Goal: Task Accomplishment & Management: Manage account settings

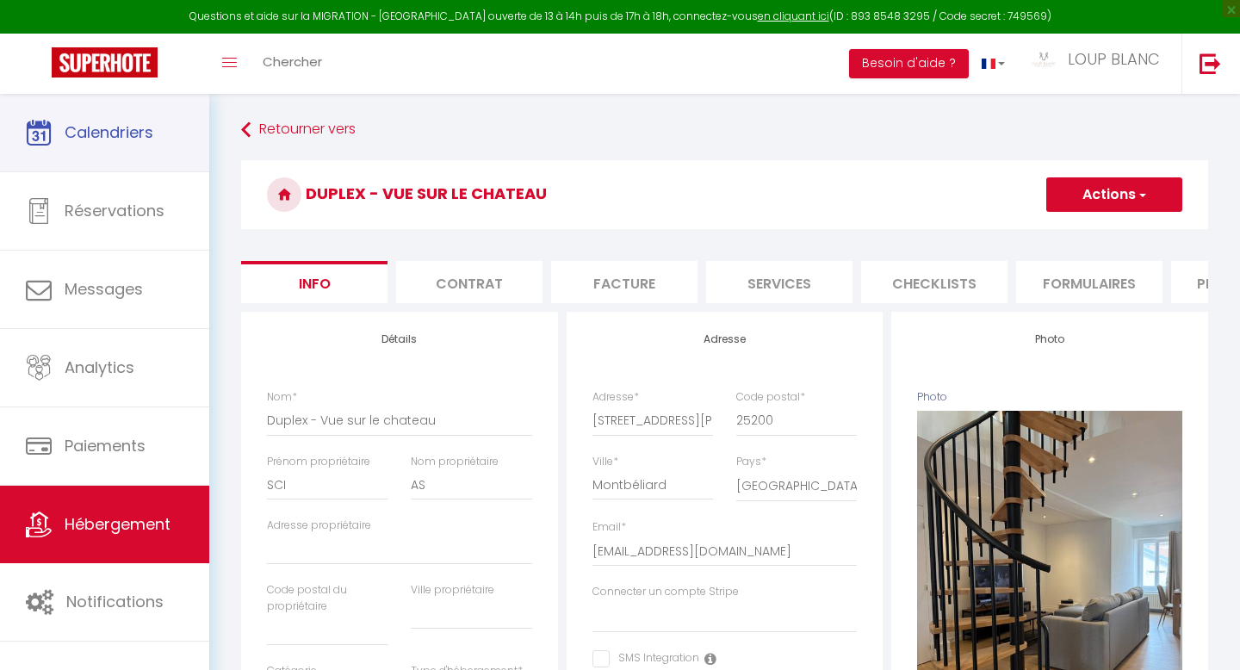
select select "6"
select select "2"
select select "1"
select select "18:00"
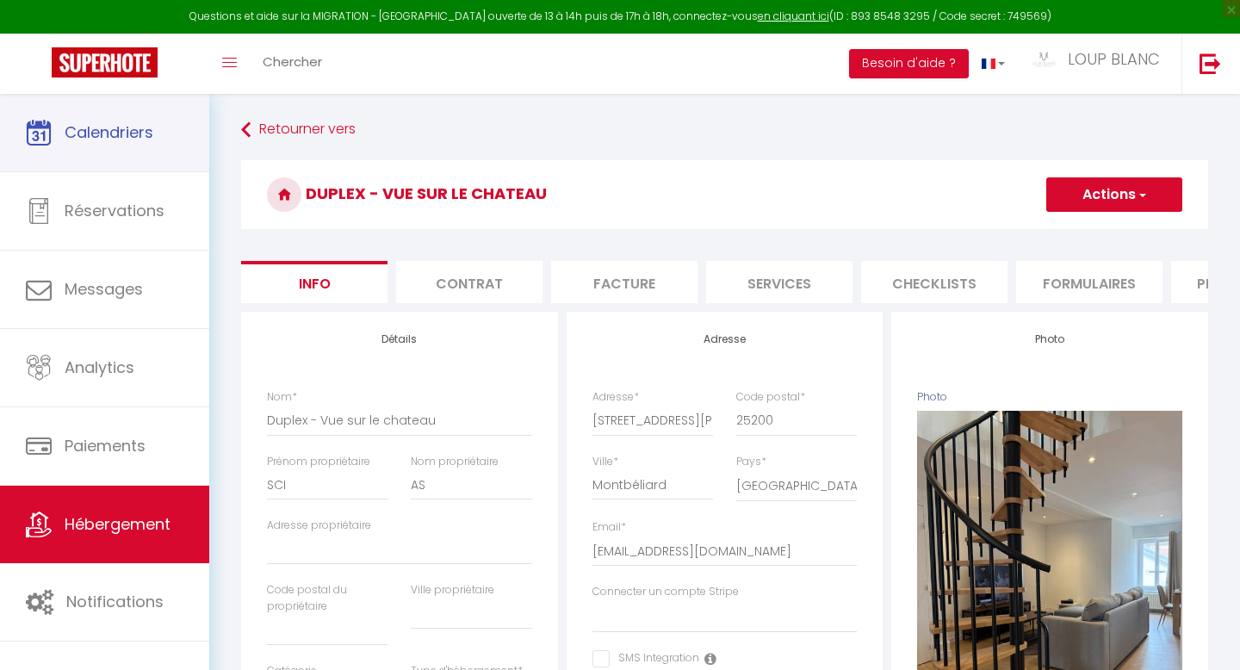
select select
select select "10:00"
select select "30"
select select "120"
select select "28"
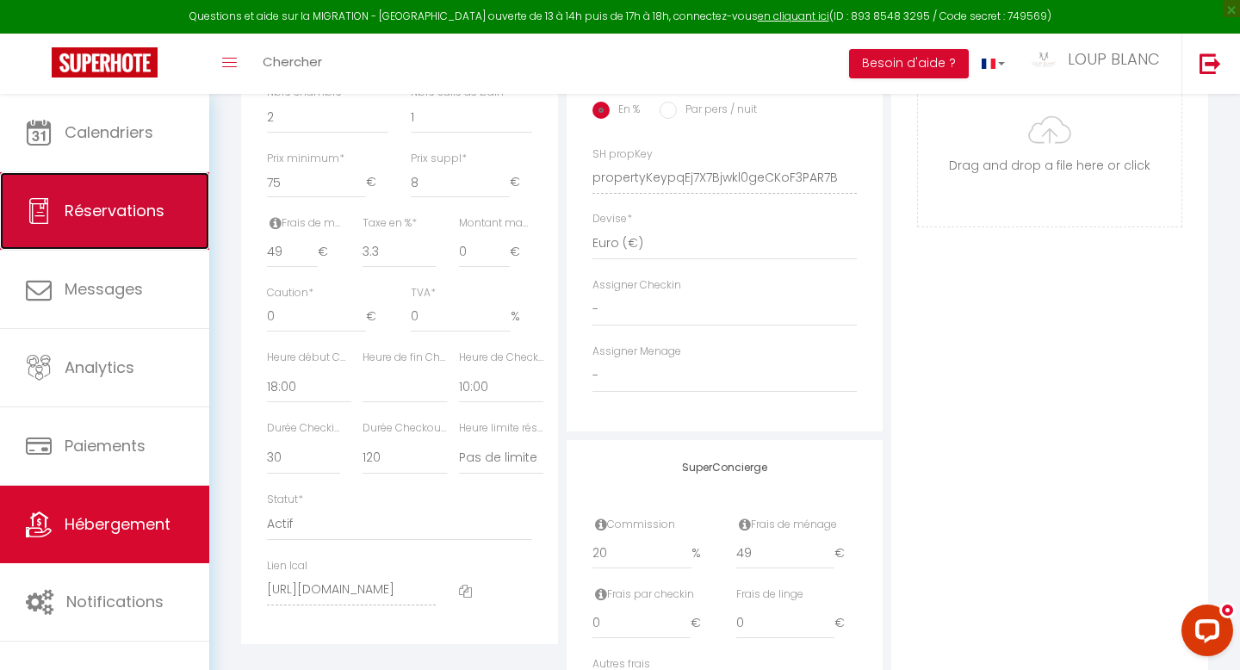
click at [130, 213] on span "Réservations" at bounding box center [115, 211] width 100 height 22
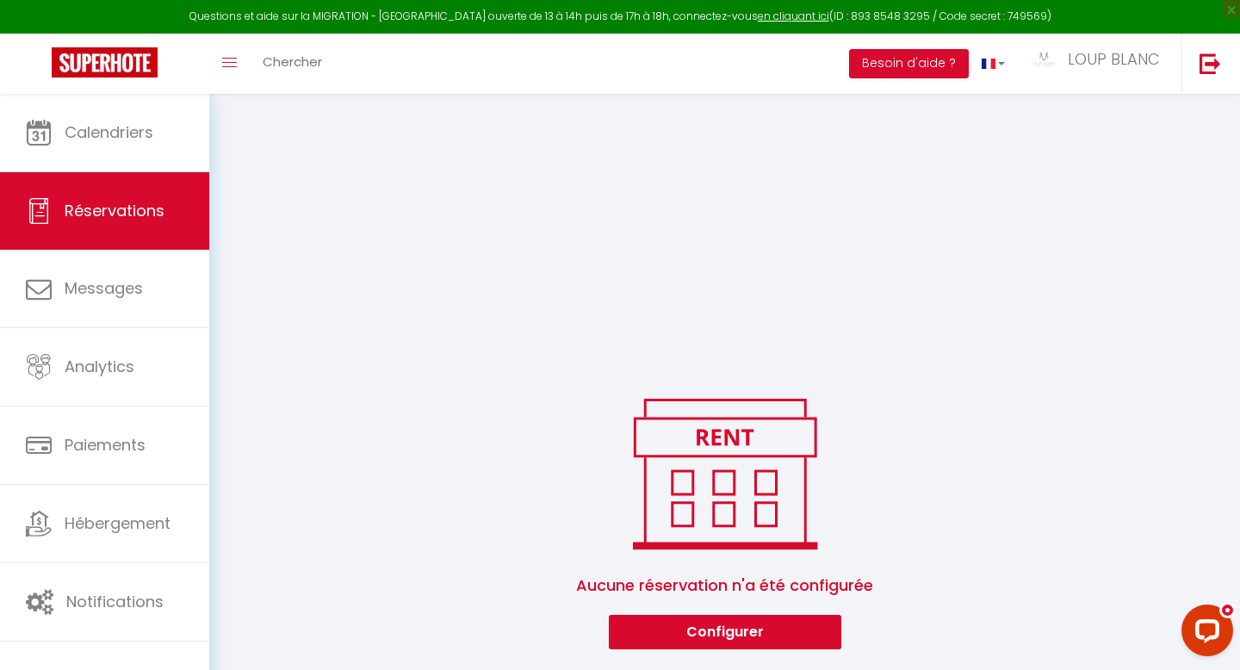
scroll to position [1765, 0]
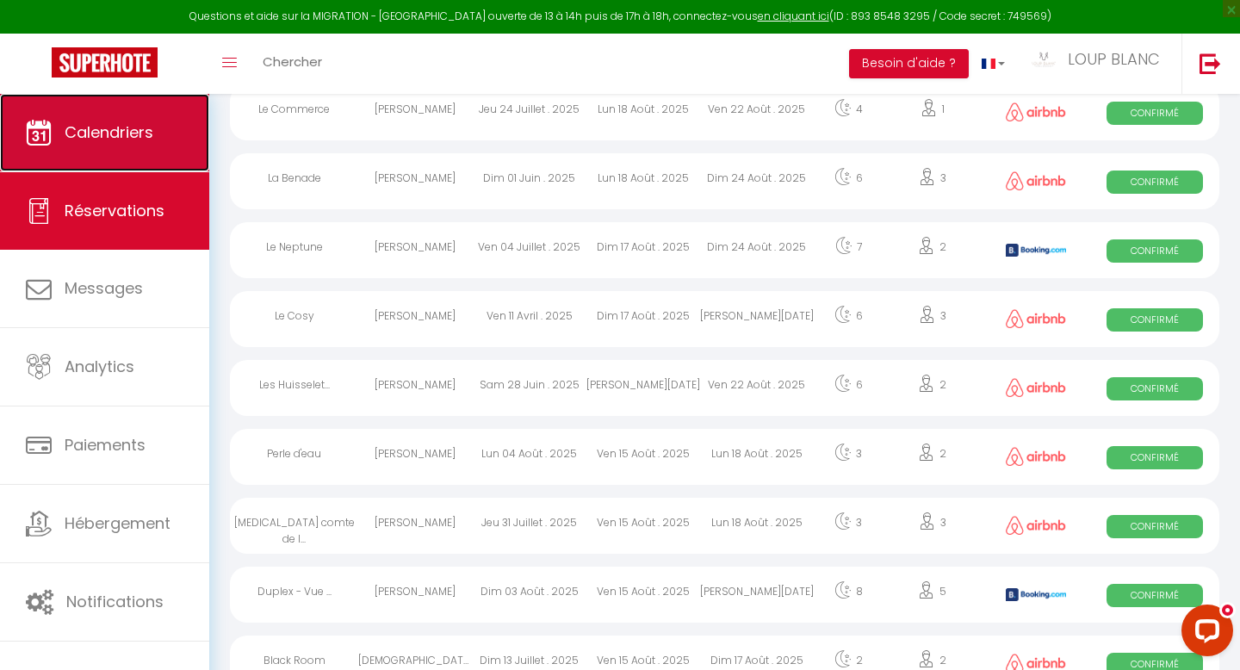
click at [105, 135] on span "Calendriers" at bounding box center [109, 132] width 89 height 22
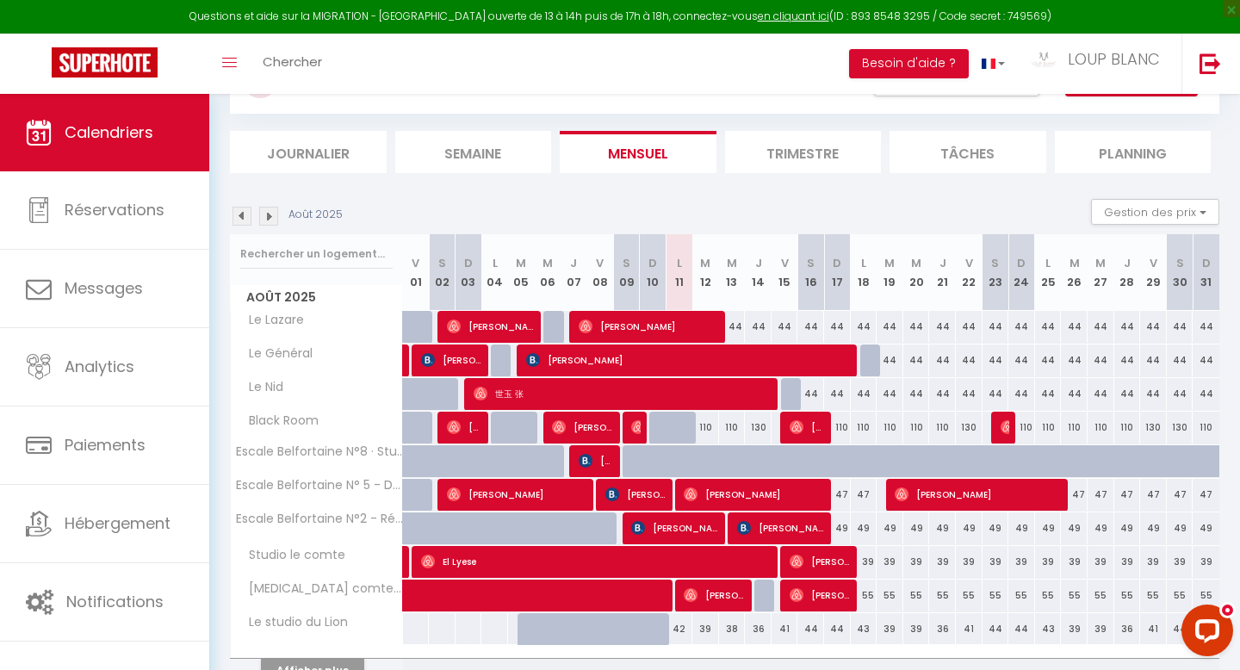
scroll to position [134, 0]
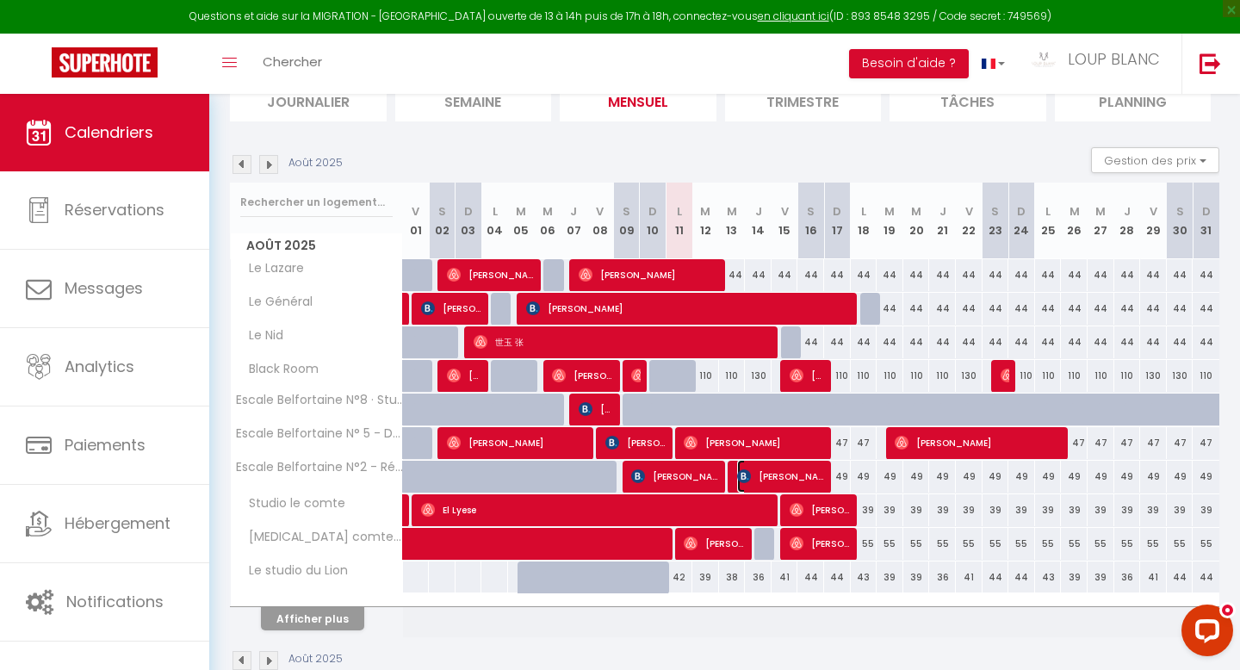
click at [761, 475] on span "[PERSON_NAME][GEOGRAPHIC_DATA]" at bounding box center [781, 476] width 89 height 33
select select "OK"
select select "0"
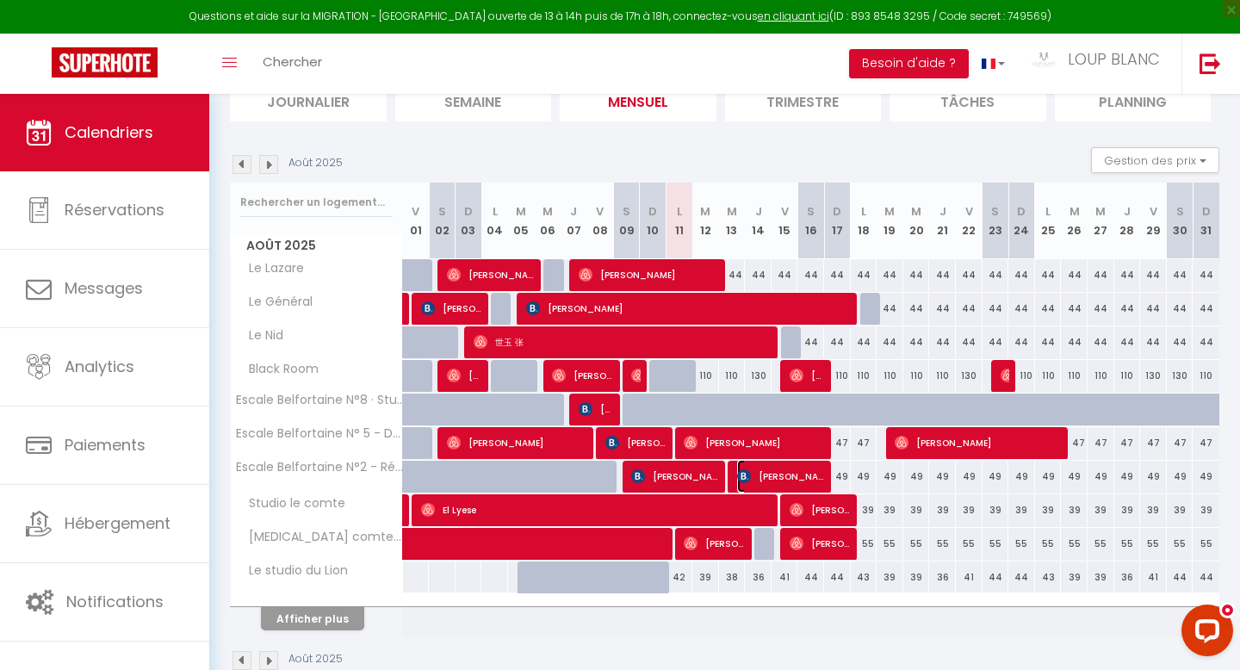
select select "1"
select select
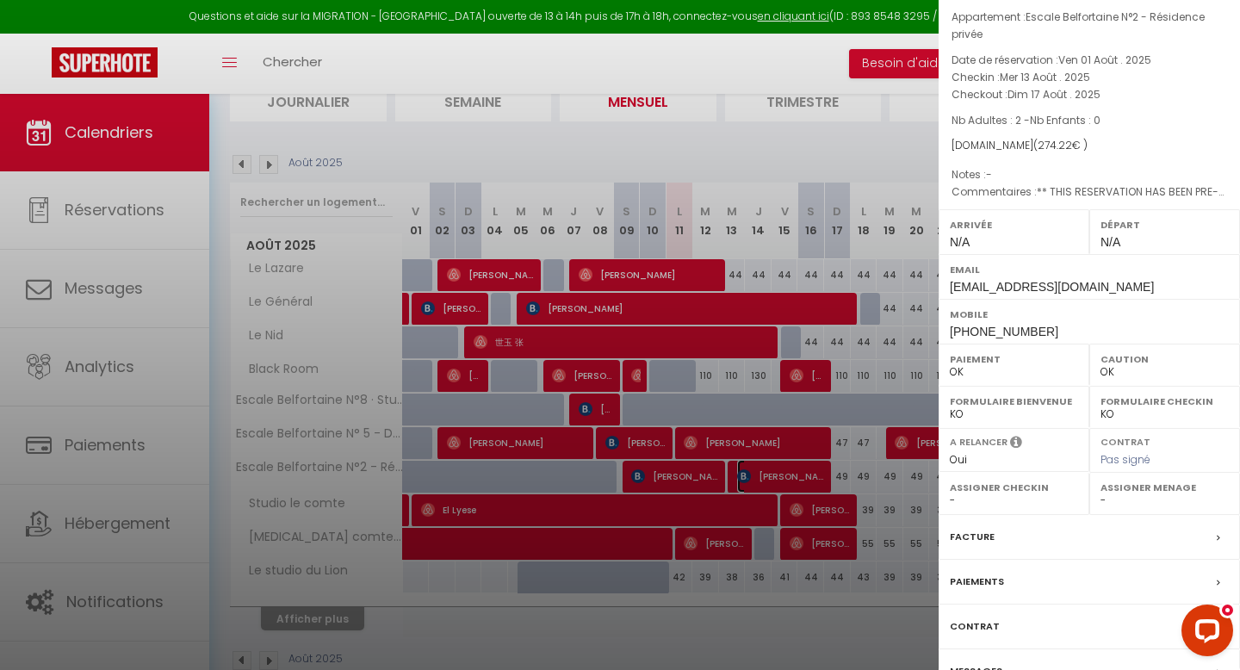
scroll to position [150, 0]
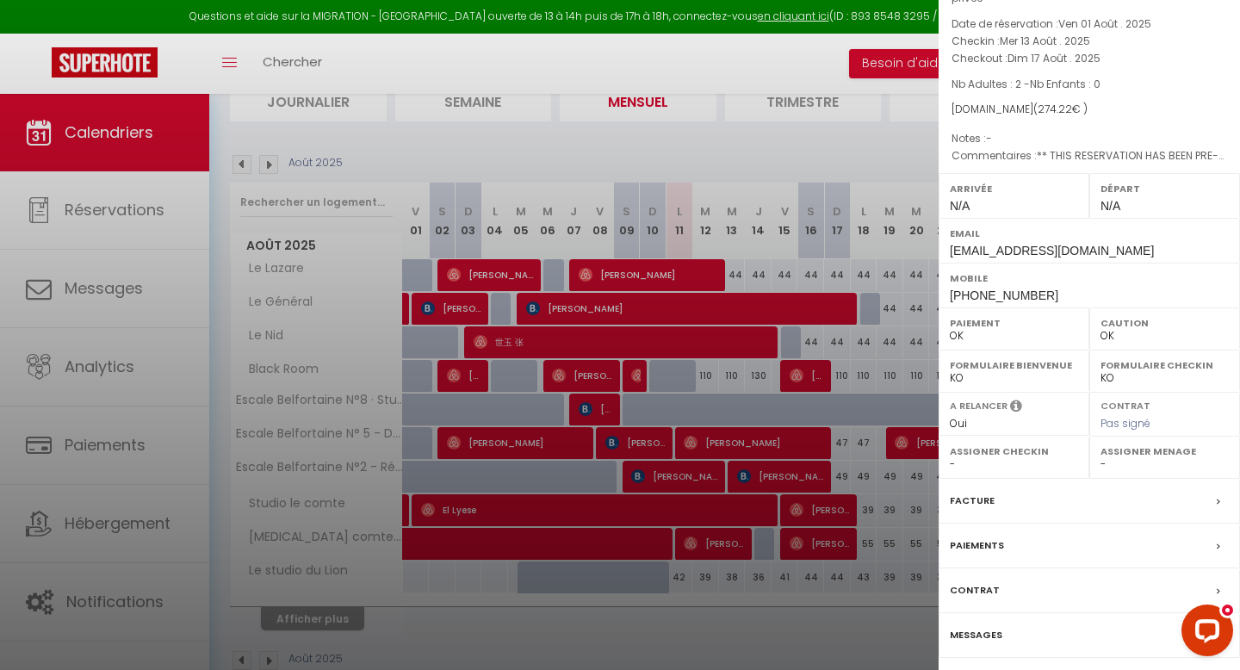
click at [984, 626] on label "Messages" at bounding box center [976, 635] width 53 height 18
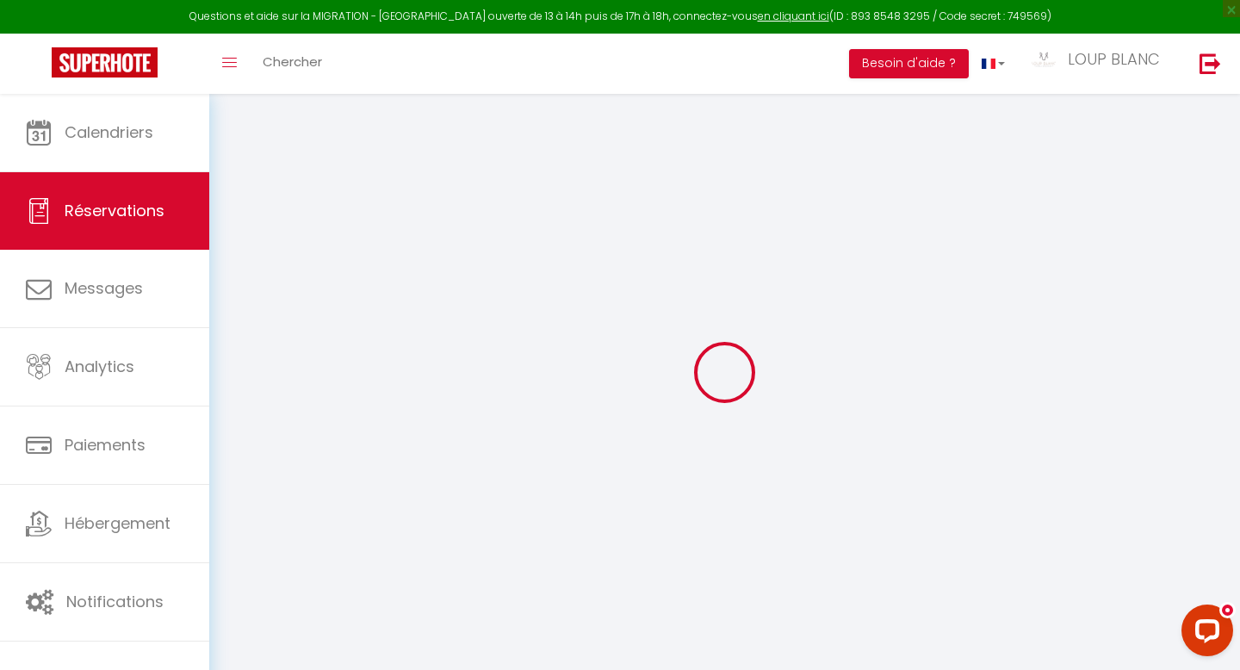
select select
checkbox input "false"
type textarea "** THIS RESERVATION HAS BEEN PRE-PAID ** BOOKING NOTE : Payment charge is EUR 3…"
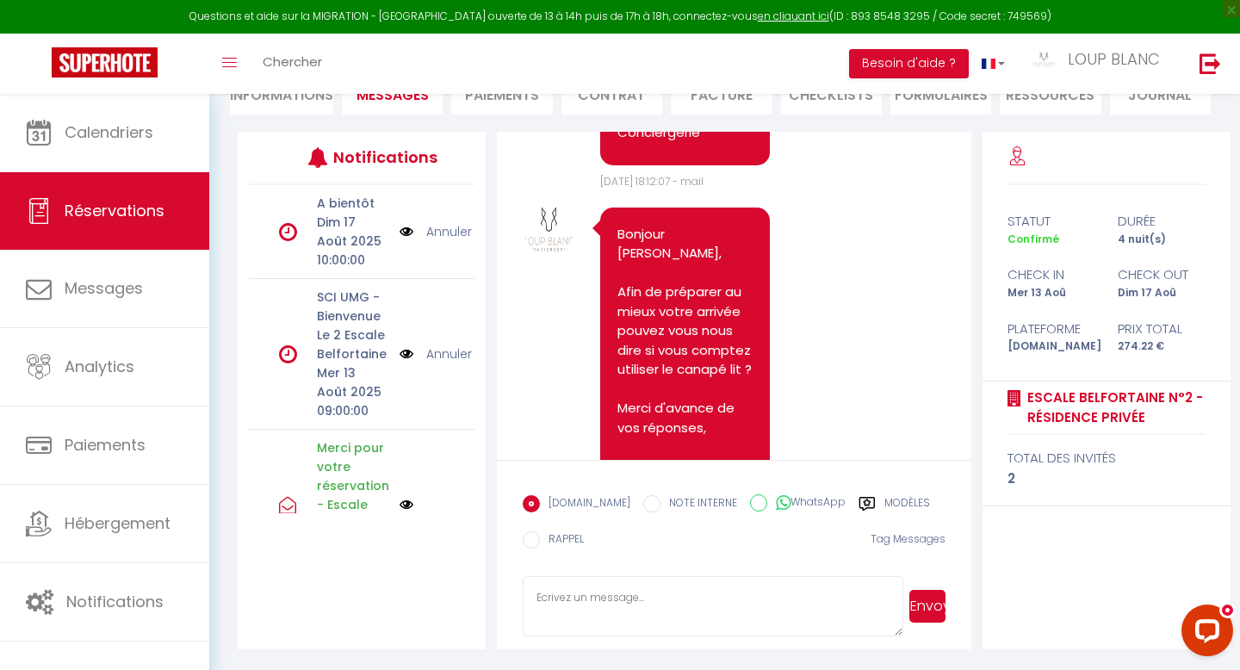
scroll to position [187, 0]
click at [750, 504] on input "WhatsApp" at bounding box center [758, 502] width 17 height 17
radio input "true"
radio input "false"
click at [687, 598] on textarea at bounding box center [713, 606] width 380 height 60
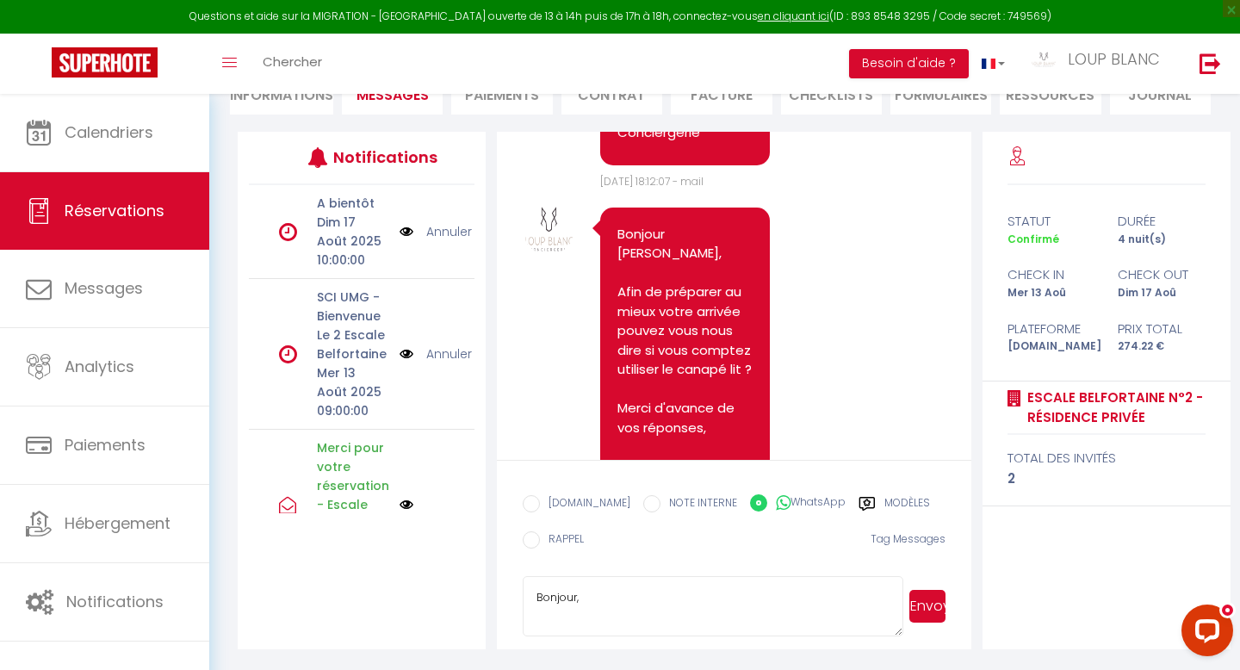
scroll to position [2, 0]
type textarea "Bonjour, A"
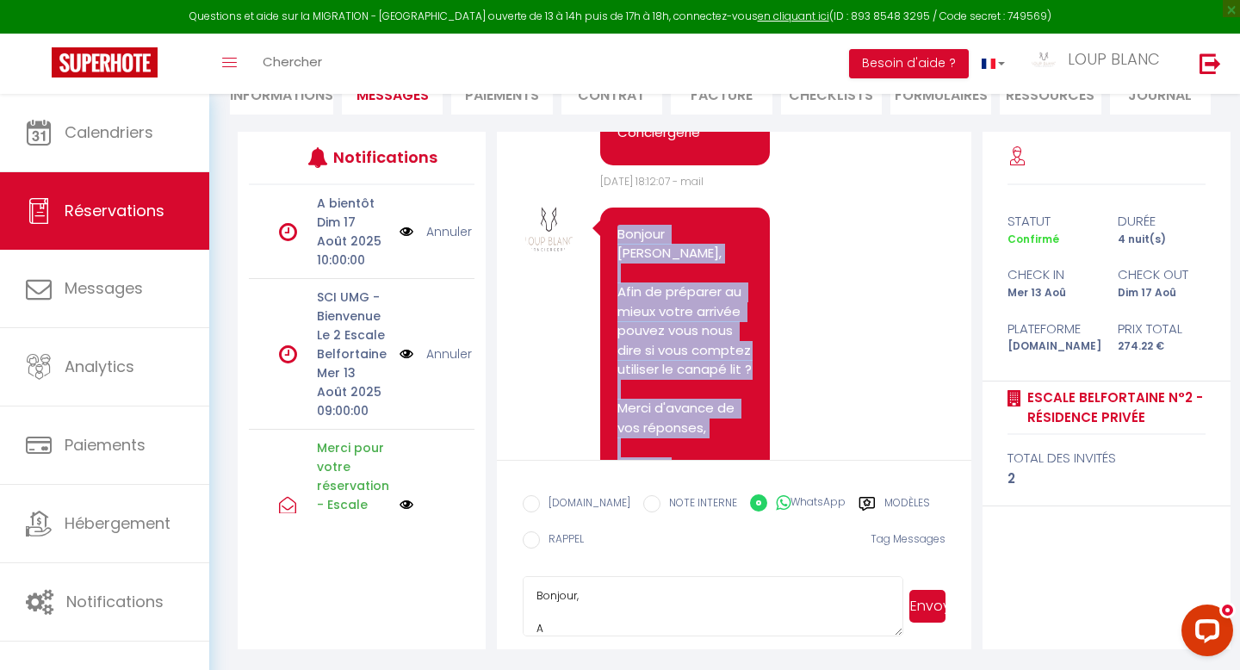
drag, startPoint x: 724, startPoint y: 375, endPoint x: 602, endPoint y: 142, distance: 262.4
click at [602, 208] on div "Bonjour [PERSON_NAME], Afin de préparer au mieux votre arrivée pouvez vous nous…" at bounding box center [684, 351] width 169 height 287
copy pre "Bonjour [PERSON_NAME], Afin de préparer au mieux votre arrivée pouvez vous nous…"
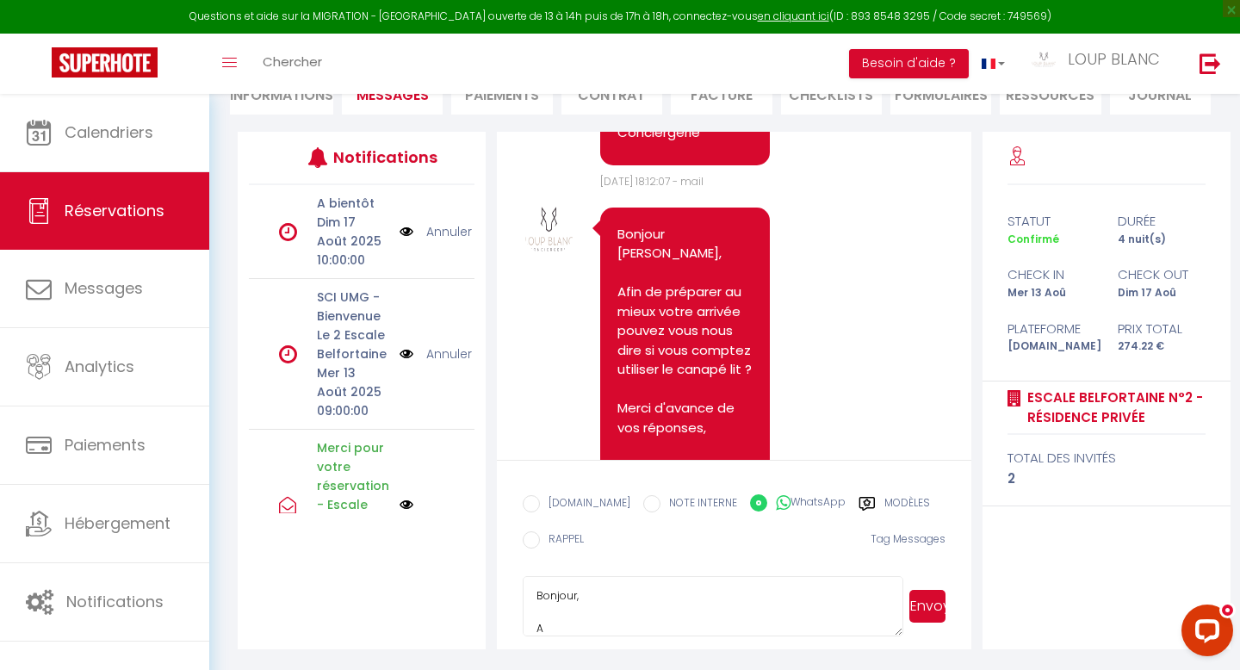
drag, startPoint x: 559, startPoint y: 637, endPoint x: 506, endPoint y: 577, distance: 80.0
click at [506, 577] on form "[DOMAIN_NAME] NOTE INTERNE WhatsApp Modèles 11 « ‹ » › [DATE] [PHONE_NUMBER] Di…" at bounding box center [734, 554] width 474 height 189
drag, startPoint x: 550, startPoint y: 633, endPoint x: 525, endPoint y: 574, distance: 64.8
click at [525, 574] on form "[DOMAIN_NAME] NOTE INTERNE WhatsApp Modèles 11 « ‹ » › [DATE] [PHONE_NUMBER] Di…" at bounding box center [734, 554] width 474 height 189
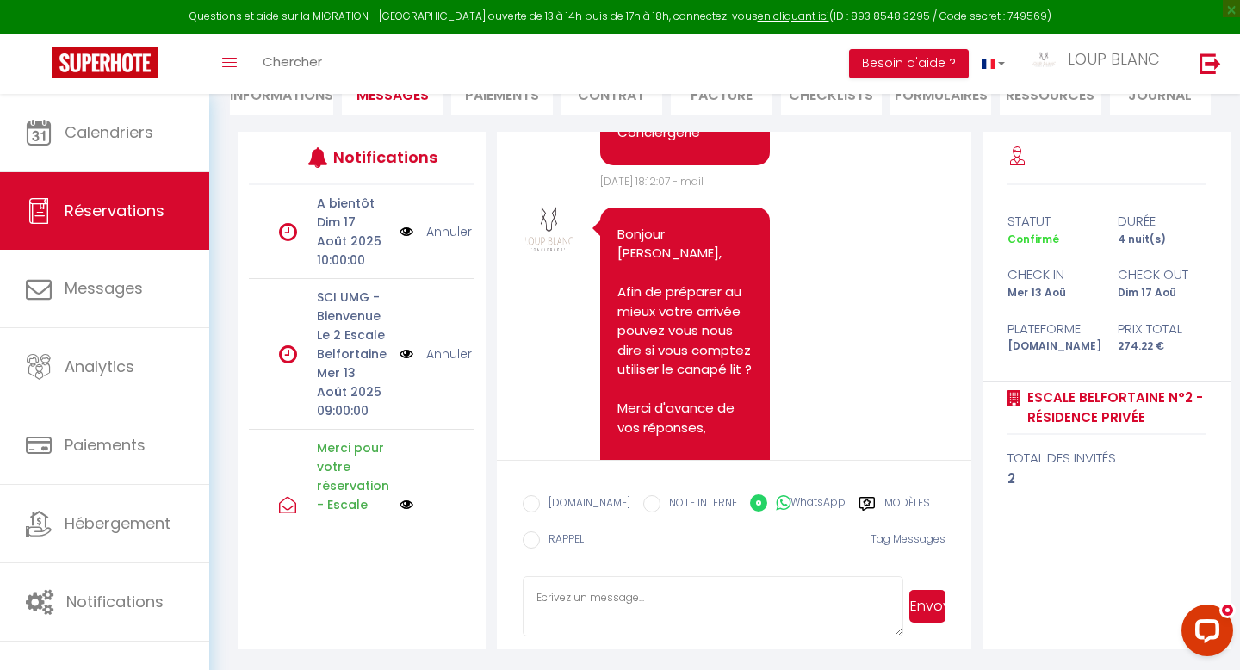
paste textarea "Bonjour [PERSON_NAME], Afin de préparer au mieux votre arrivée pouvez vous nous…"
type textarea "Bonjour [PERSON_NAME], Afin de préparer au mieux votre arrivée pouvez vous nous…"
click at [929, 603] on button "Envoyer" at bounding box center [928, 606] width 36 height 33
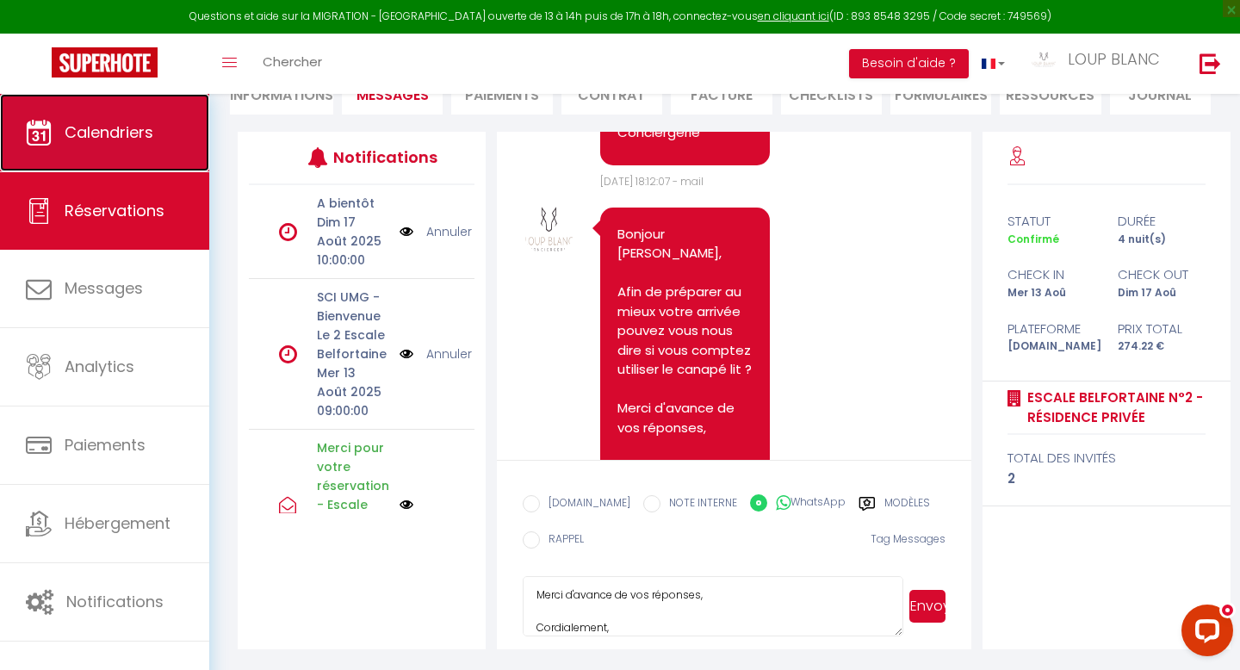
click at [123, 138] on span "Calendriers" at bounding box center [109, 132] width 89 height 22
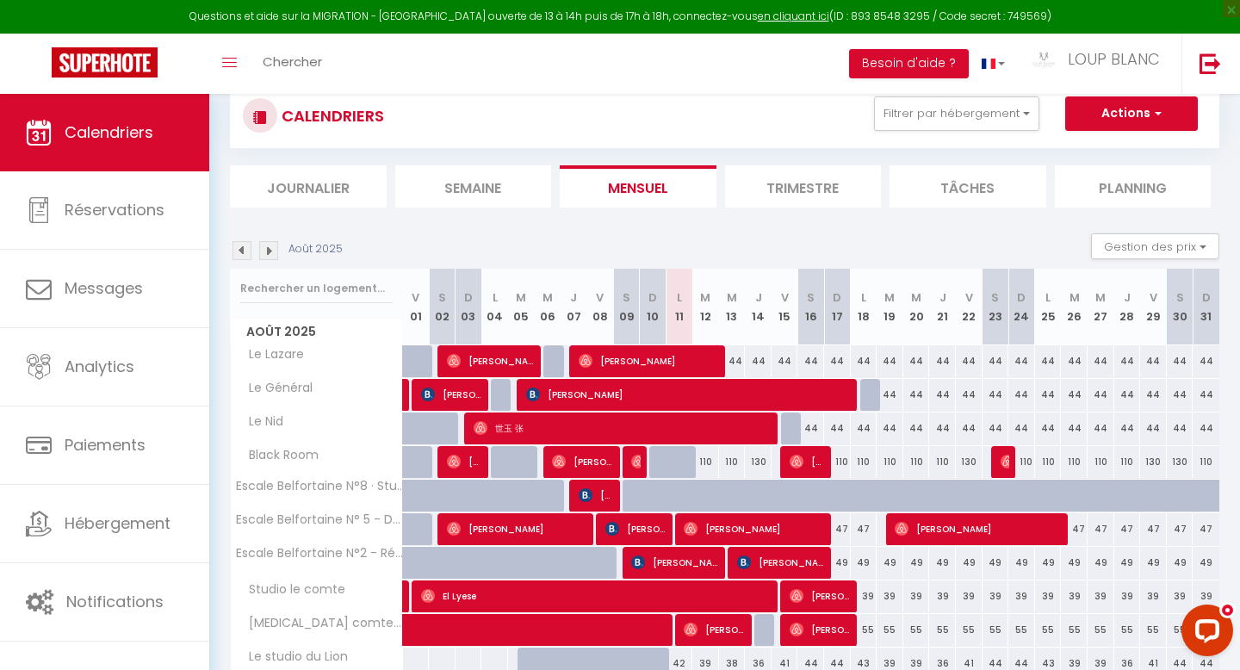
scroll to position [49, 0]
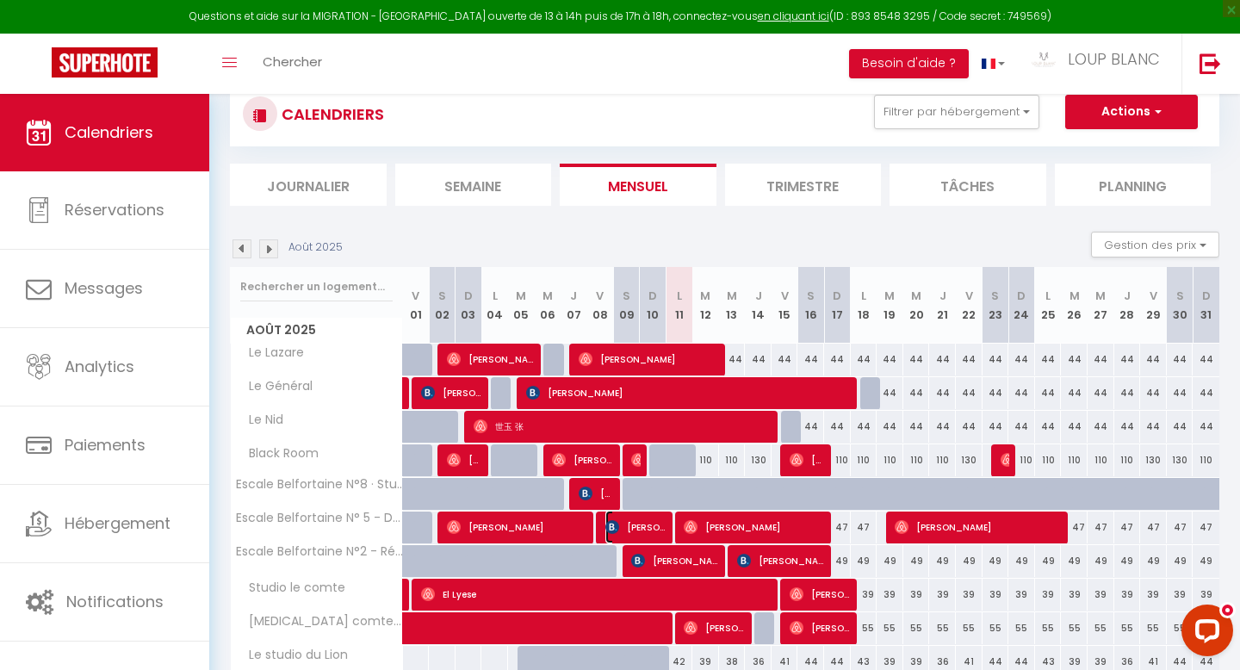
click at [644, 525] on span "[PERSON_NAME]" at bounding box center [637, 527] width 62 height 33
select select "OK"
select select "0"
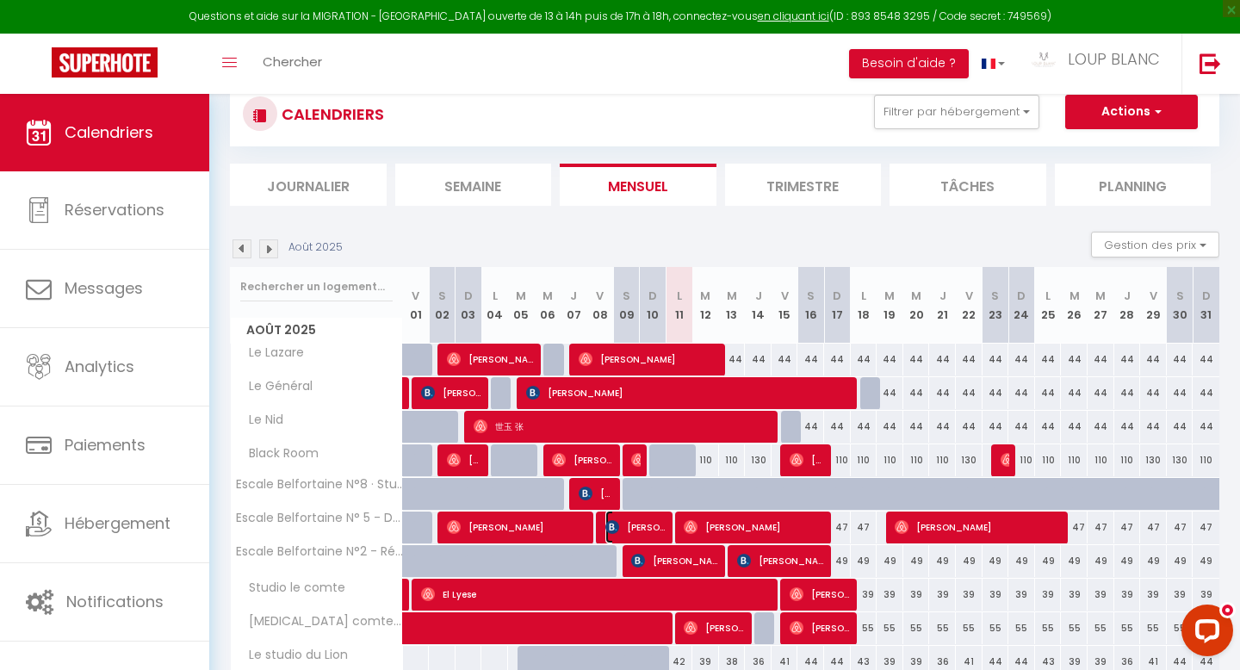
select select "1"
select select
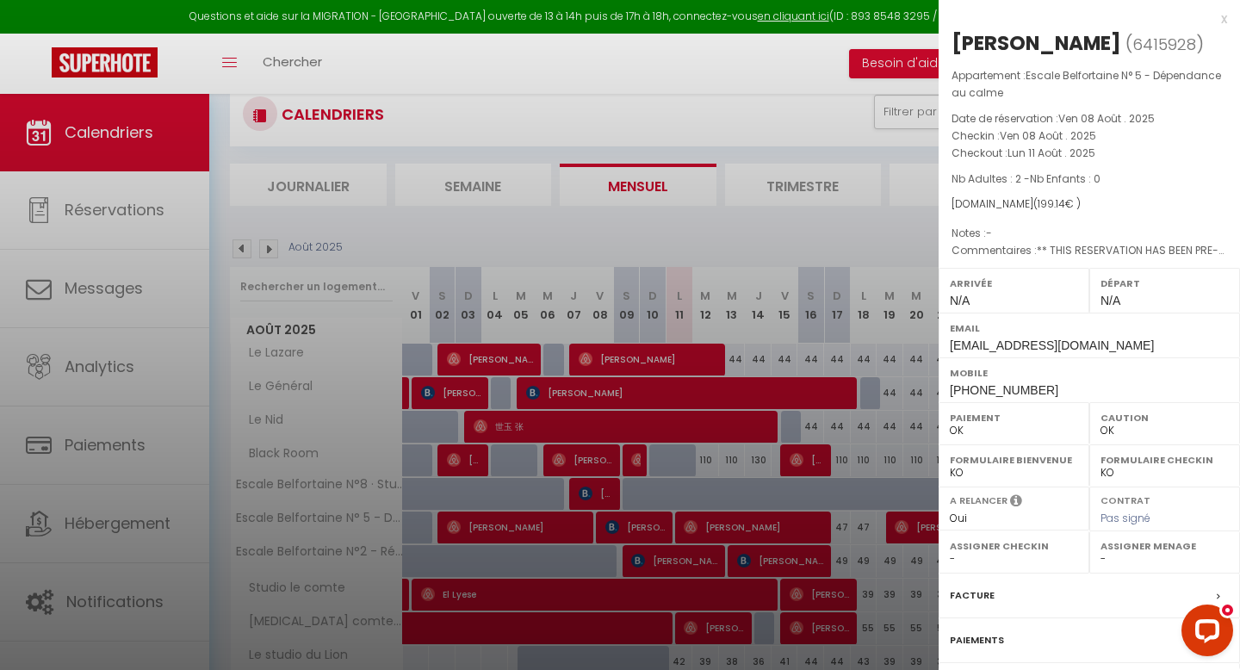
click at [1222, 18] on div "x" at bounding box center [1083, 19] width 289 height 21
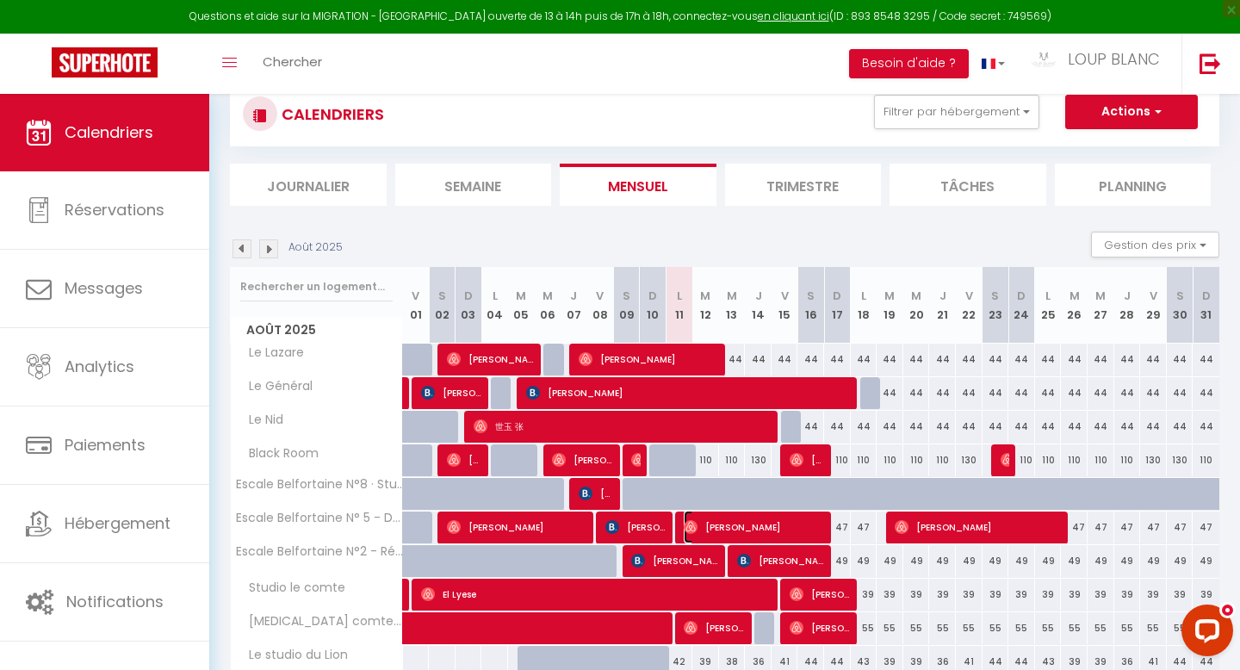
click at [700, 525] on span "[PERSON_NAME]" at bounding box center [755, 527] width 142 height 33
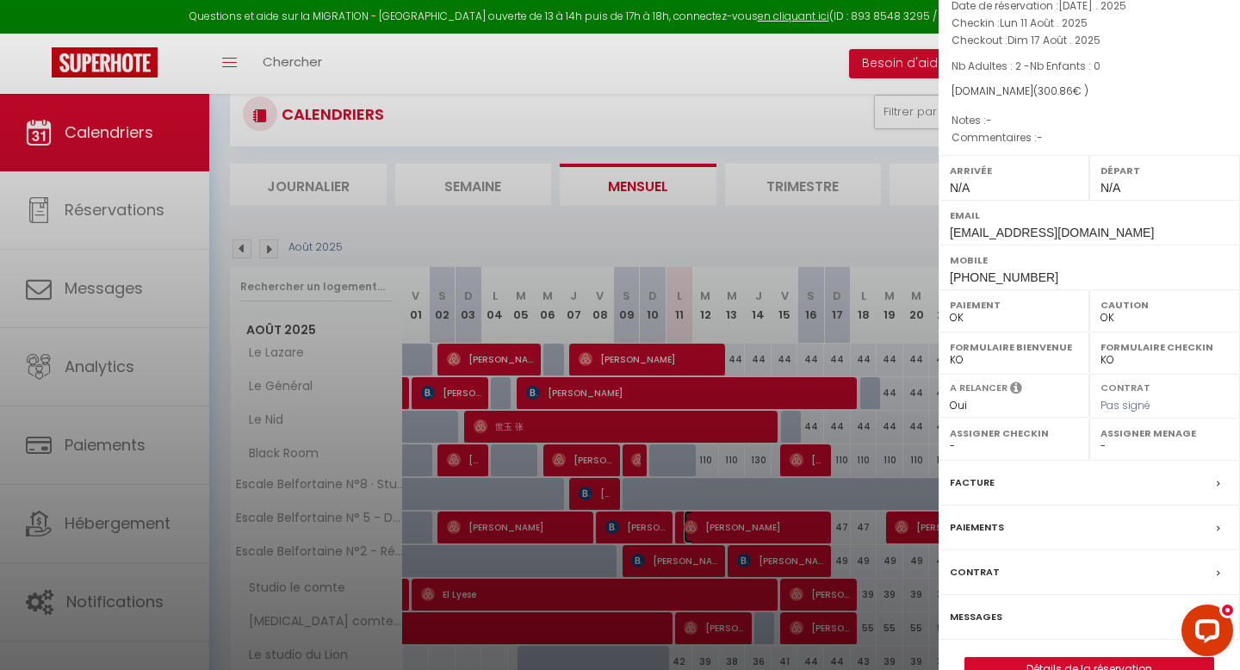
scroll to position [150, 0]
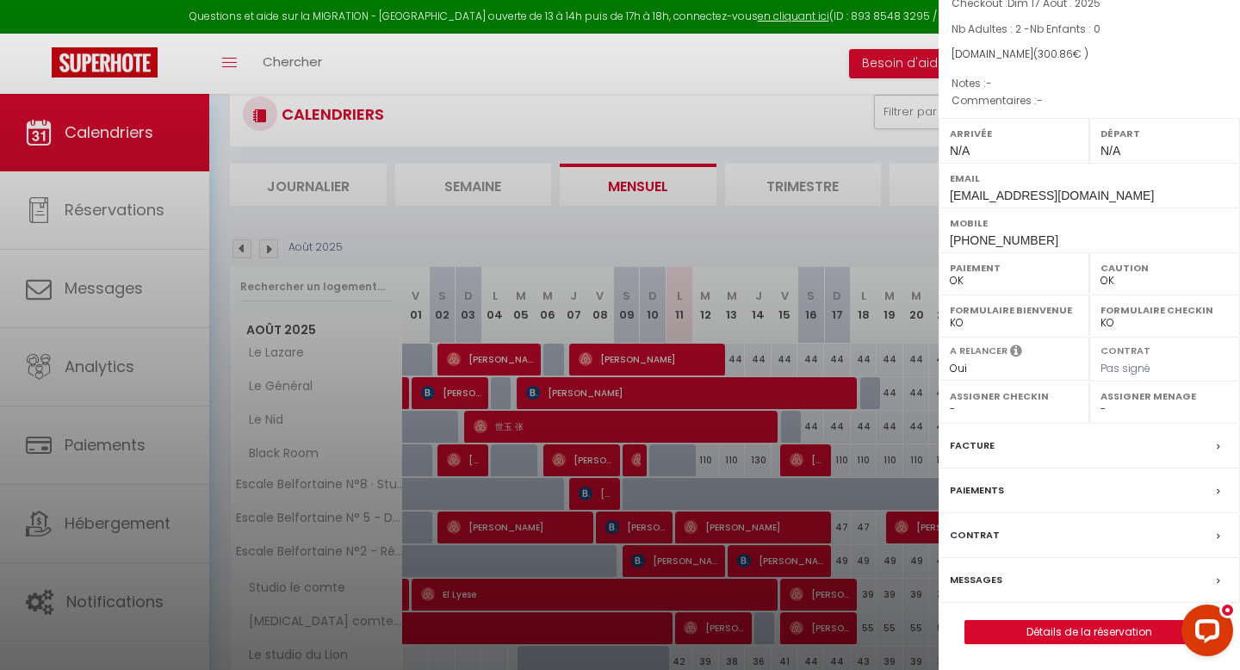
click at [965, 591] on div "Messages" at bounding box center [1089, 580] width 301 height 45
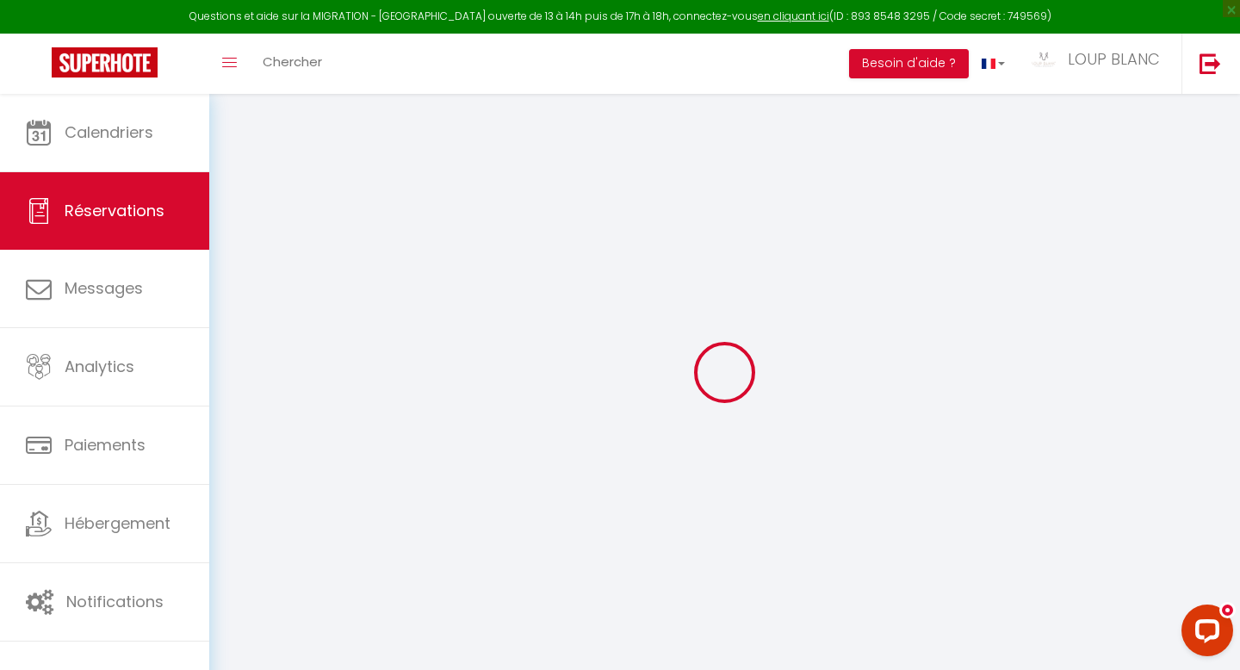
select select
checkbox input "false"
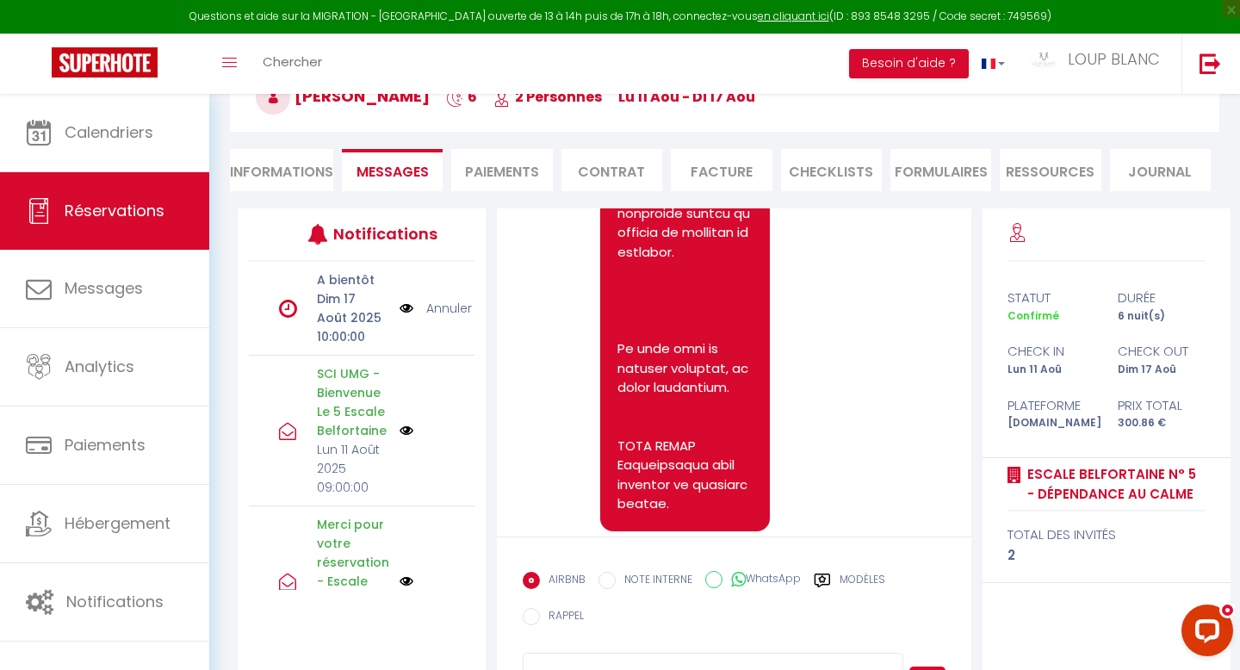
scroll to position [187, 0]
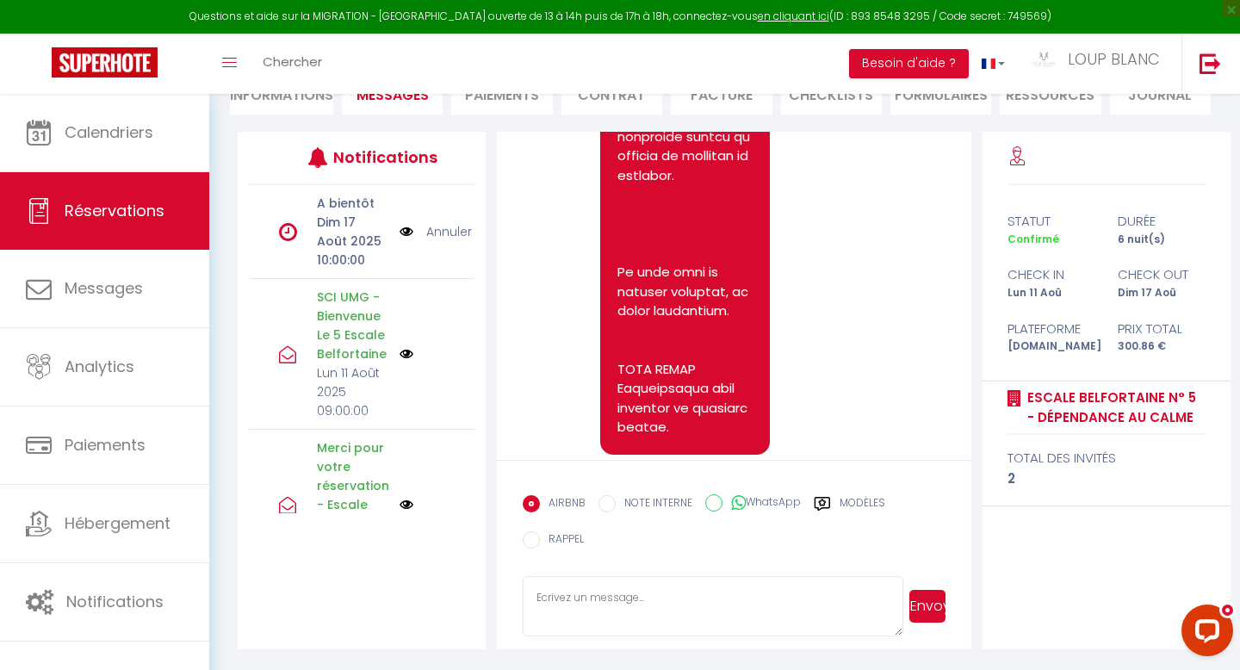
click at [696, 606] on textarea at bounding box center [713, 606] width 380 height 60
click at [760, 626] on textarea "Bonjour [PERSON_NAME], Suite à des voyageurs ayant laissé le logement dans un é…" at bounding box center [713, 606] width 380 height 60
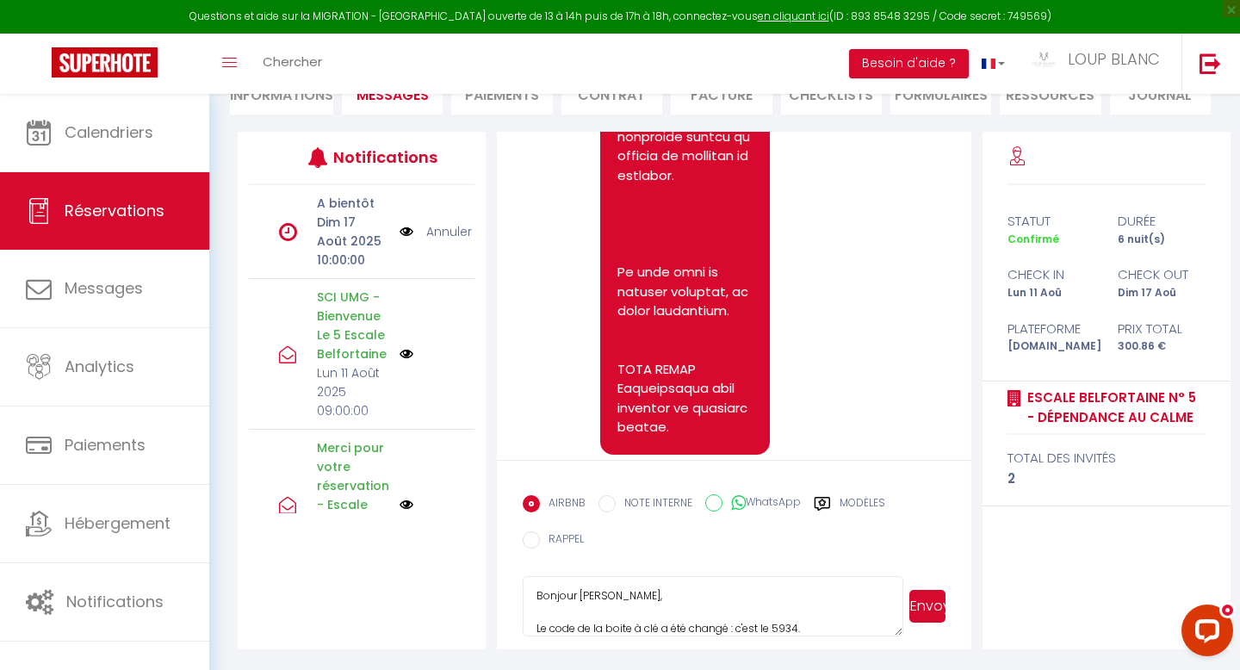
click at [836, 632] on textarea "Bonjour [PERSON_NAME], Le code de la boite à clé a été changé : c'est le 5934." at bounding box center [713, 606] width 380 height 60
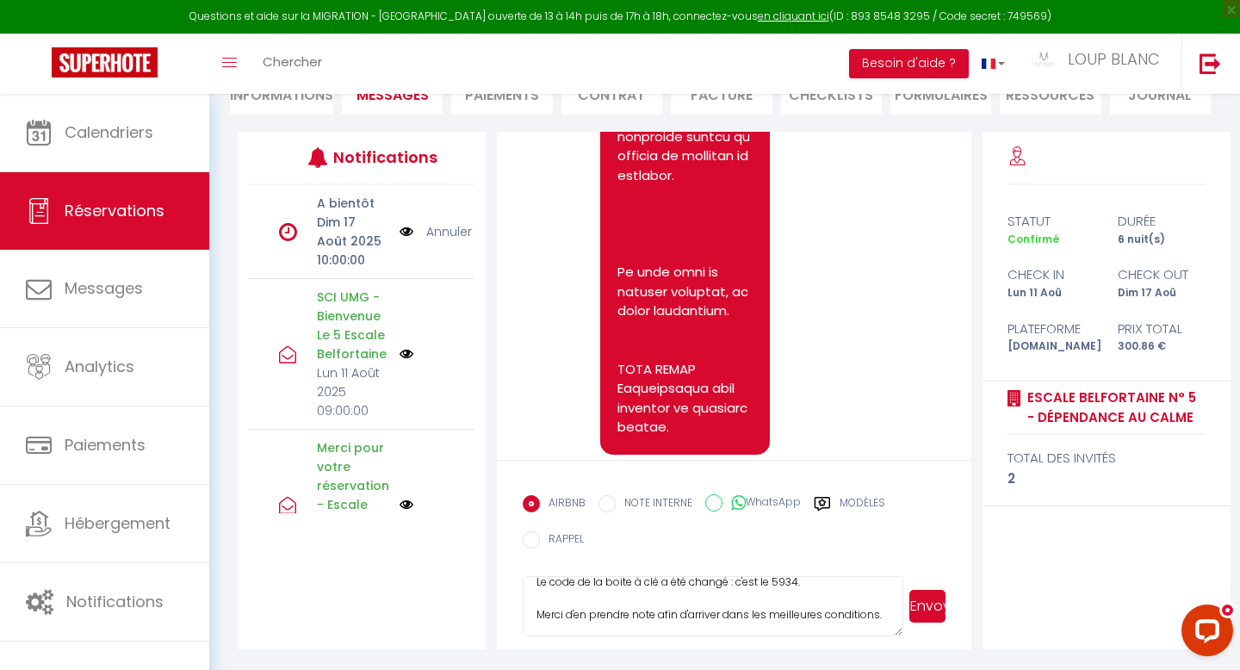
scroll to position [67, 0]
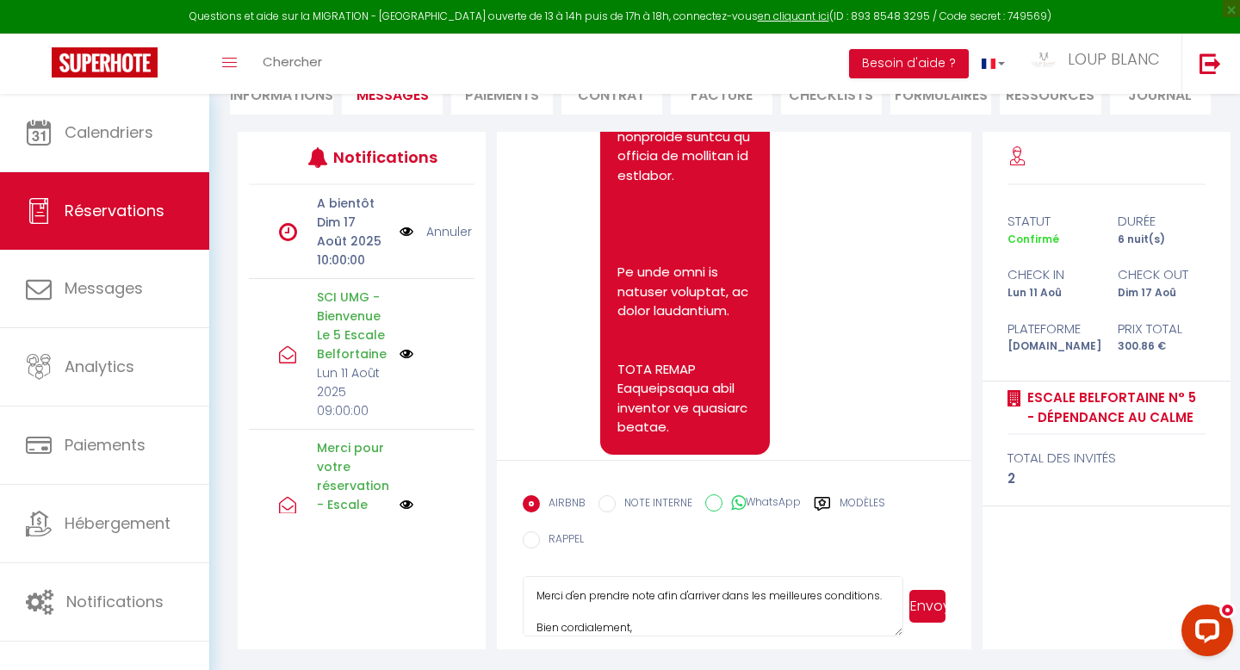
type textarea "Bonjour [PERSON_NAME], Le code de la boite à clé a été changé : c'est le 5934. …"
click at [934, 606] on button "Envoyer" at bounding box center [928, 606] width 36 height 33
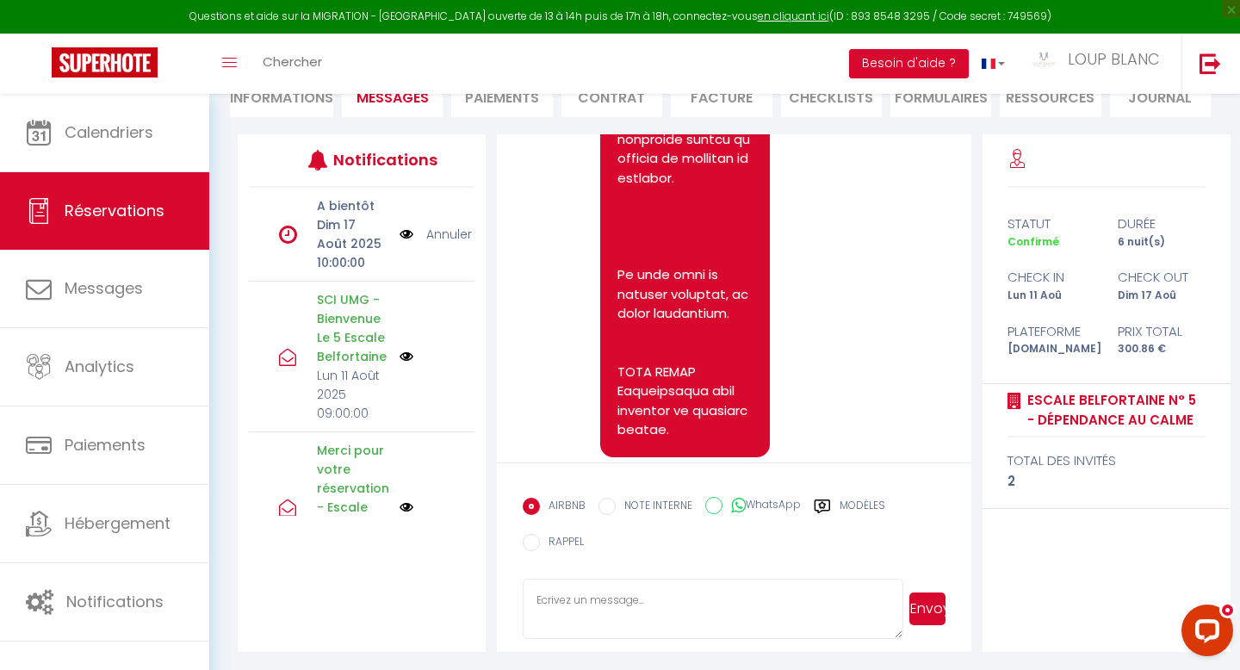
scroll to position [0, 0]
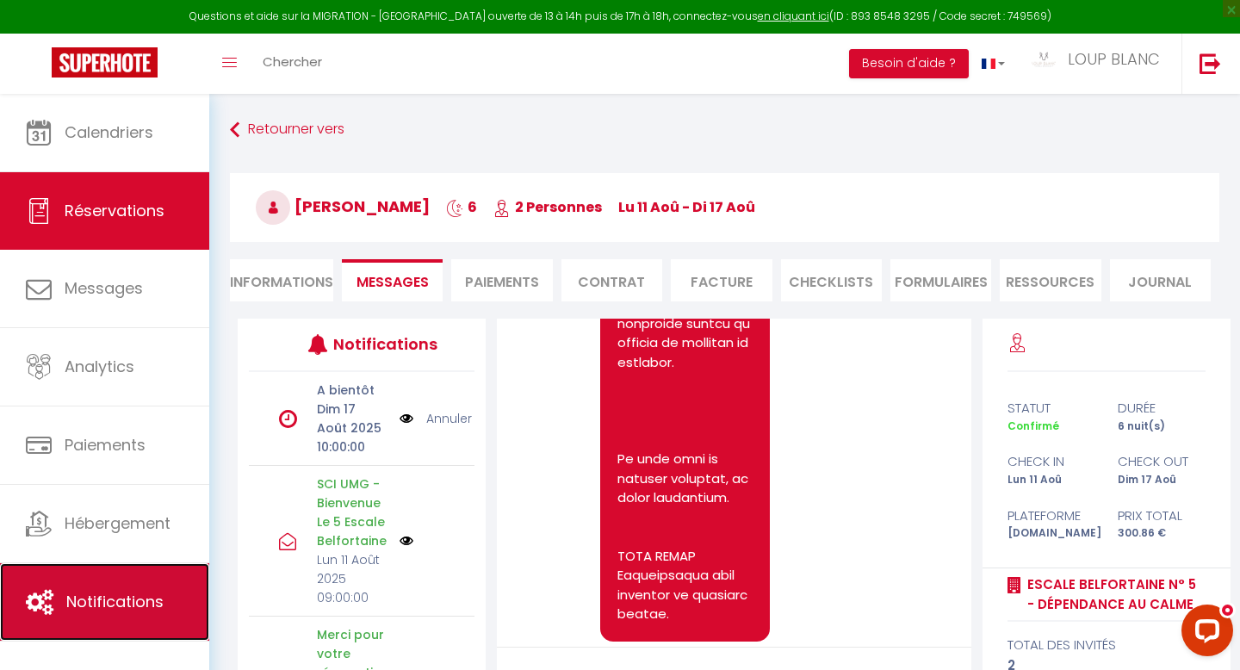
click at [144, 601] on span "Notifications" at bounding box center [114, 602] width 97 height 22
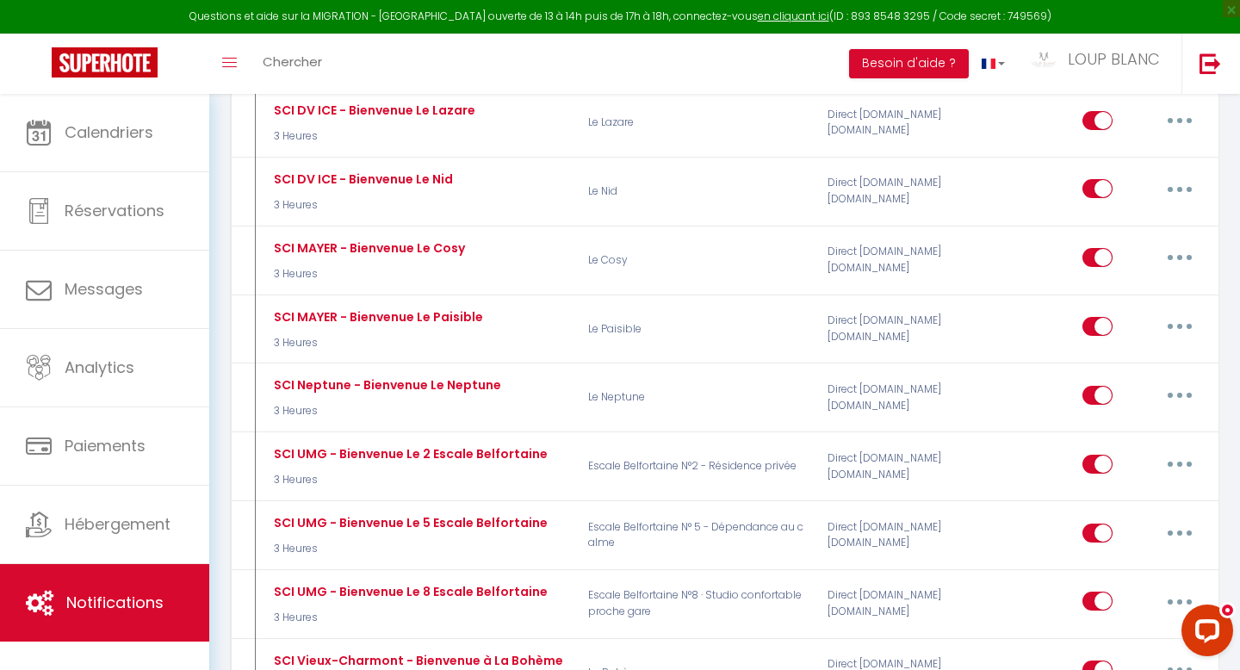
scroll to position [1647, 0]
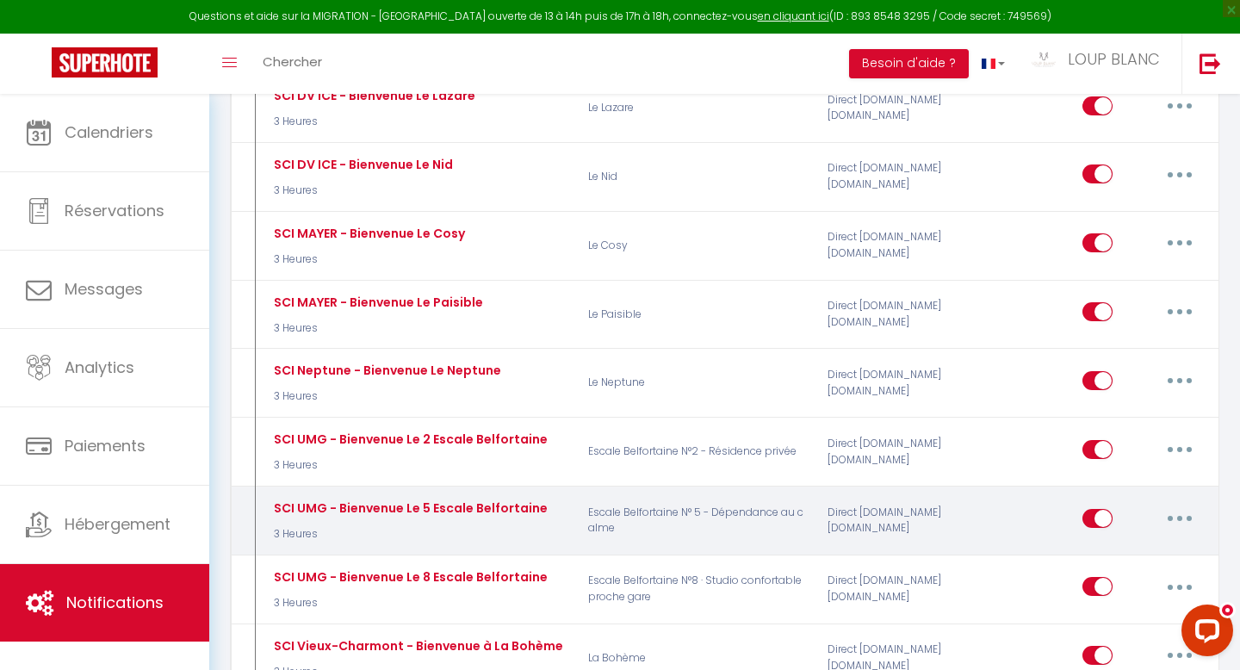
click at [1177, 516] on icon "button" at bounding box center [1179, 518] width 5 height 5
click at [1110, 543] on link "Editer" at bounding box center [1135, 557] width 127 height 29
type input "SCI UMG - Bienvenue Le 5 Escale Belfortaine"
select select "3 Heures"
select select "if_booking_is_paid"
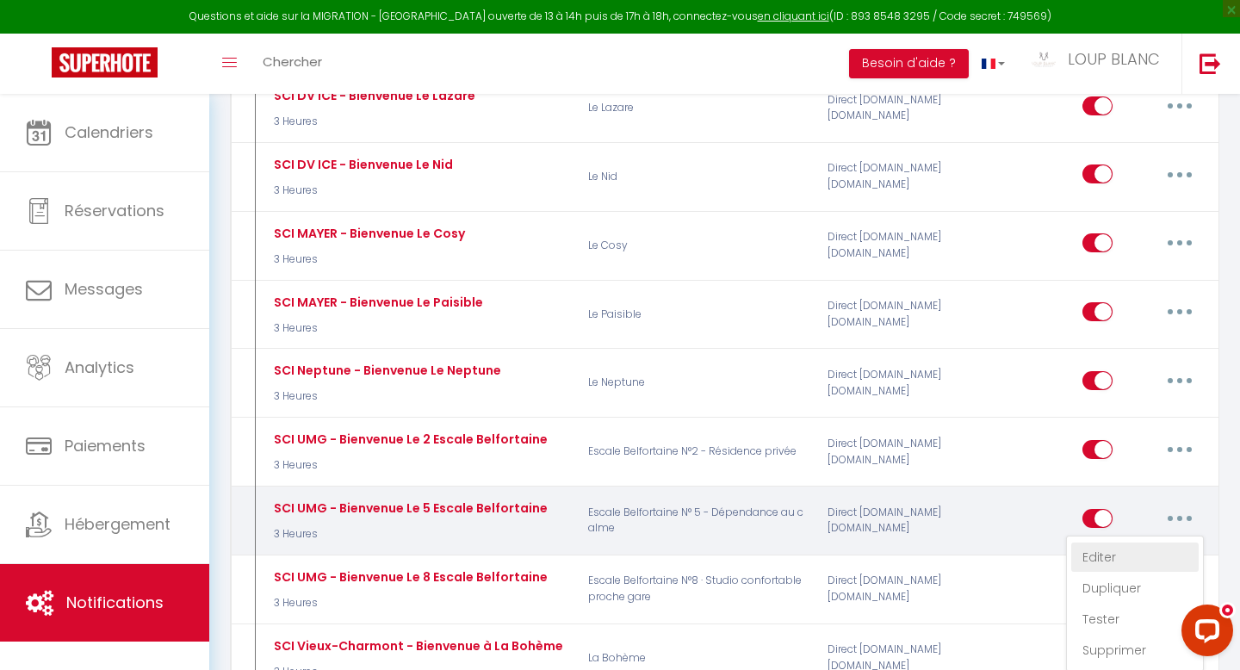
checkbox input "true"
checkbox input "false"
radio input "true"
type input "[GUEST:FIRST_NAME], votre arrivée approche à grands pas !"
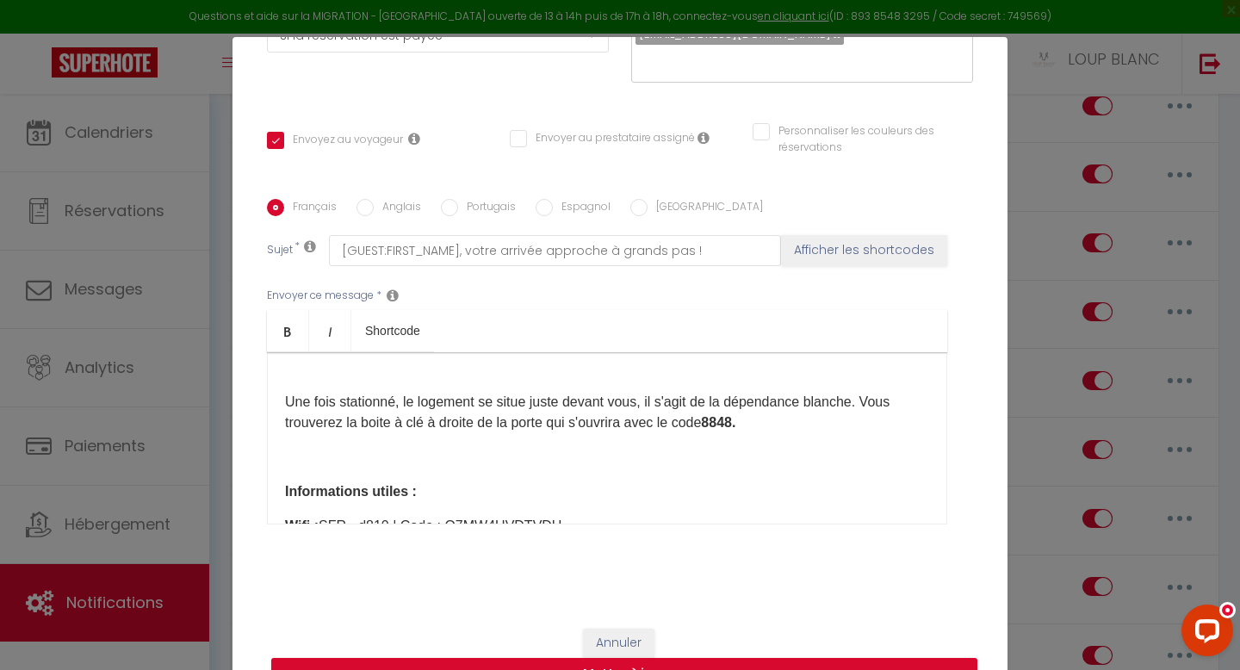
scroll to position [345, 0]
click at [736, 429] on strong "8848." at bounding box center [718, 421] width 34 height 15
drag, startPoint x: 721, startPoint y: 442, endPoint x: 756, endPoint y: 443, distance: 35.3
click at [756, 432] on p "​Une fois stationné, le logement se situe juste devant vous, il s'agit de la dé…" at bounding box center [607, 411] width 644 height 41
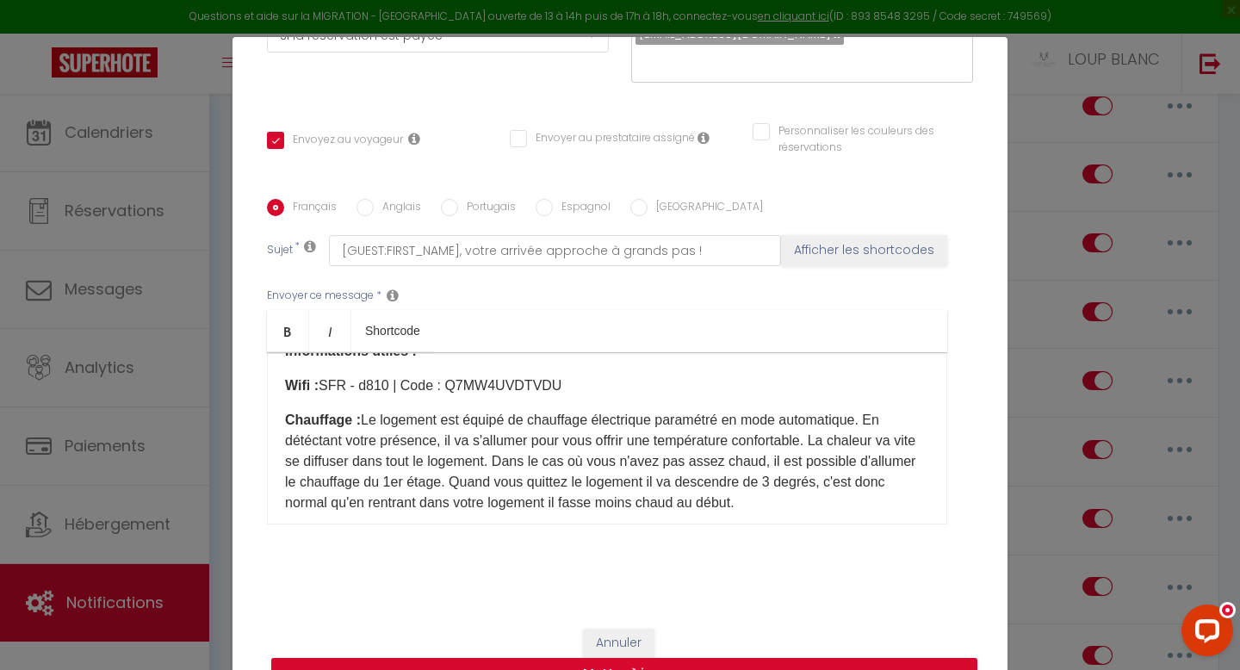
scroll to position [496, 0]
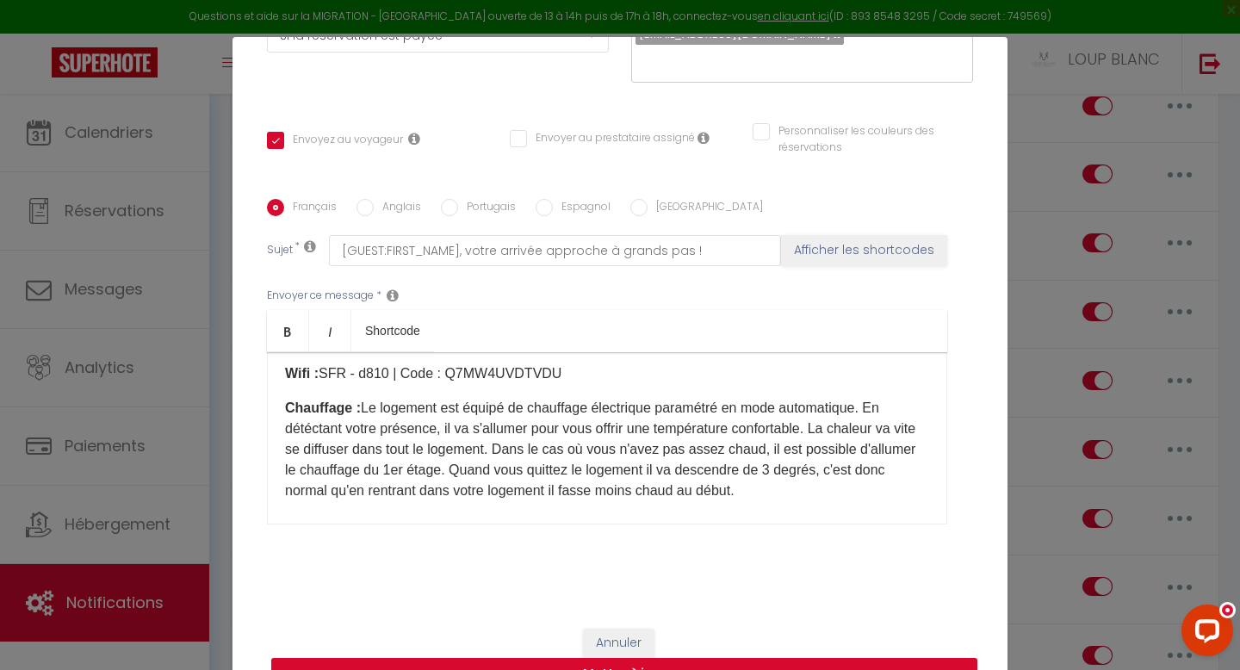
click at [730, 667] on button "Mettre à jour" at bounding box center [624, 674] width 706 height 33
checkbox input "true"
checkbox input "false"
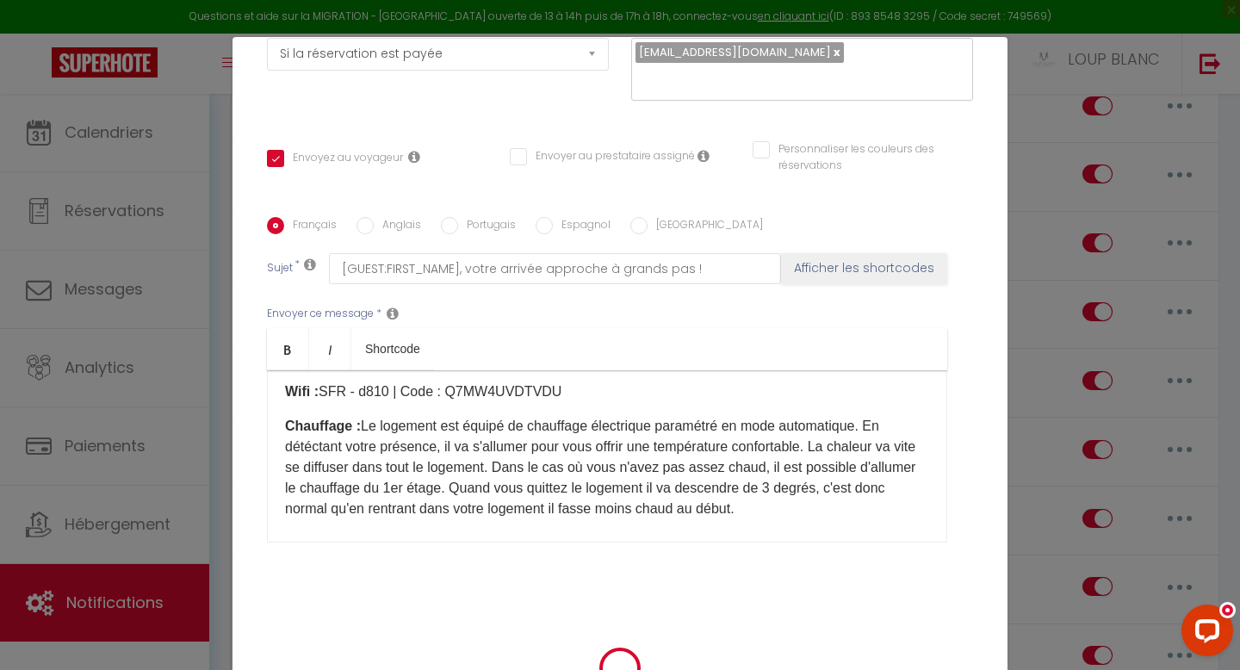
scroll to position [297, 0]
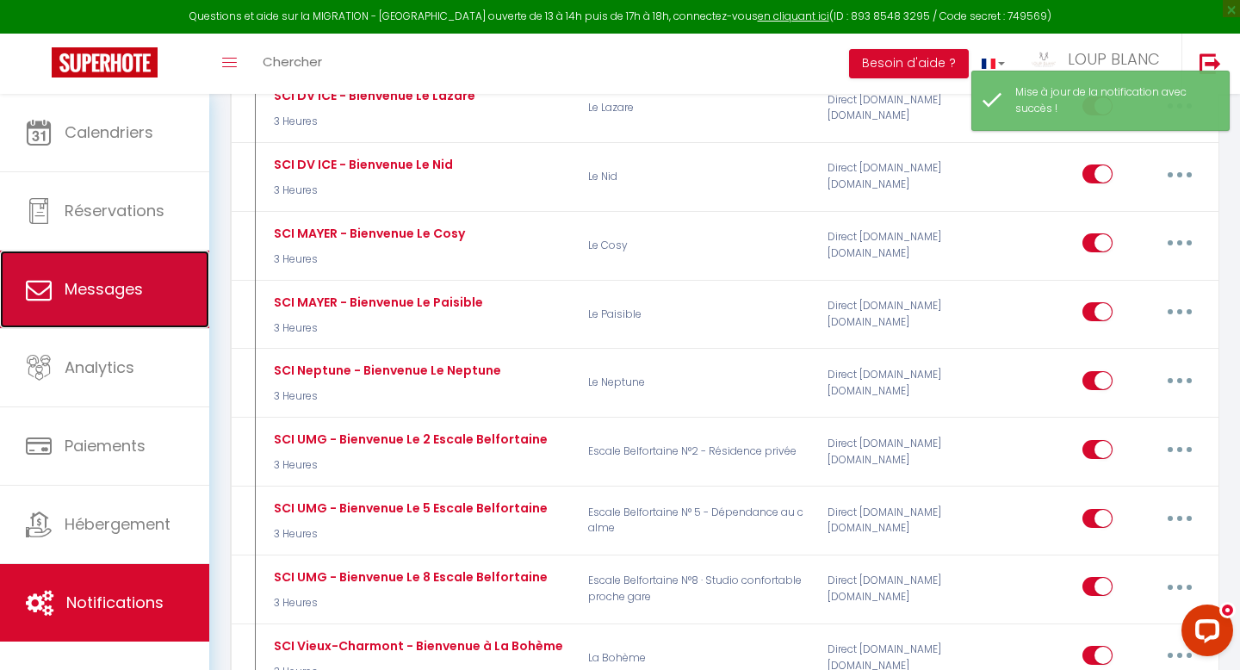
click at [121, 285] on span "Messages" at bounding box center [104, 289] width 78 height 22
select select "message"
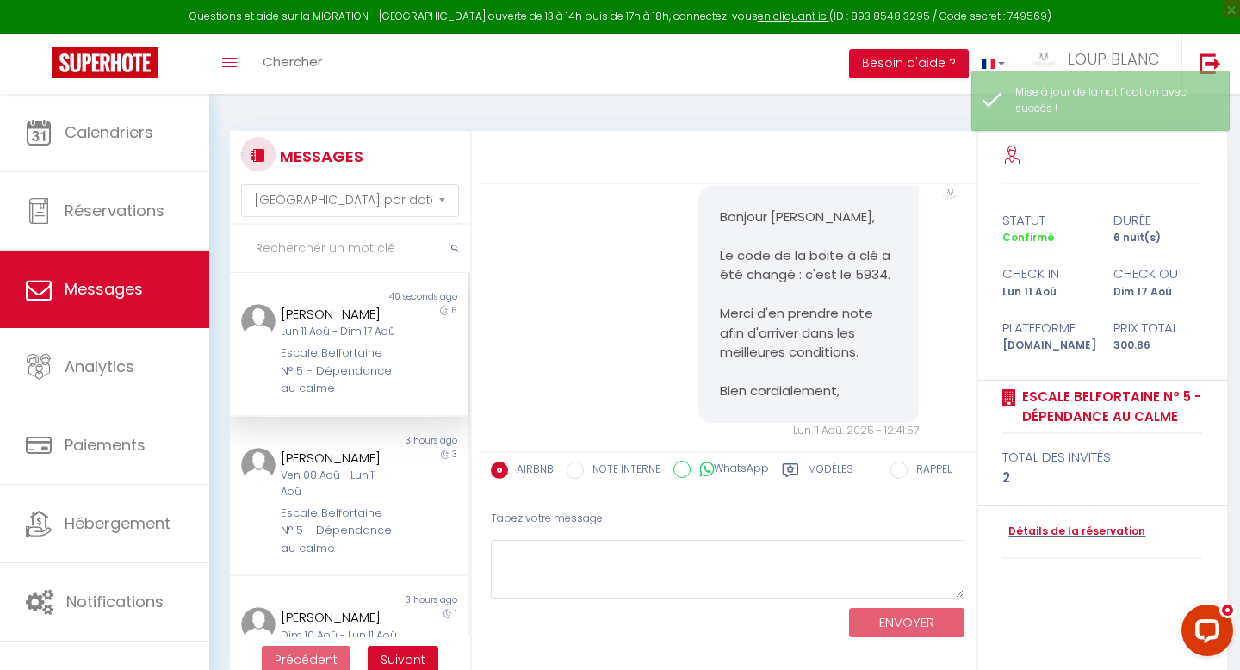
scroll to position [35, 0]
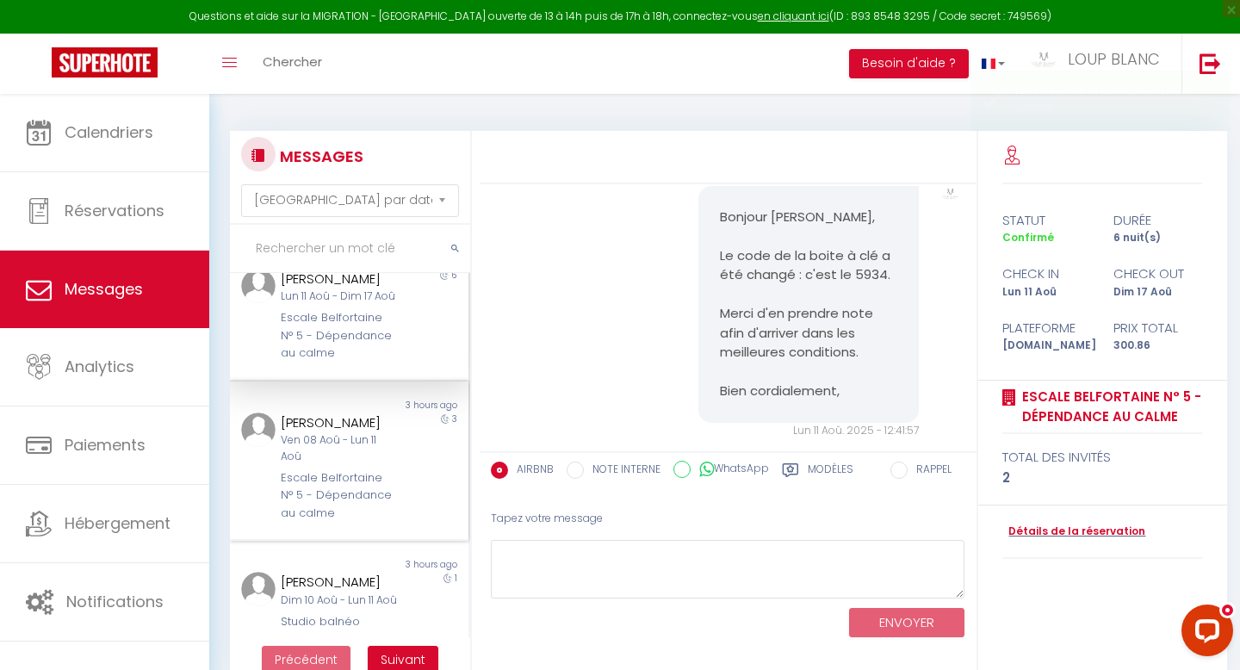
click at [357, 465] on div "Ven 08 Aoû - Lun 11 Aoû" at bounding box center [339, 448] width 116 height 33
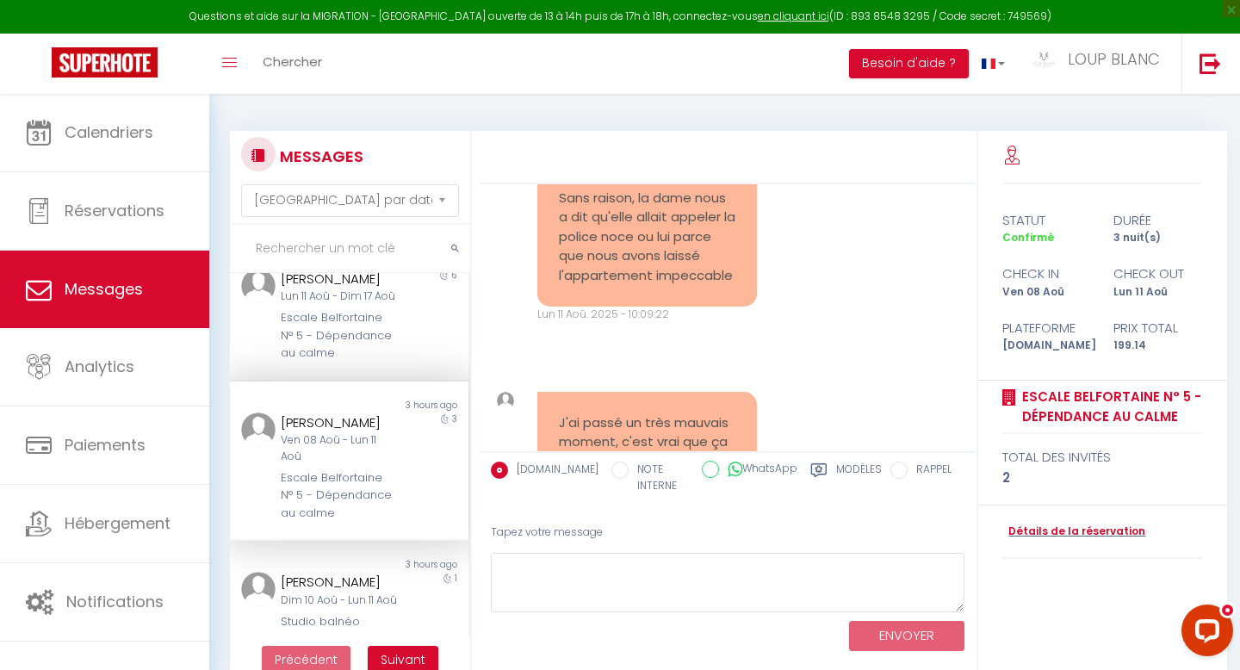
scroll to position [6957, 0]
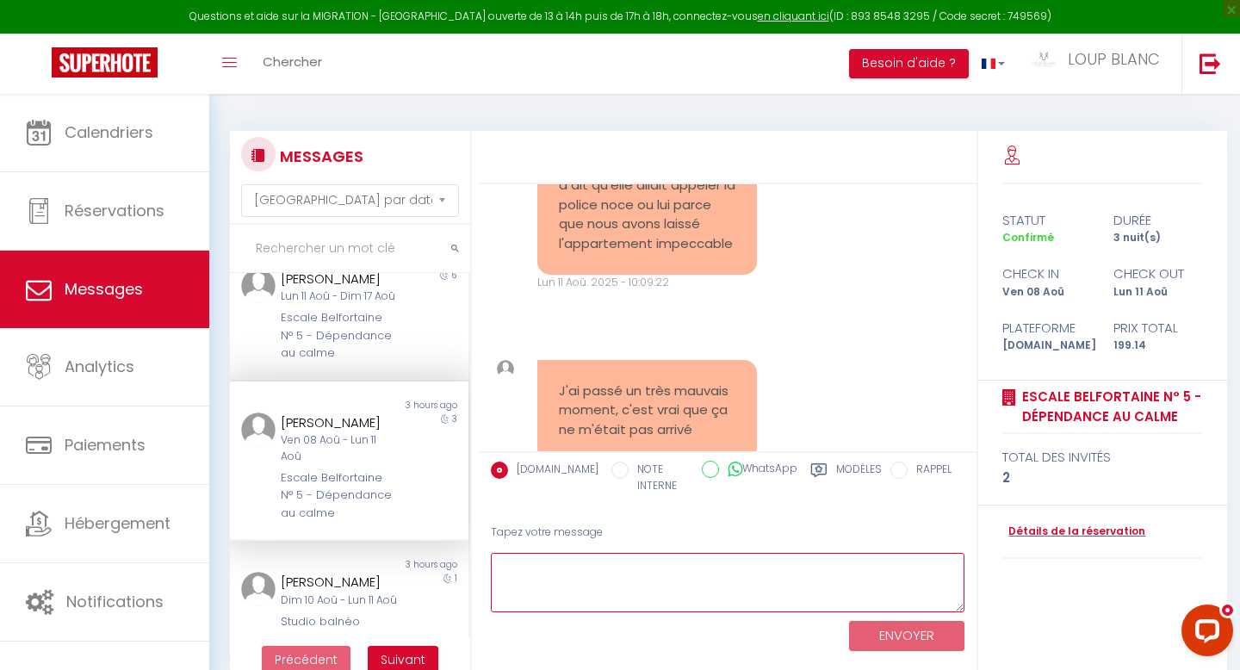
click at [705, 577] on textarea at bounding box center [728, 582] width 475 height 59
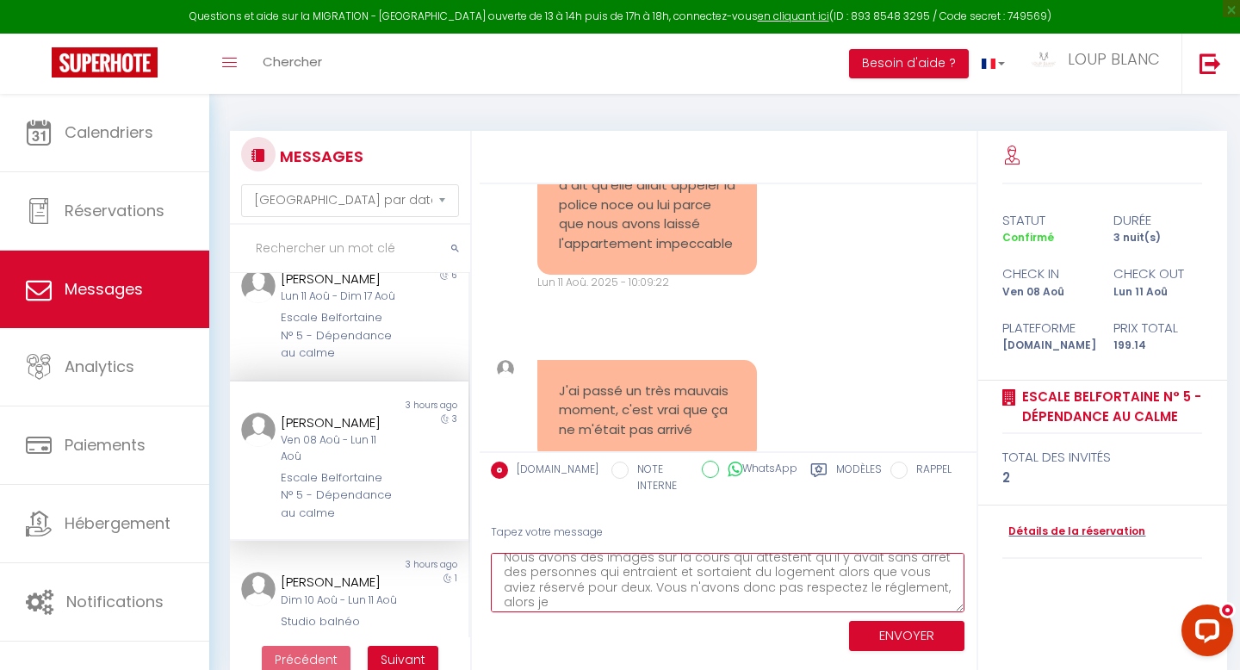
scroll to position [105, 0]
click at [848, 600] on textarea "Bonjour, Nous ne sommes pas du tout d'accord avec ce que vous avancez. En effet…" at bounding box center [728, 582] width 475 height 59
click at [861, 605] on textarea "Bonjour, Nous ne sommes pas du tout d'accord avec ce que vous avancez. En effet…" at bounding box center [728, 582] width 475 height 59
type textarea "Bonjour, Nous ne sommes pas du tout d'accord avec ce que vous avancez. En effet…"
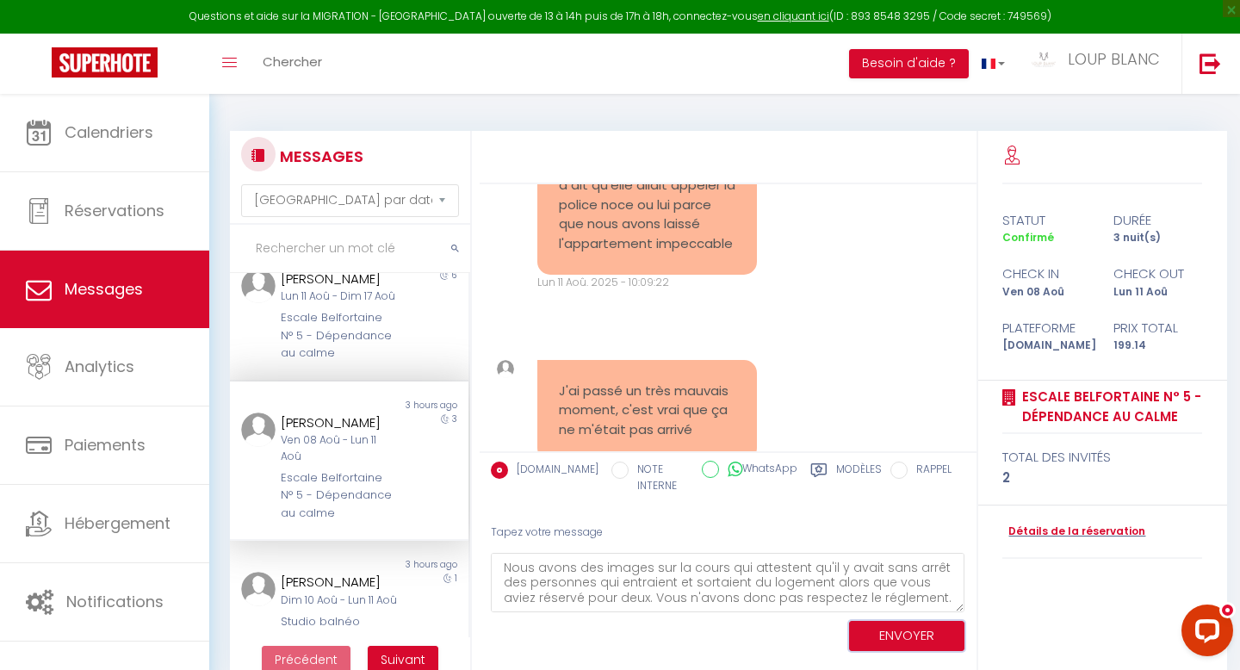
click at [873, 628] on button "ENVOYER" at bounding box center [906, 636] width 115 height 30
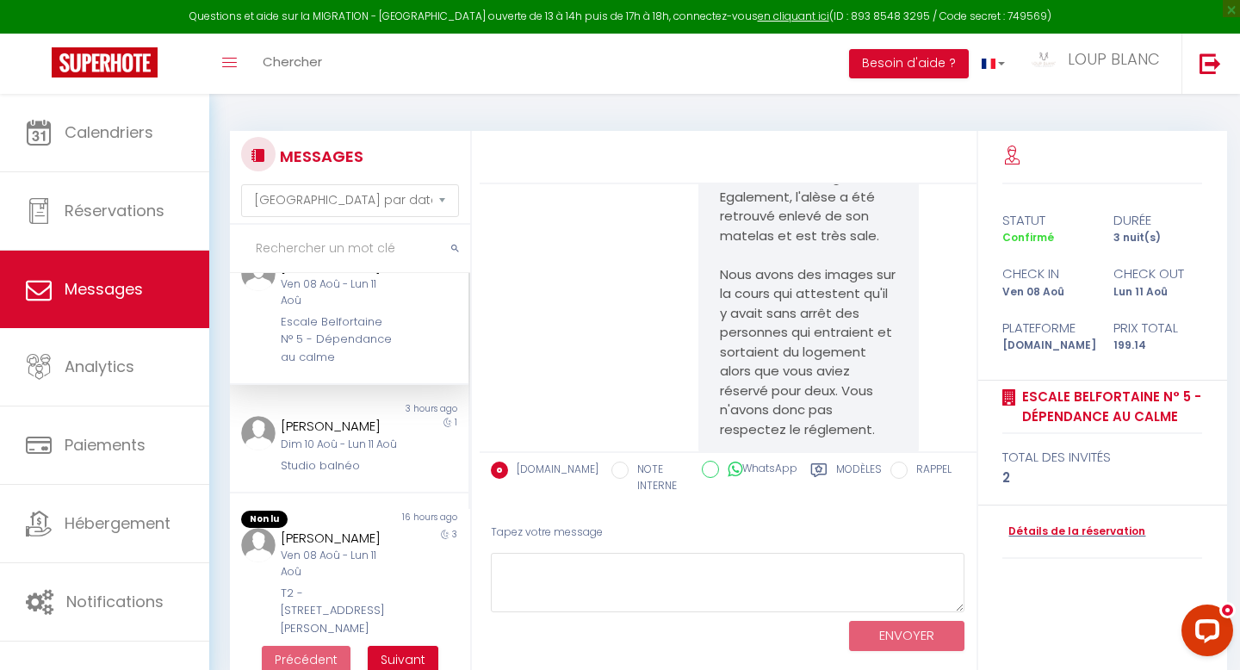
scroll to position [0, 0]
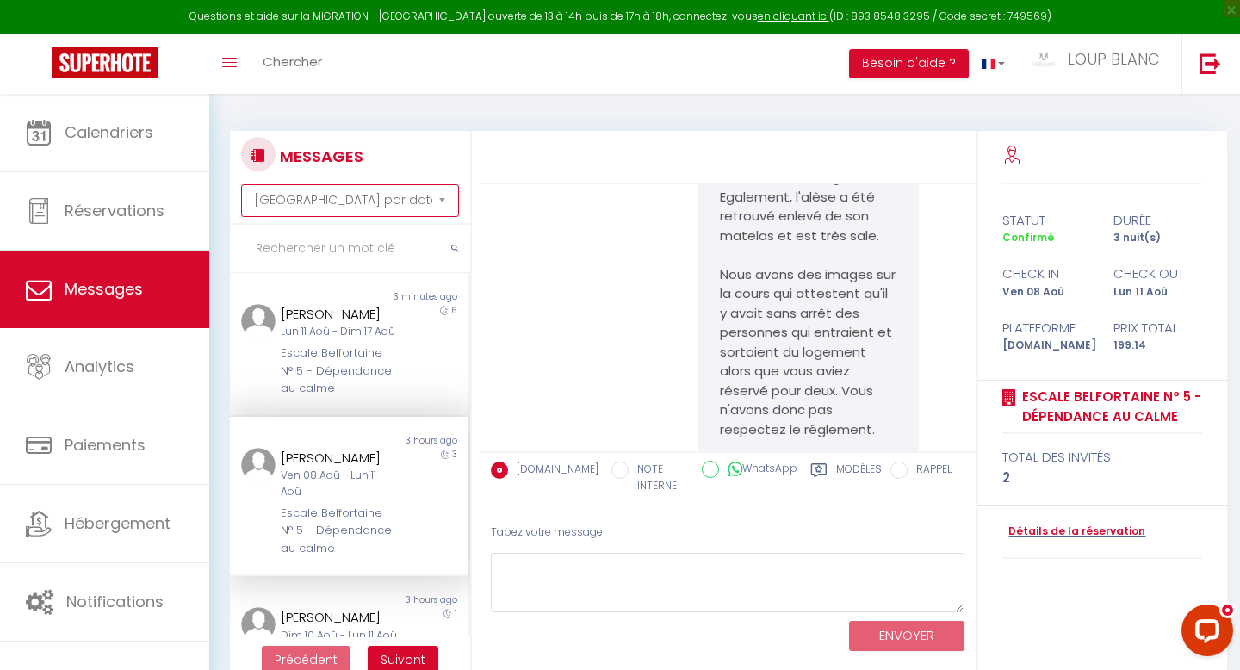
click at [346, 203] on select "[GEOGRAPHIC_DATA] par date de réservation Trier par date de message" at bounding box center [349, 200] width 217 height 33
click at [343, 249] on input "text" at bounding box center [350, 249] width 240 height 48
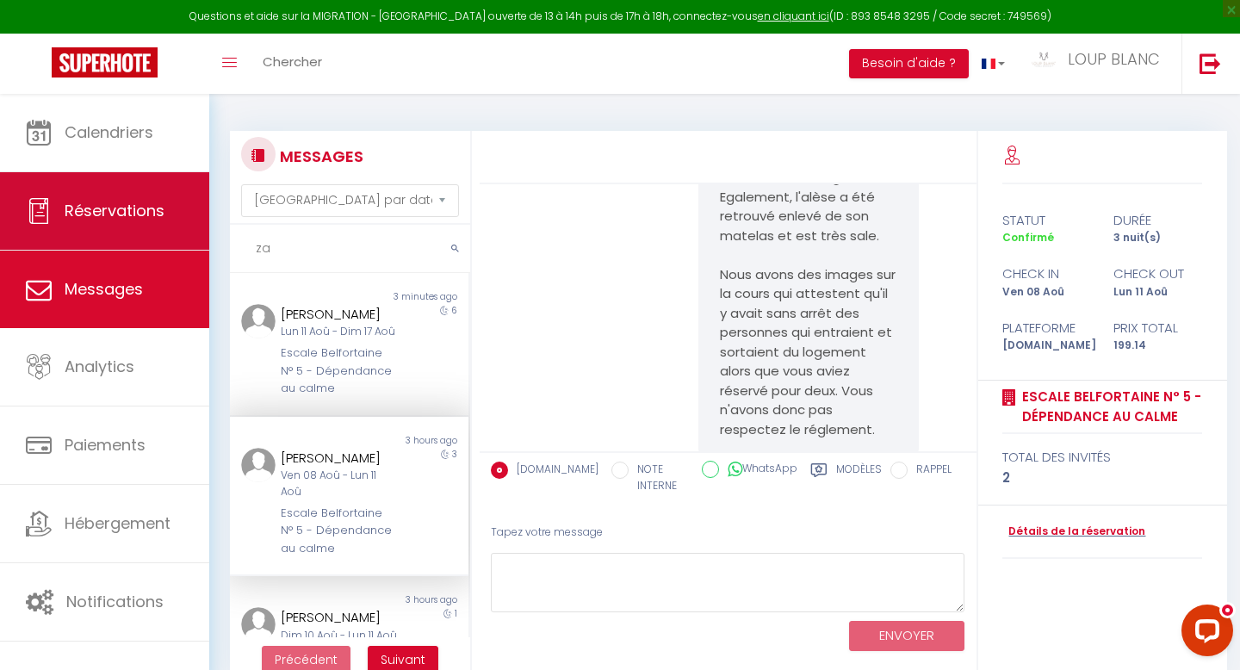
type input "za"
click at [138, 214] on span "Réservations" at bounding box center [115, 211] width 100 height 22
select select "not_cancelled"
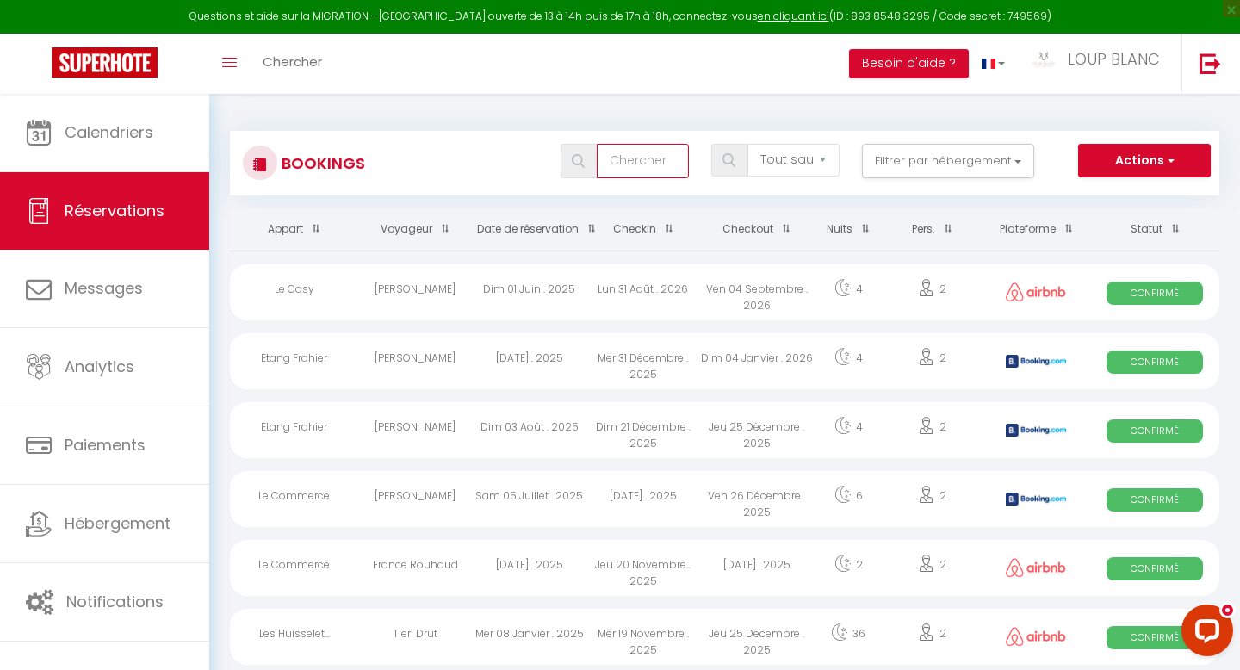
click at [654, 154] on input "text" at bounding box center [643, 161] width 92 height 34
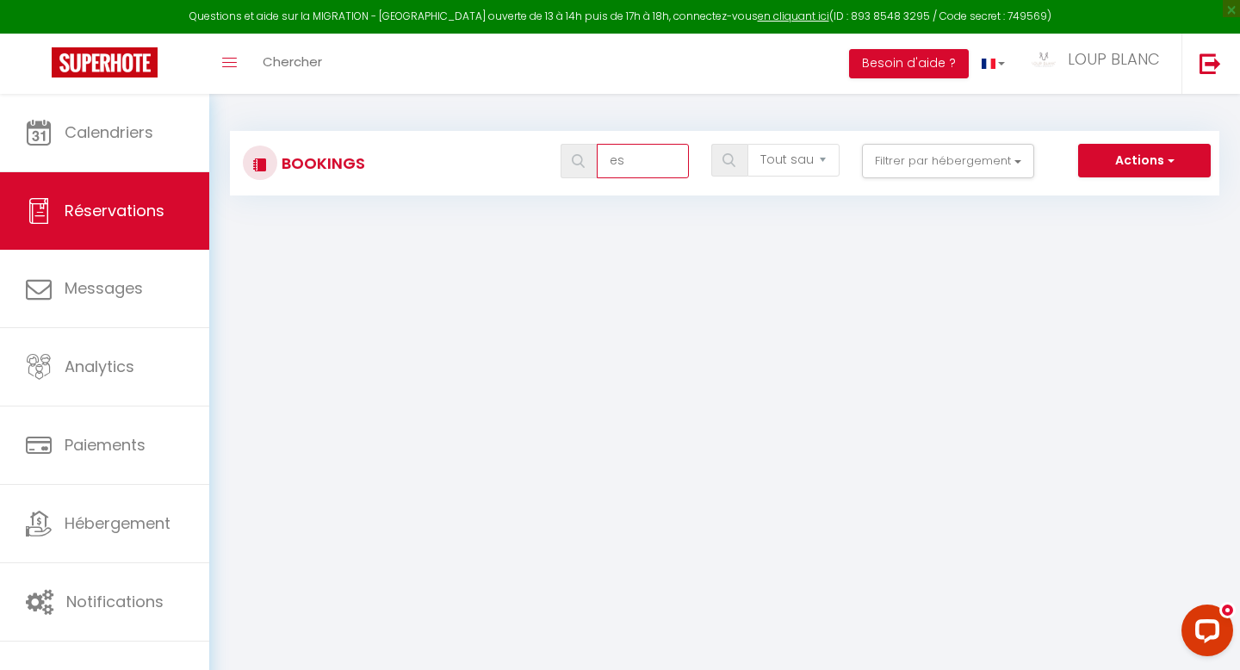
type input "e"
click at [923, 162] on button "Filtrer par hébergement" at bounding box center [948, 161] width 172 height 34
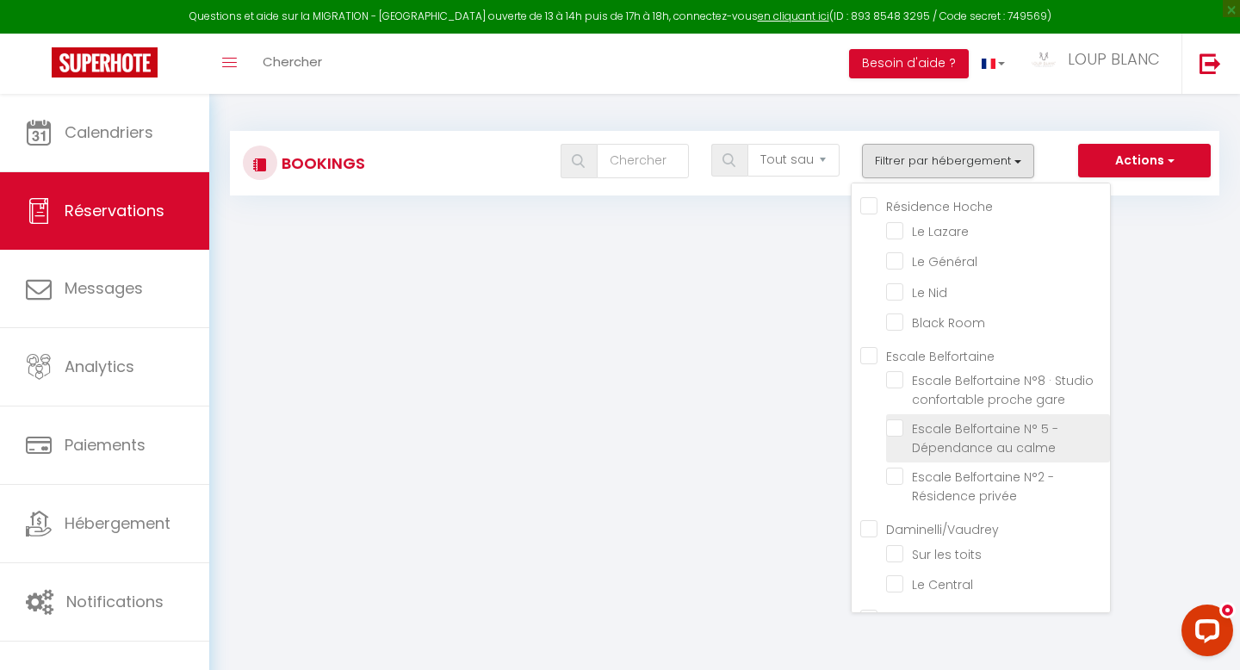
checkbox Hoche "false"
checkbox input "false"
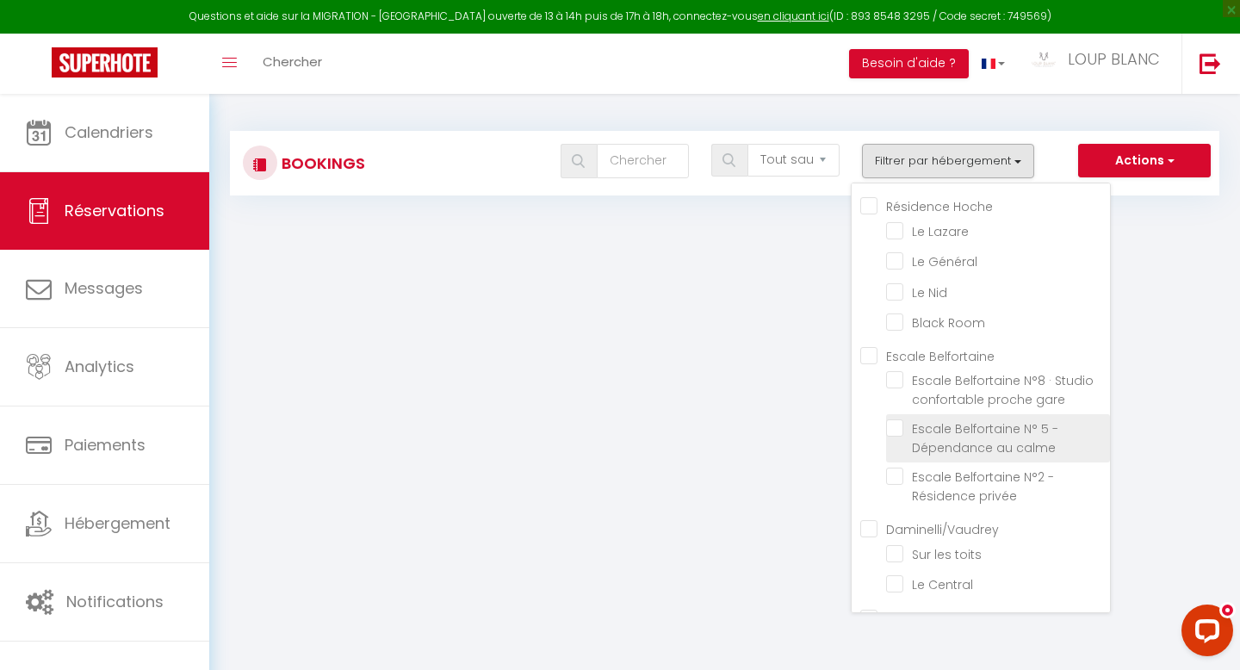
checkbox Belfortaine "false"
checkbox input "false"
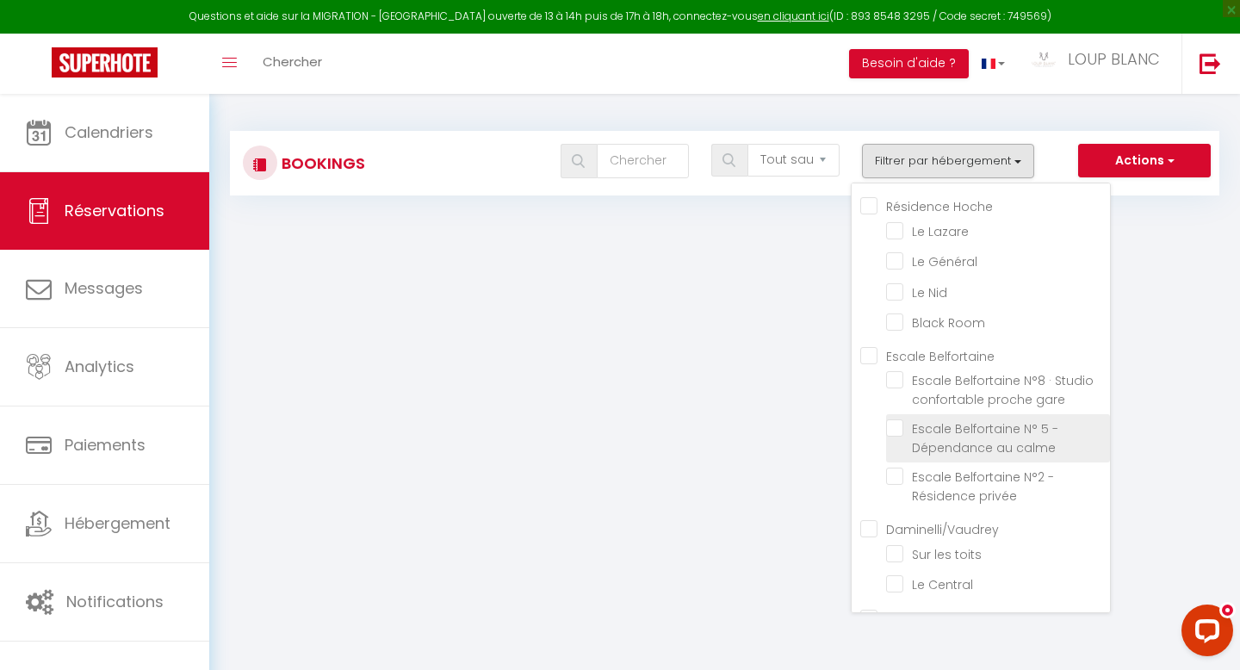
checkbox input "false"
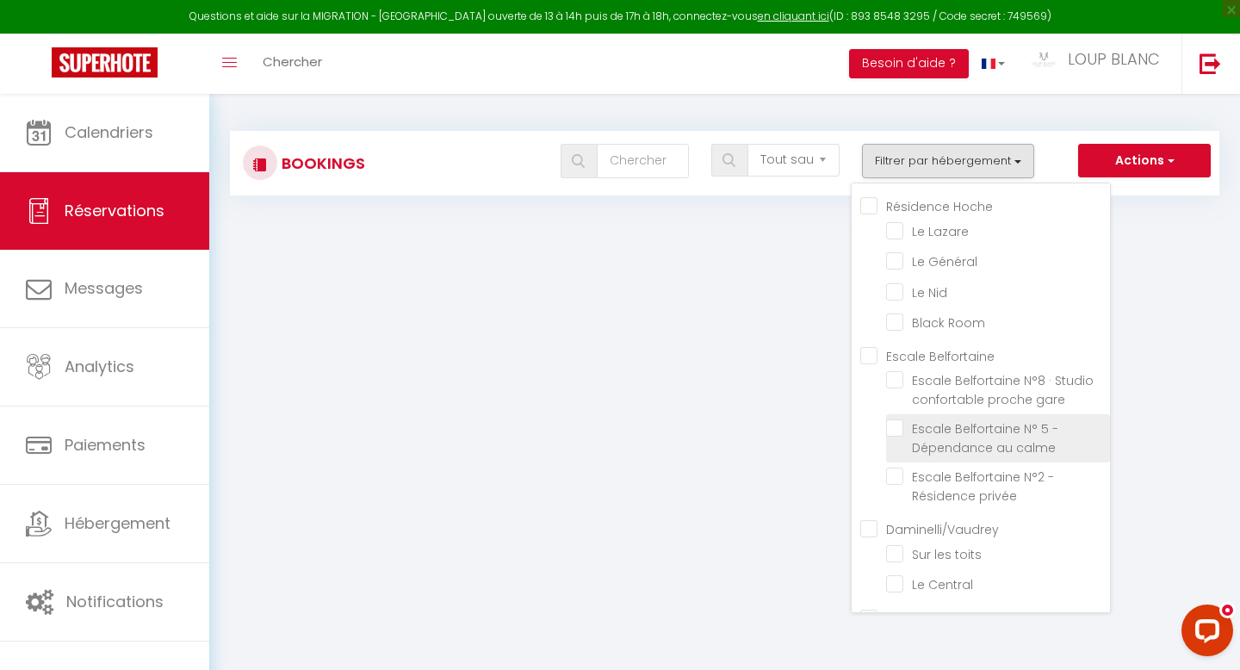
checkbox input "false"
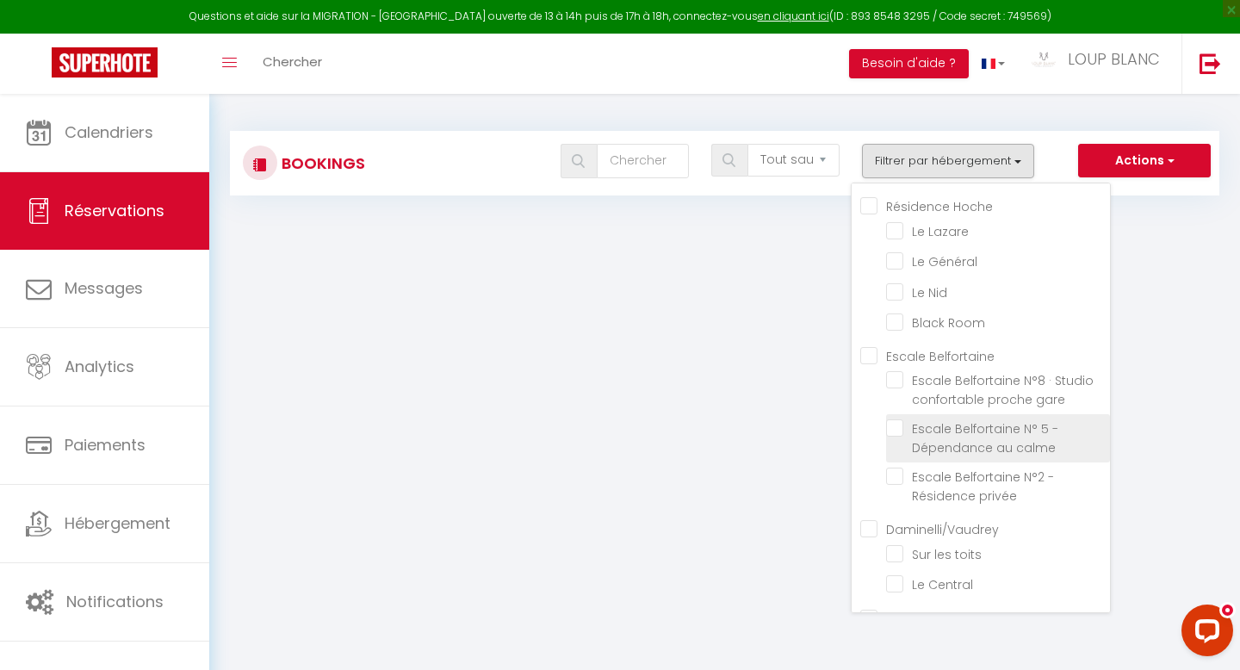
checkbox input "false"
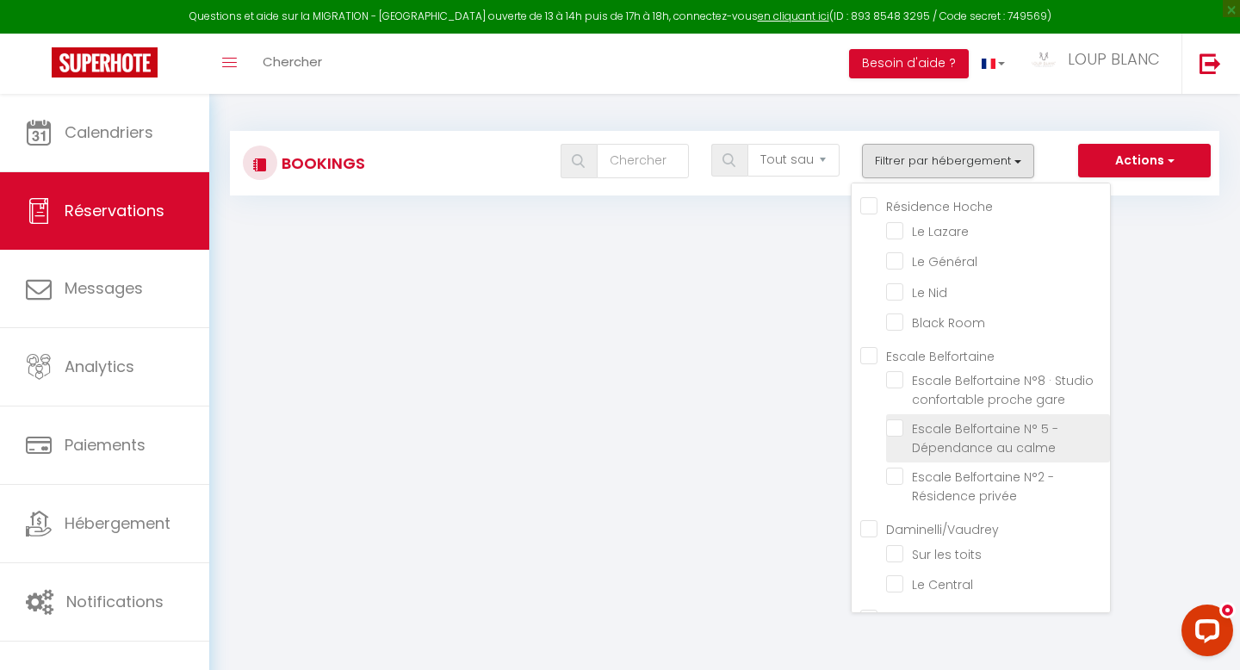
checkbox input "false"
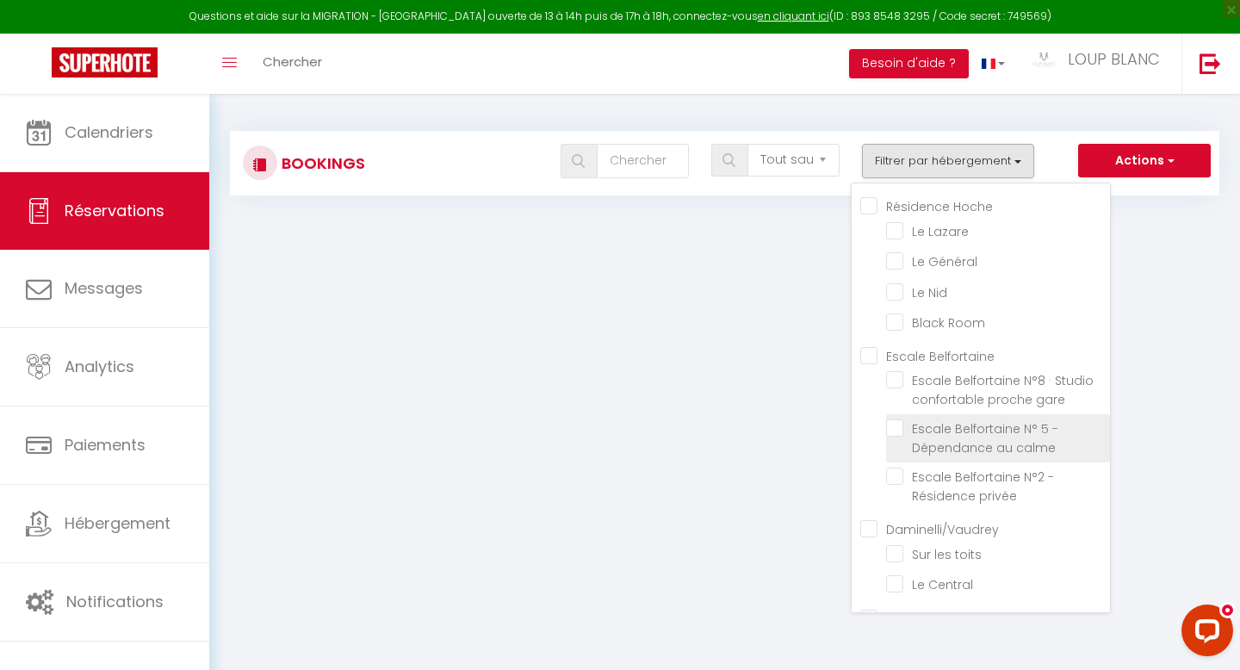
checkbox input "false"
click at [928, 445] on span "Escale Belfortaine N° 5 - Dépendance au calme" at bounding box center [985, 438] width 146 height 36
click at [928, 437] on input "Escale Belfortaine N° 5 - Dépendance au calme" at bounding box center [998, 427] width 224 height 17
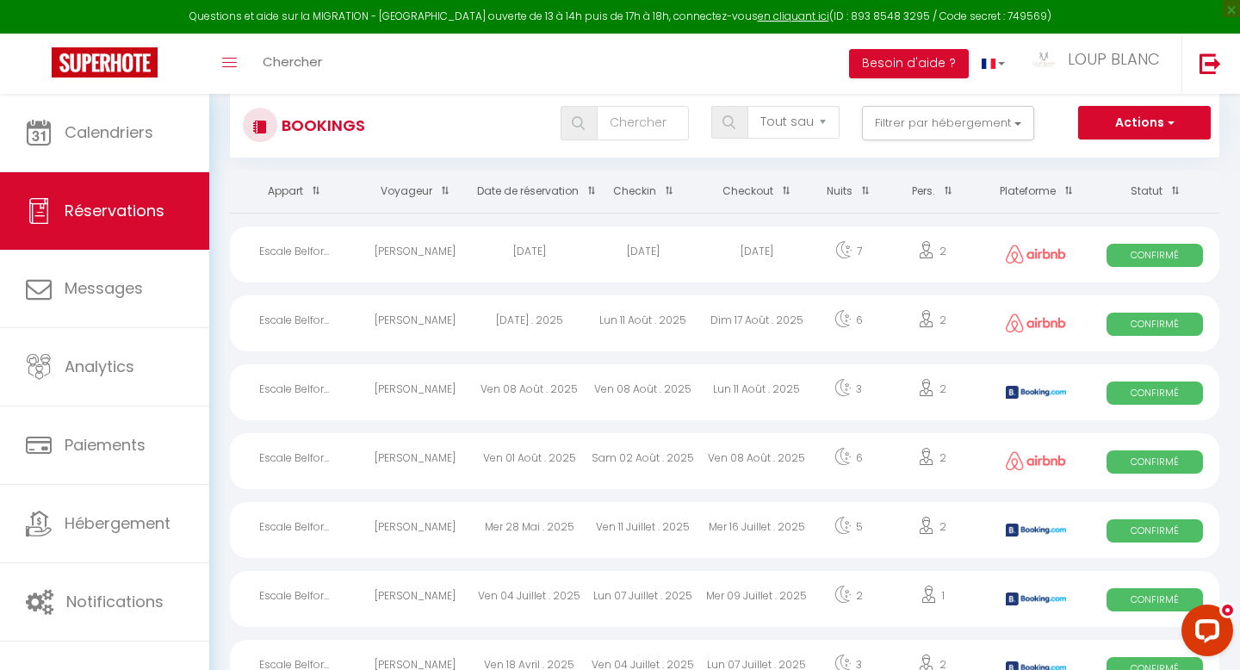
scroll to position [39, 0]
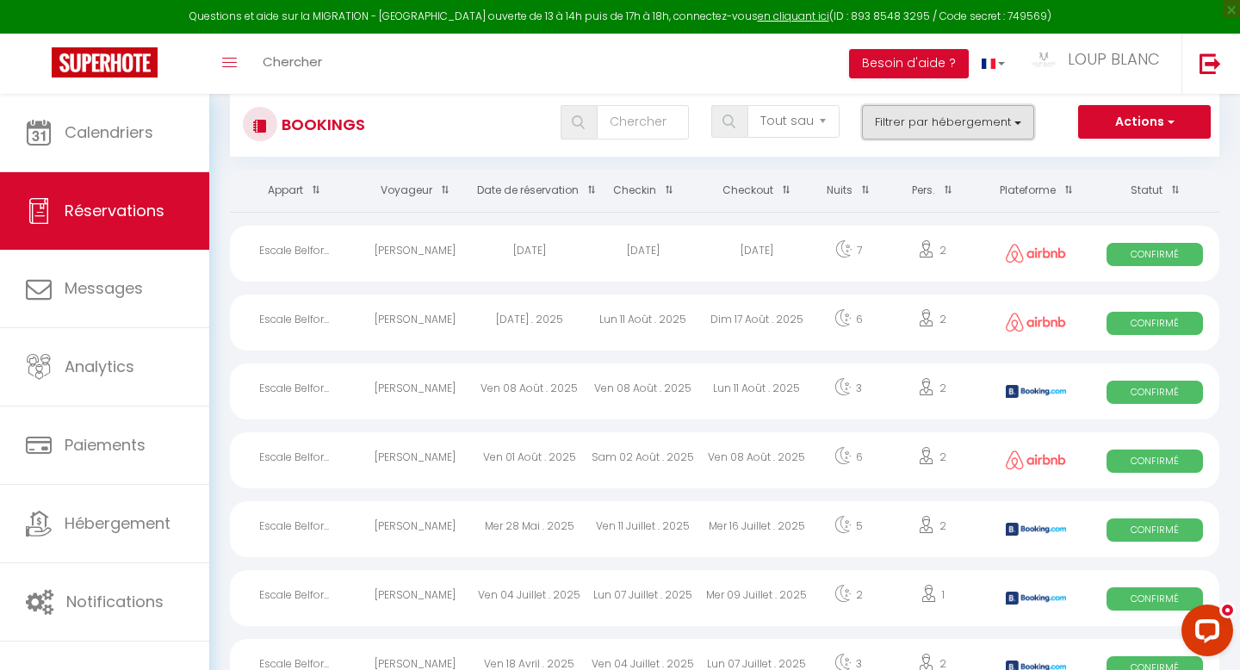
click at [935, 120] on button "Filtrer par hébergement" at bounding box center [948, 122] width 172 height 34
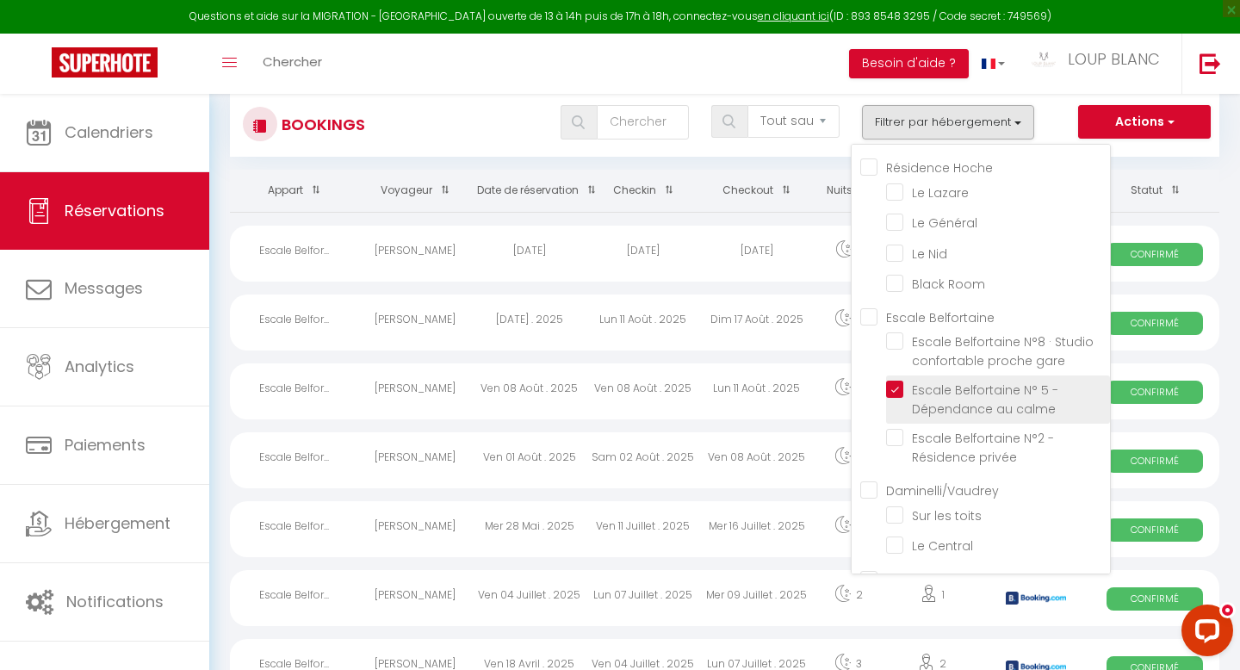
click at [898, 386] on input "Escale Belfortaine N° 5 - Dépendance au calme" at bounding box center [998, 389] width 224 height 17
checkbox input "false"
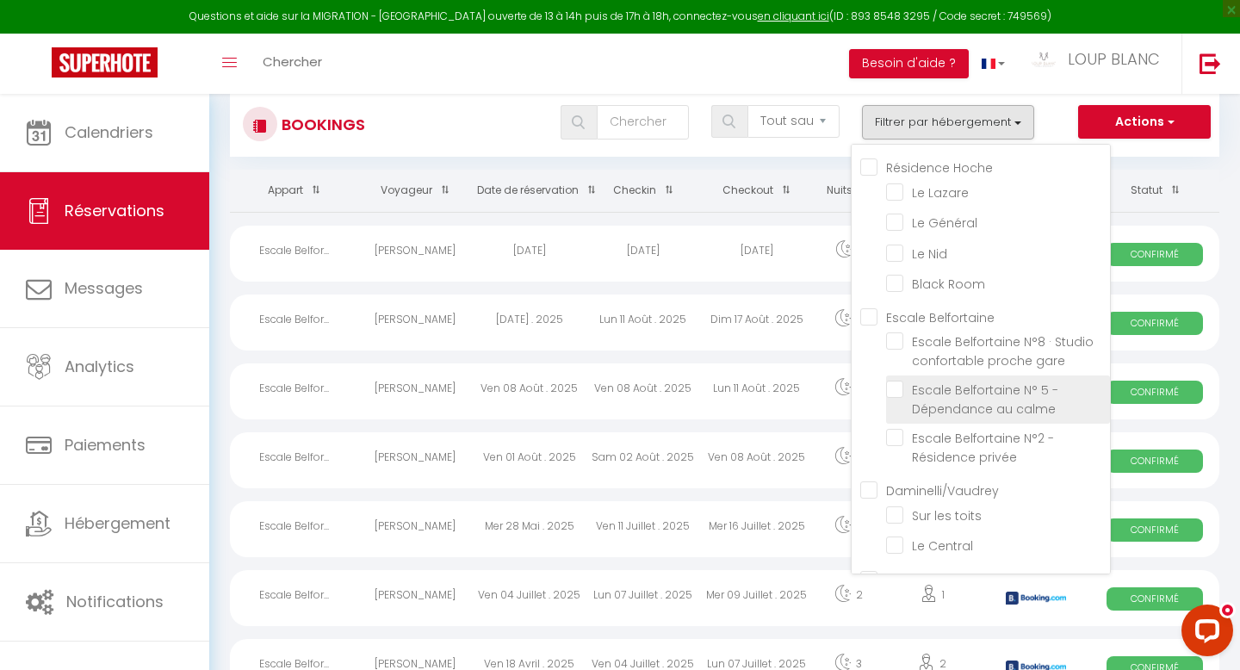
checkbox input "false"
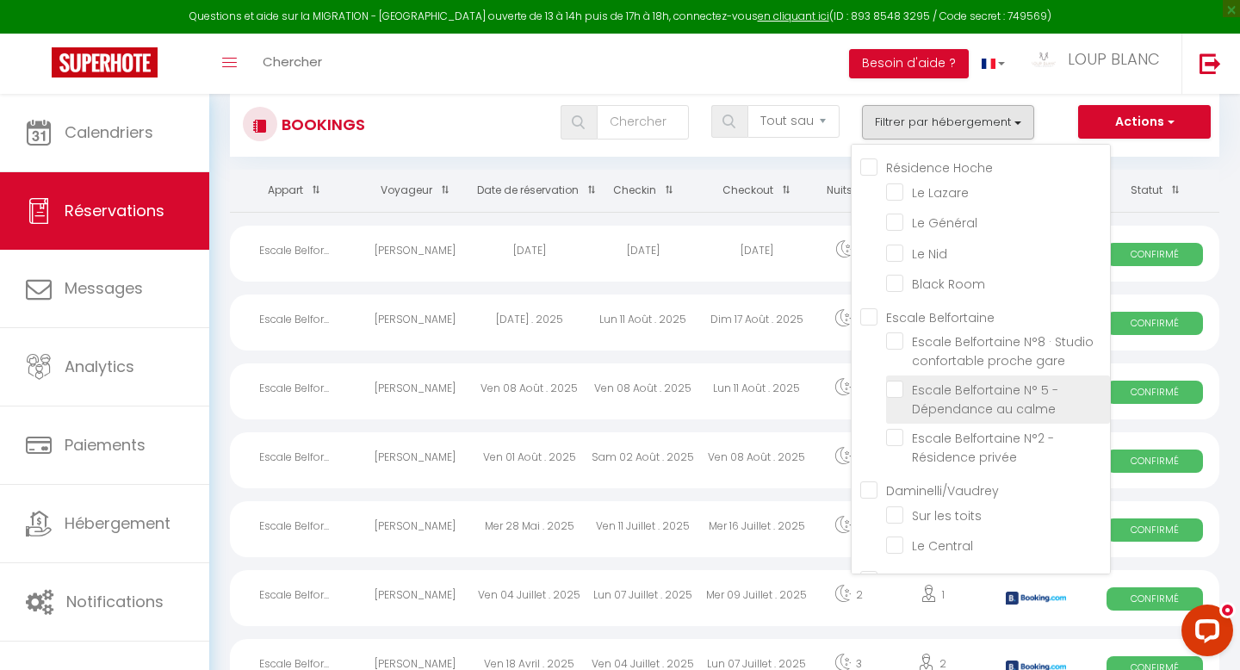
checkbox input "false"
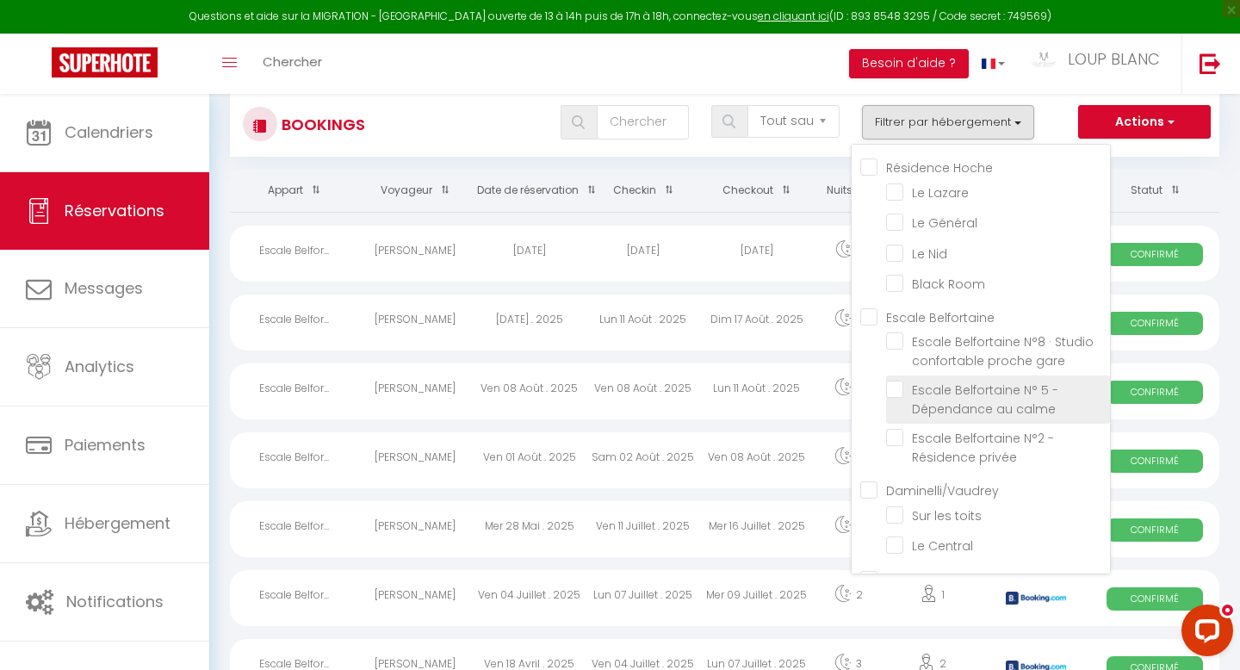
checkbox input "false"
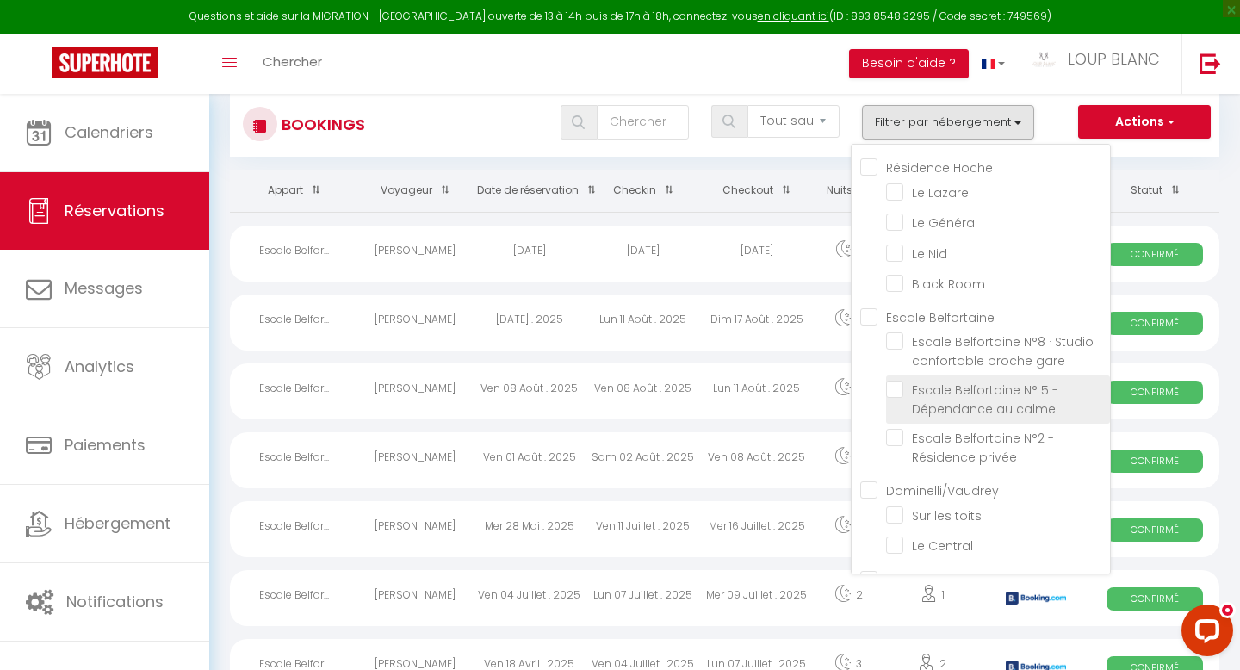
checkbox input "false"
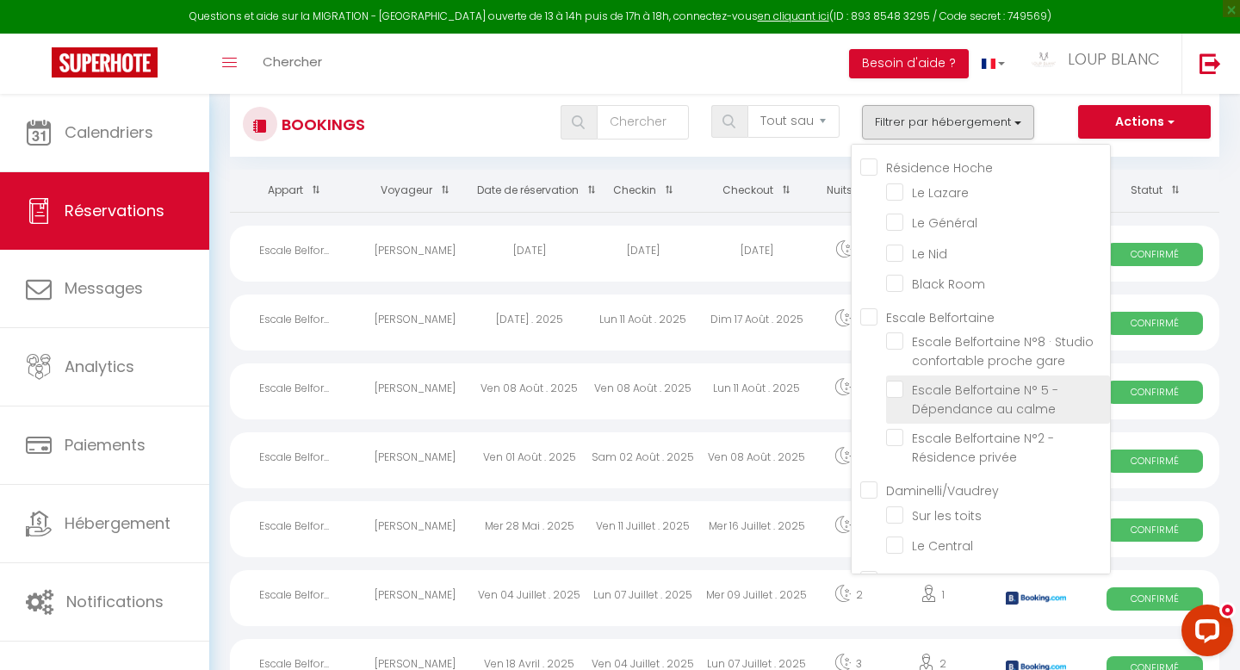
checkbox input "false"
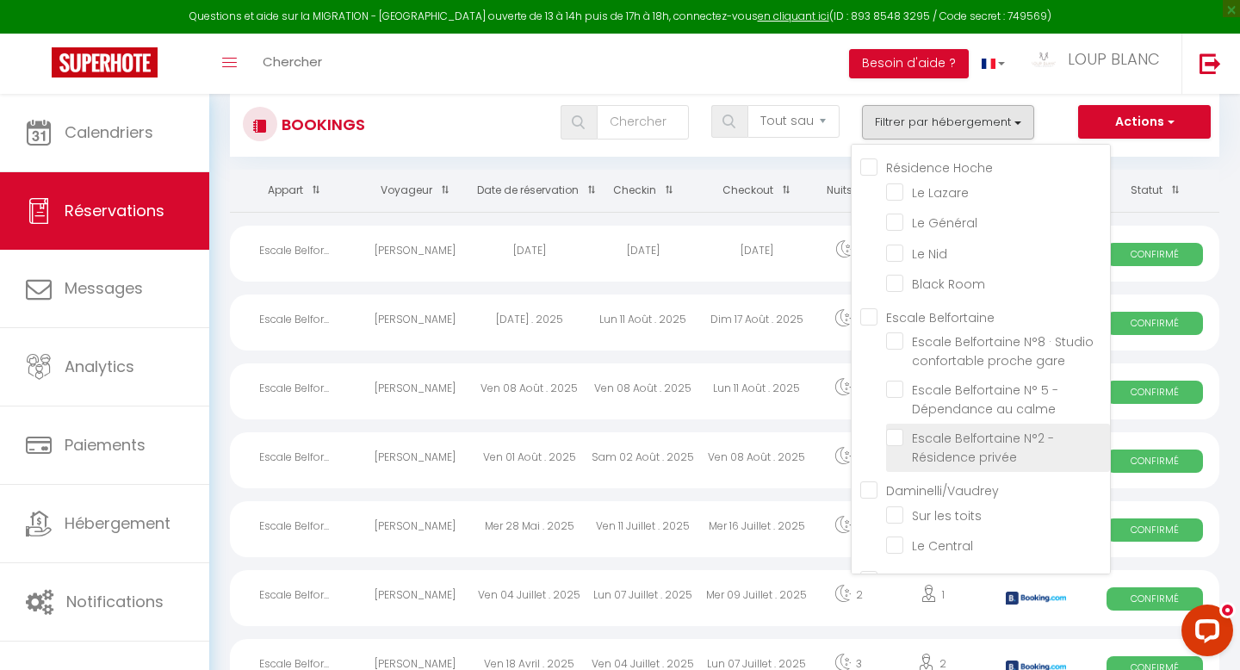
checkbox input "false"
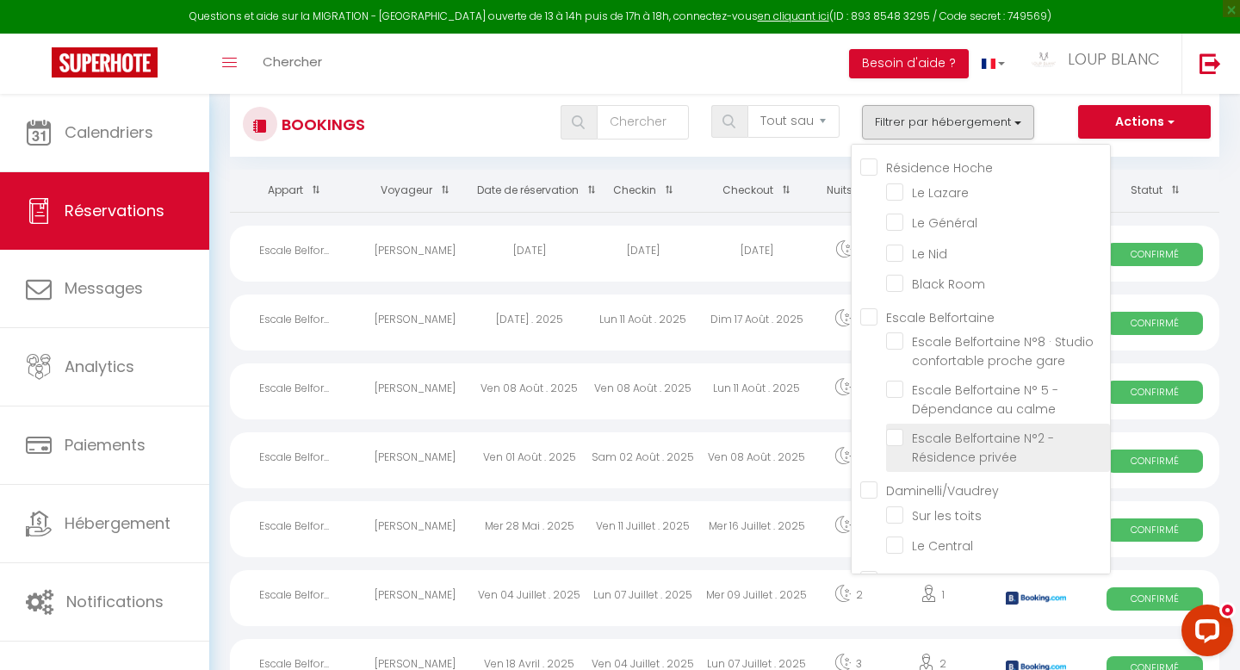
checkbox input "false"
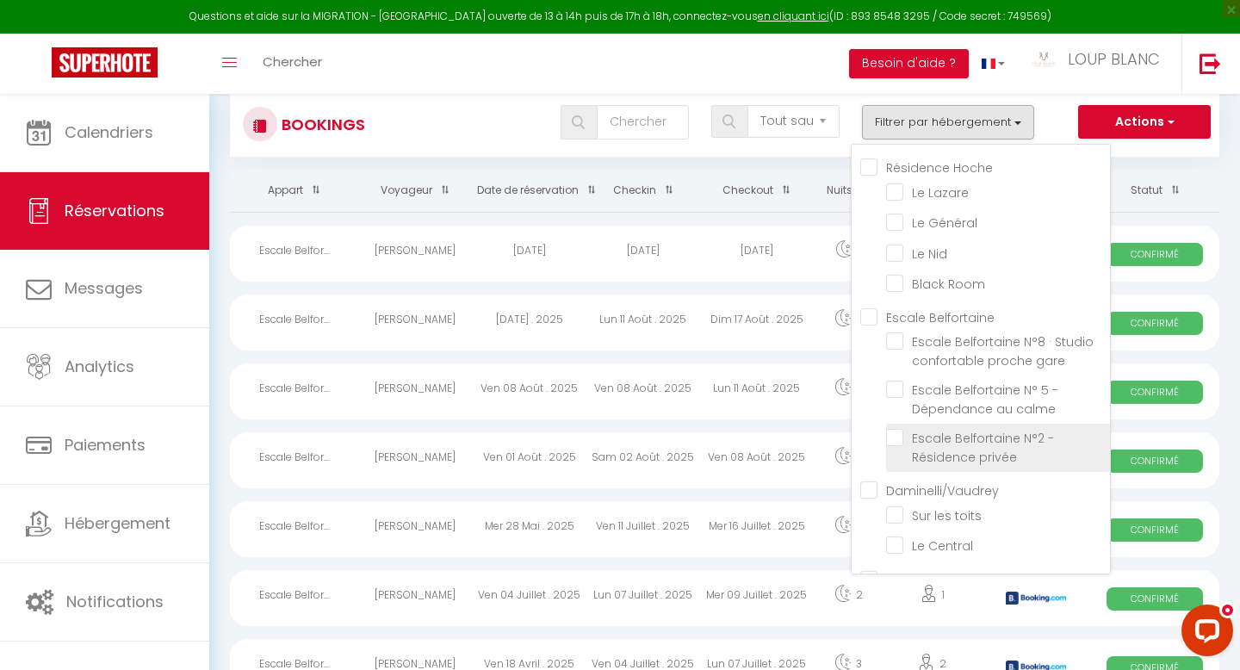
checkbox input "false"
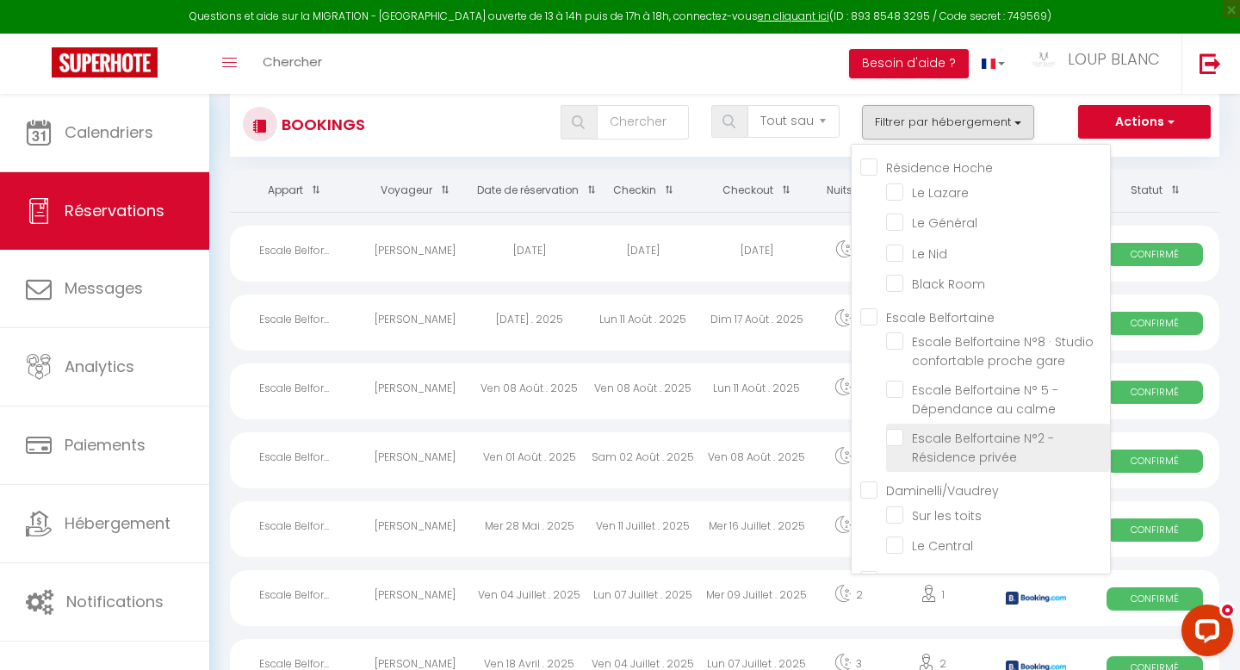
checkbox input "false"
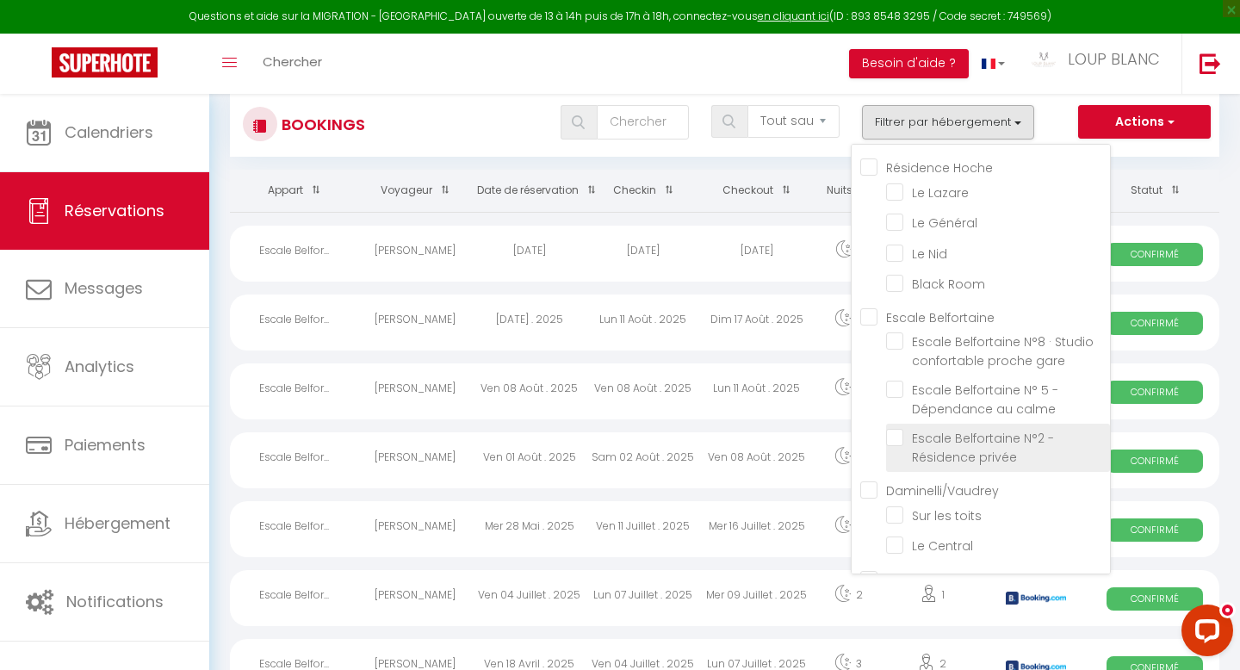
checkbox input "false"
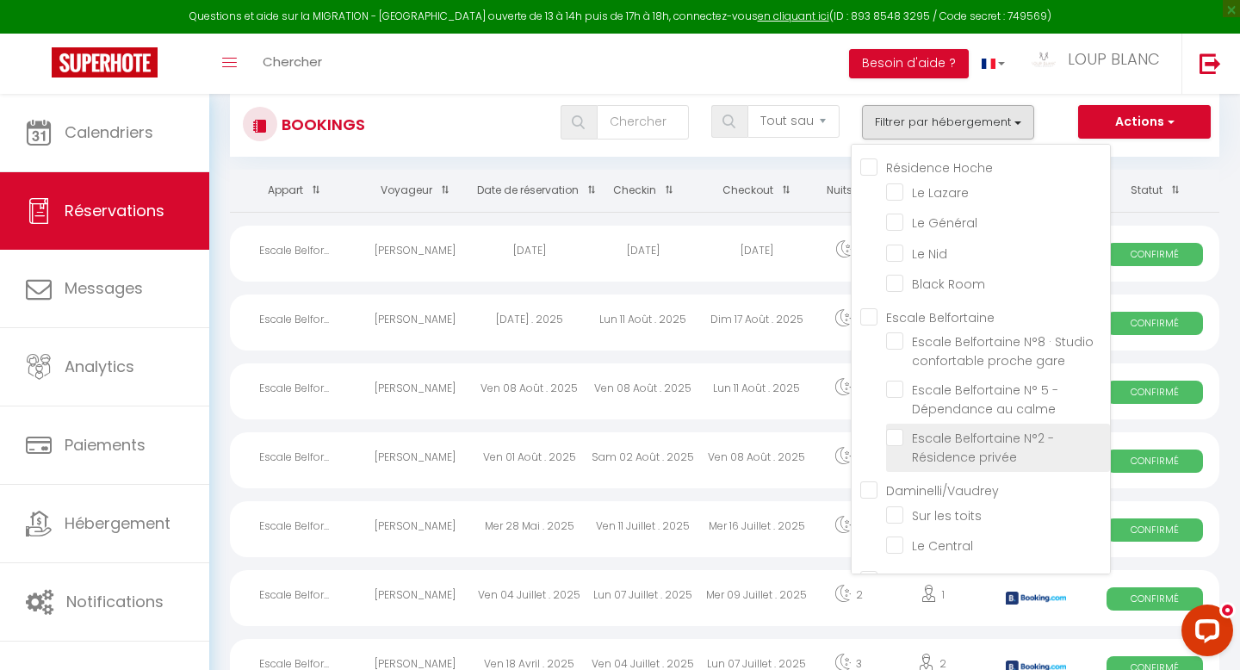
checkbox input "false"
click at [894, 441] on input "Escale Belfortaine N°2 - Résidence privée" at bounding box center [998, 437] width 224 height 17
checkbox input "true"
checkbox input "false"
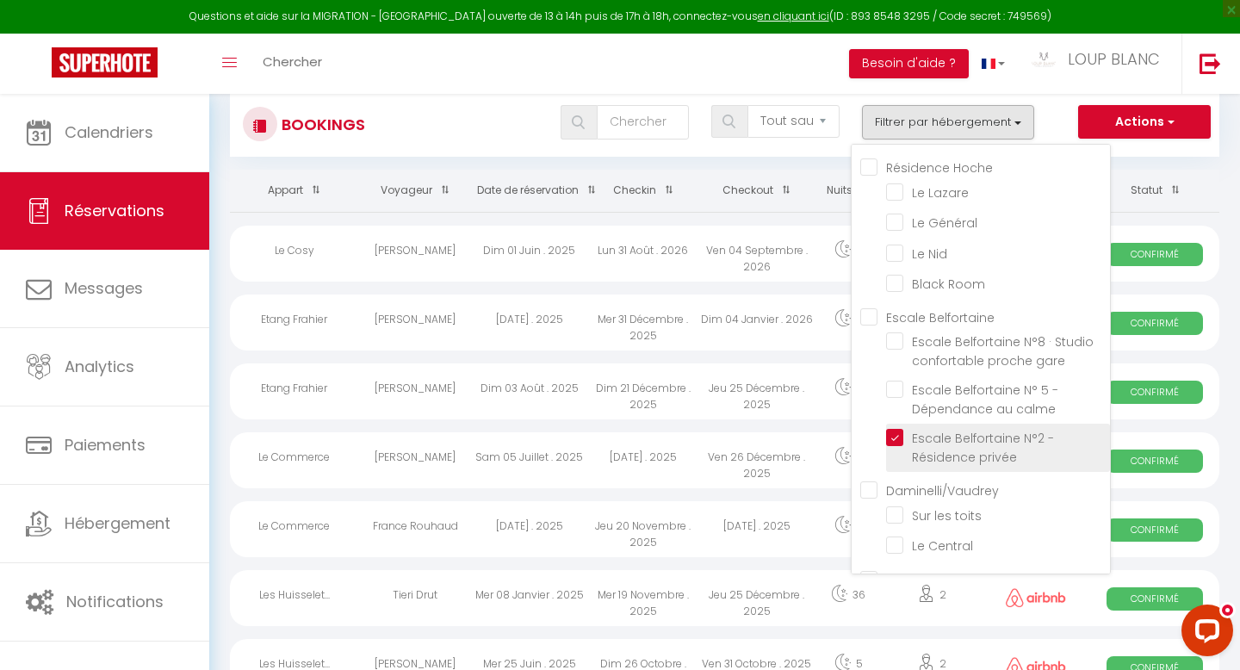
checkbox input "false"
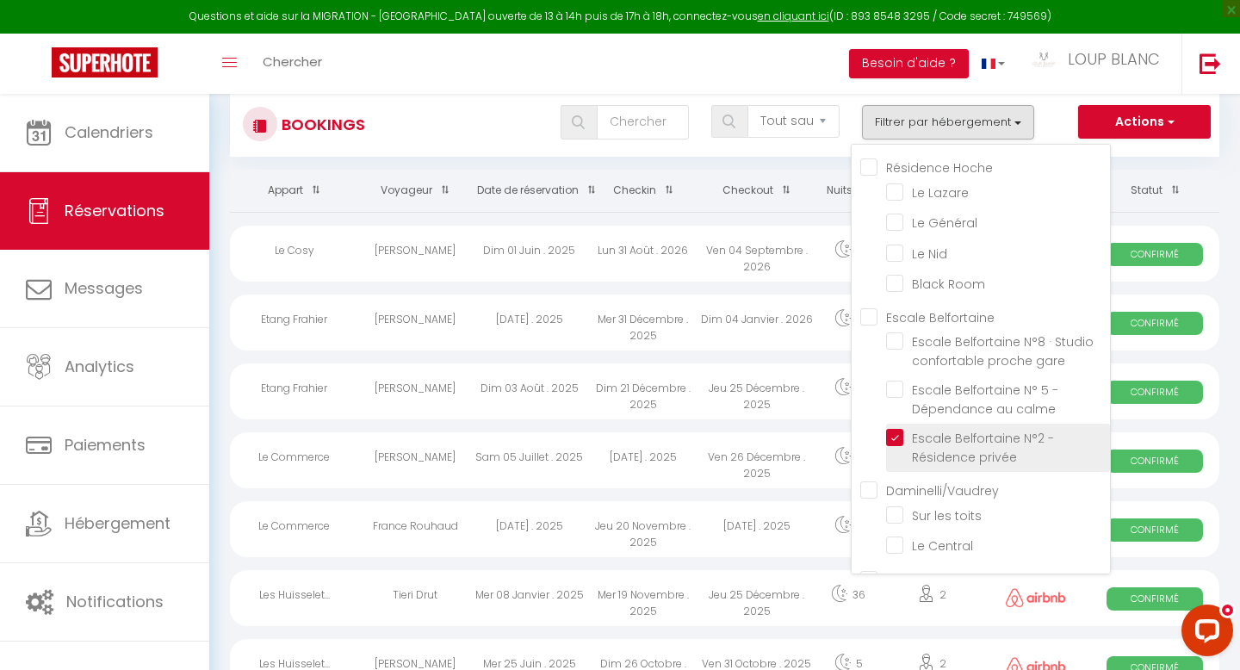
checkbox input "false"
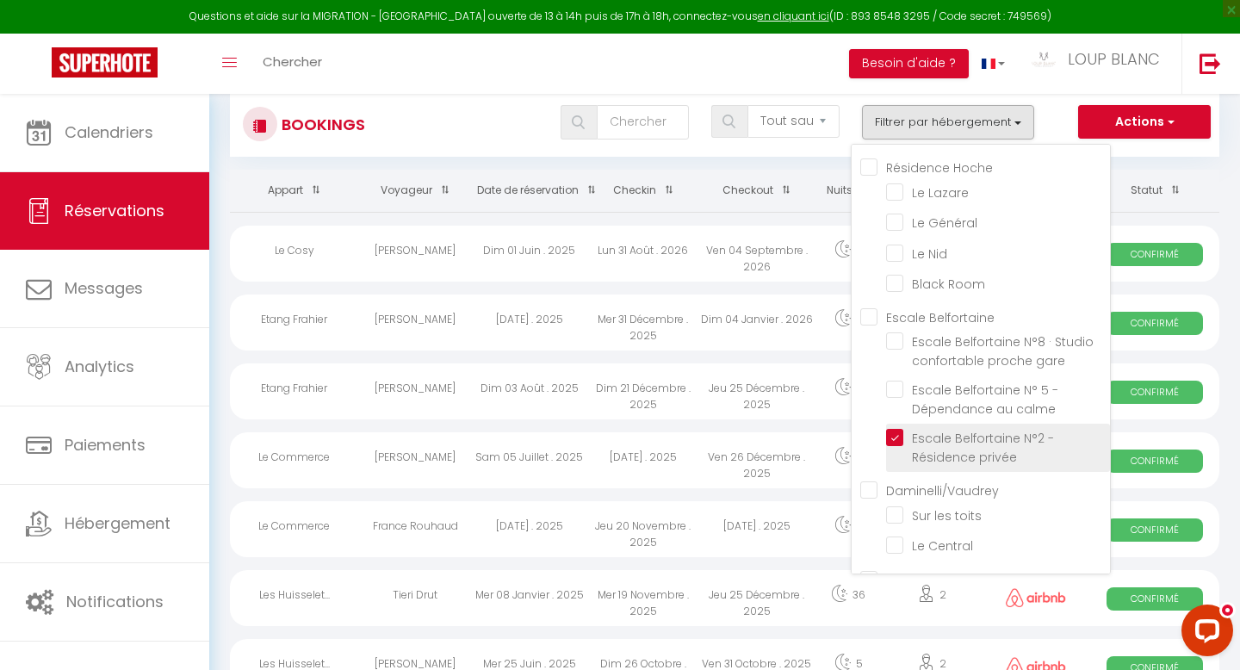
checkbox input "false"
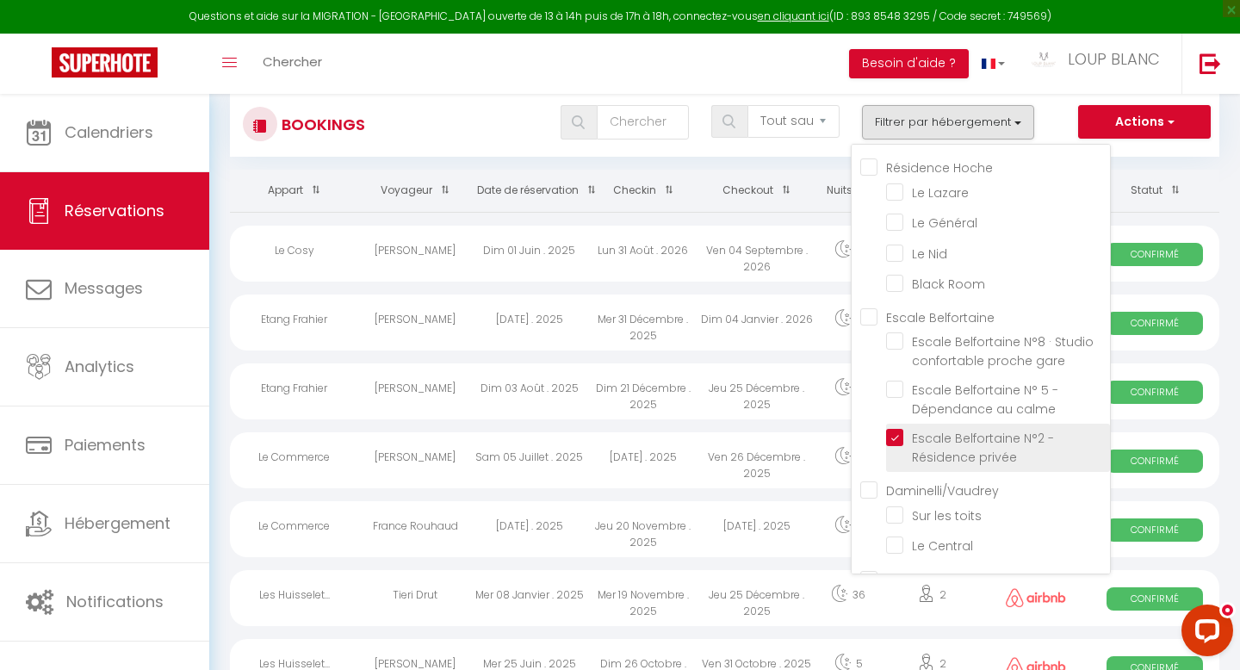
checkbox input "false"
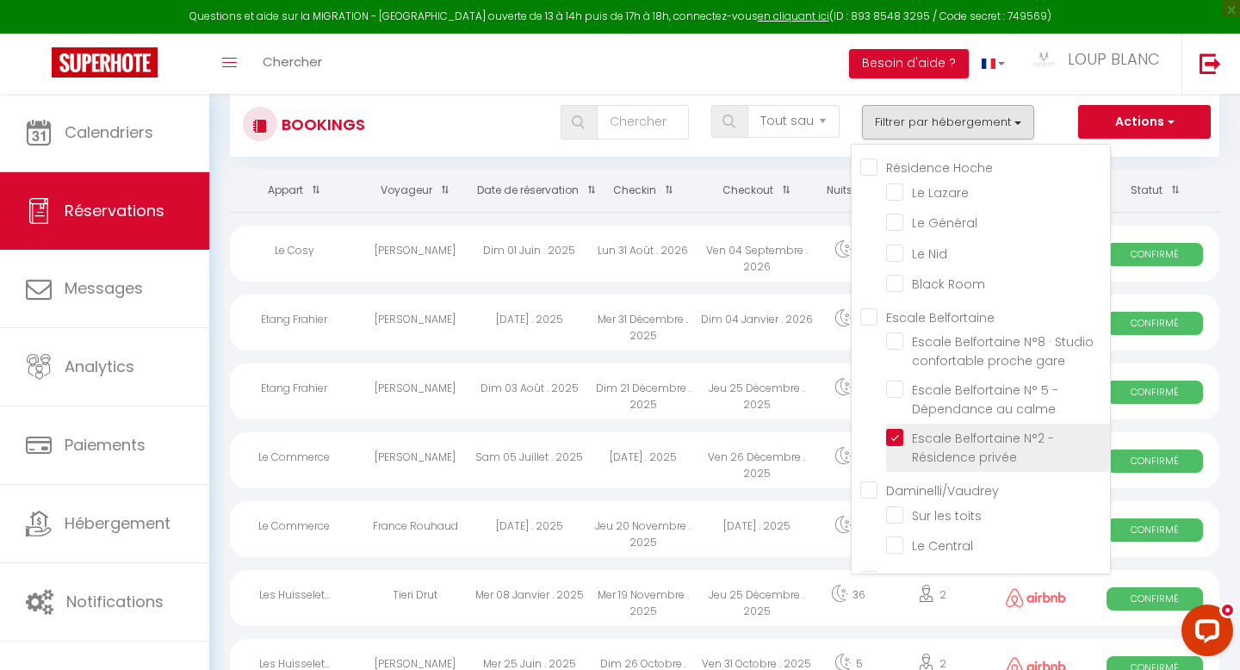
checkbox input "false"
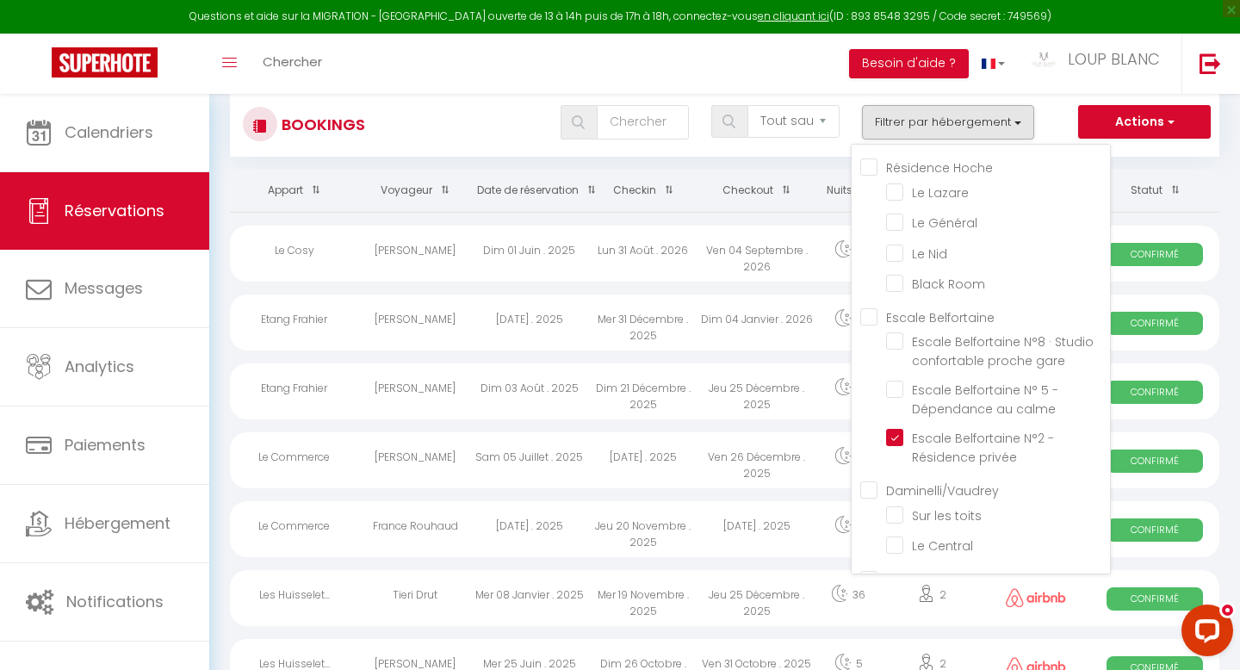
checkbox input "false"
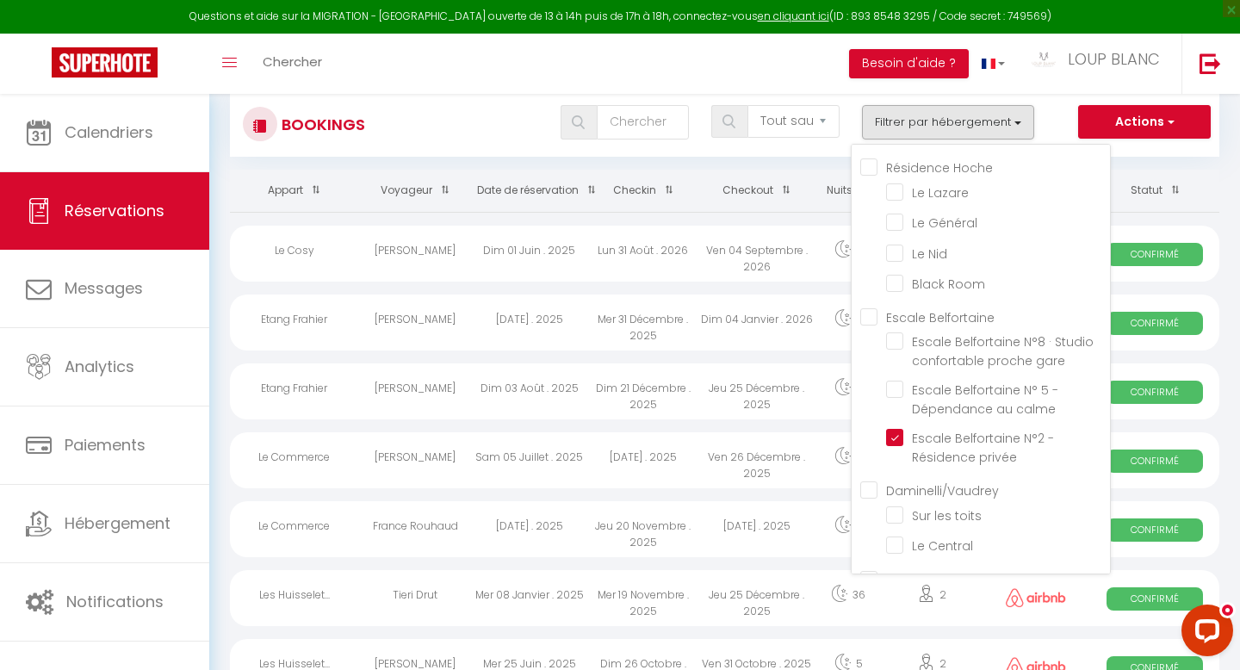
checkbox input "false"
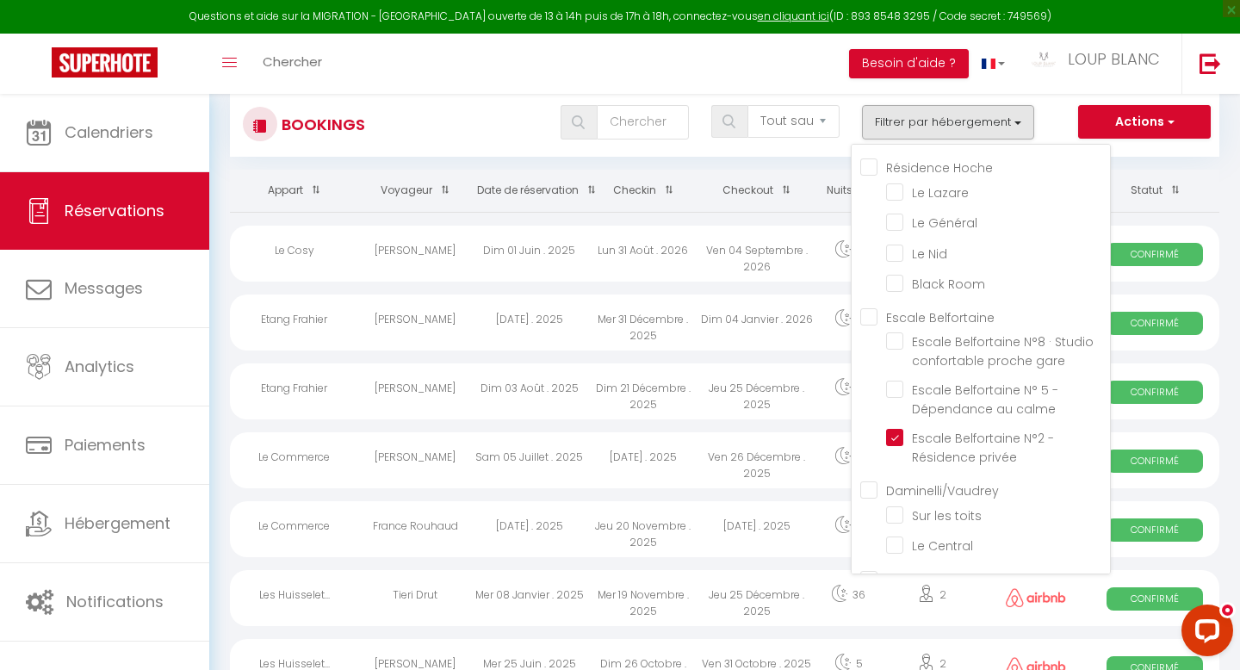
checkbox input "false"
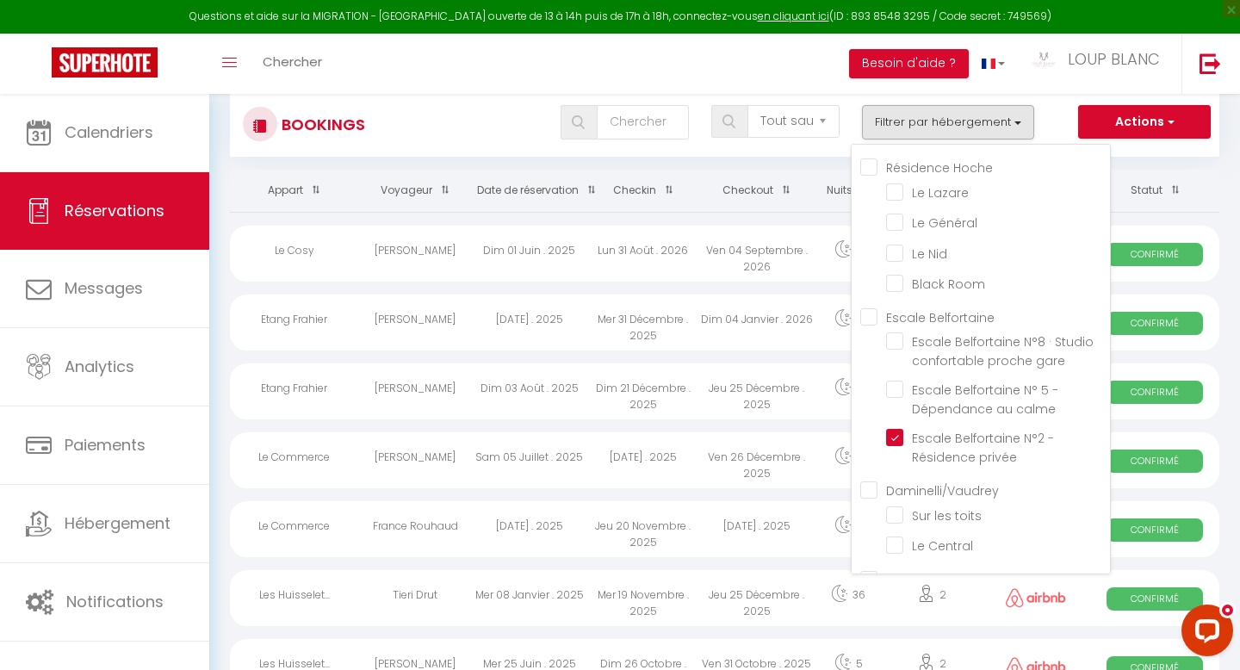
checkbox input "false"
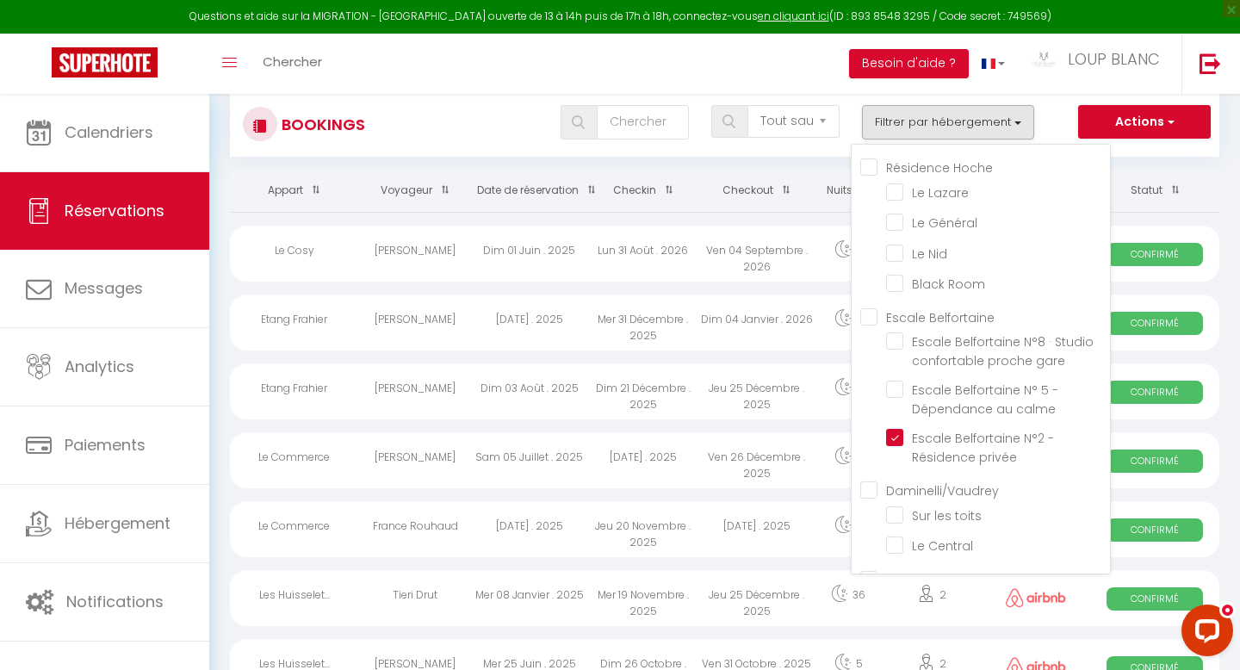
checkbox input "false"
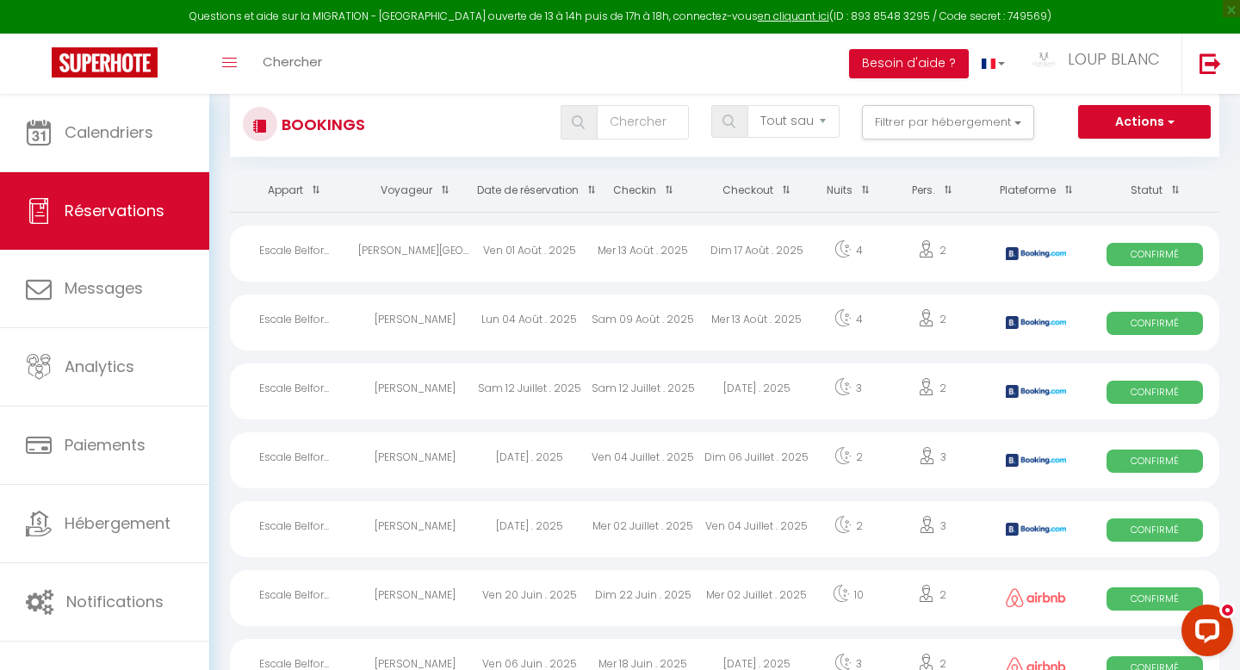
click at [431, 248] on div "[PERSON_NAME][GEOGRAPHIC_DATA]" at bounding box center [415, 254] width 114 height 56
select select "OK"
select select "0"
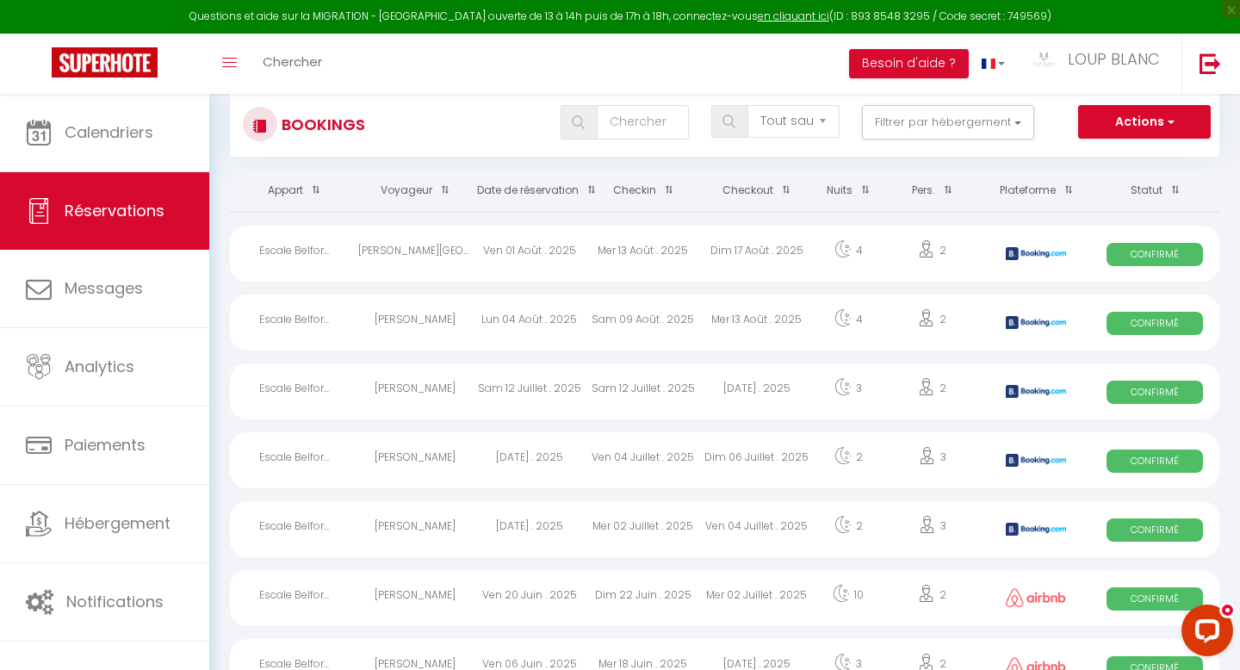
select select "1"
select select
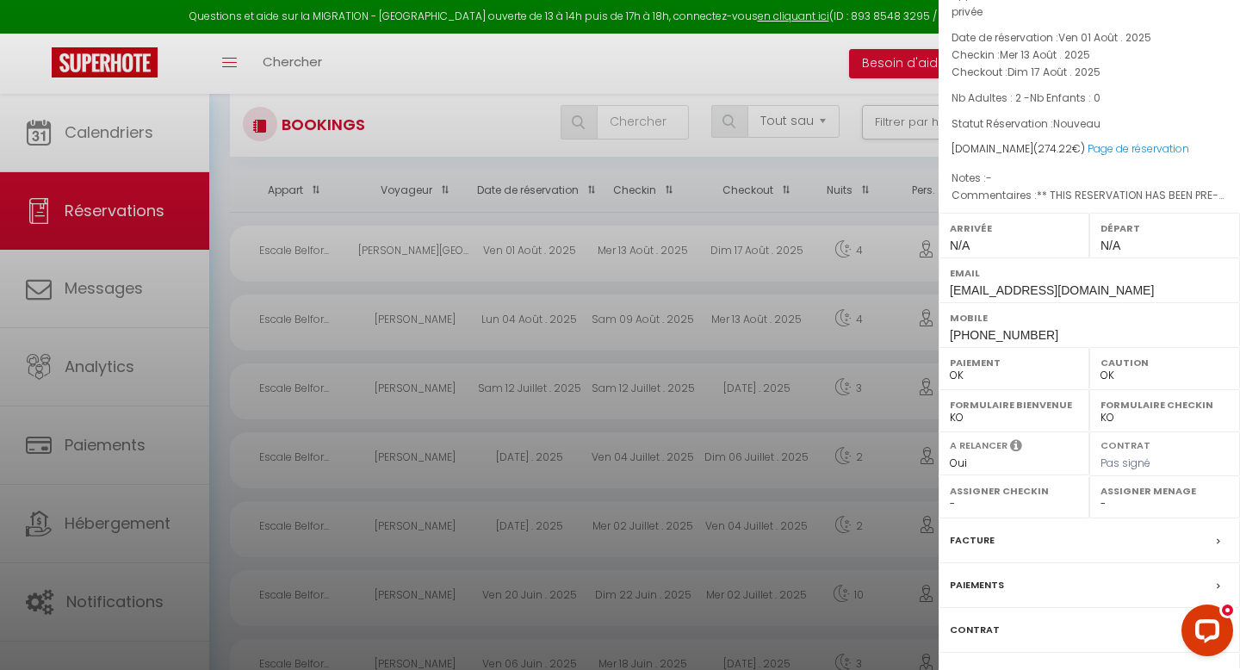
scroll to position [176, 0]
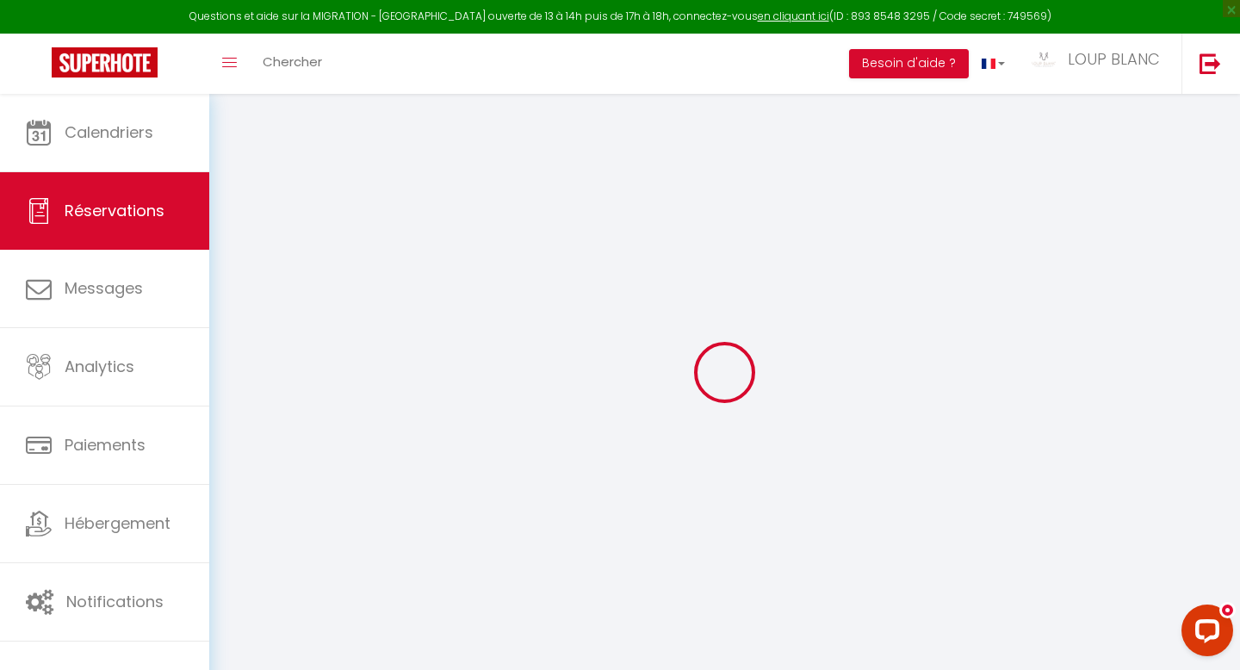
type input "[PERSON_NAME]"
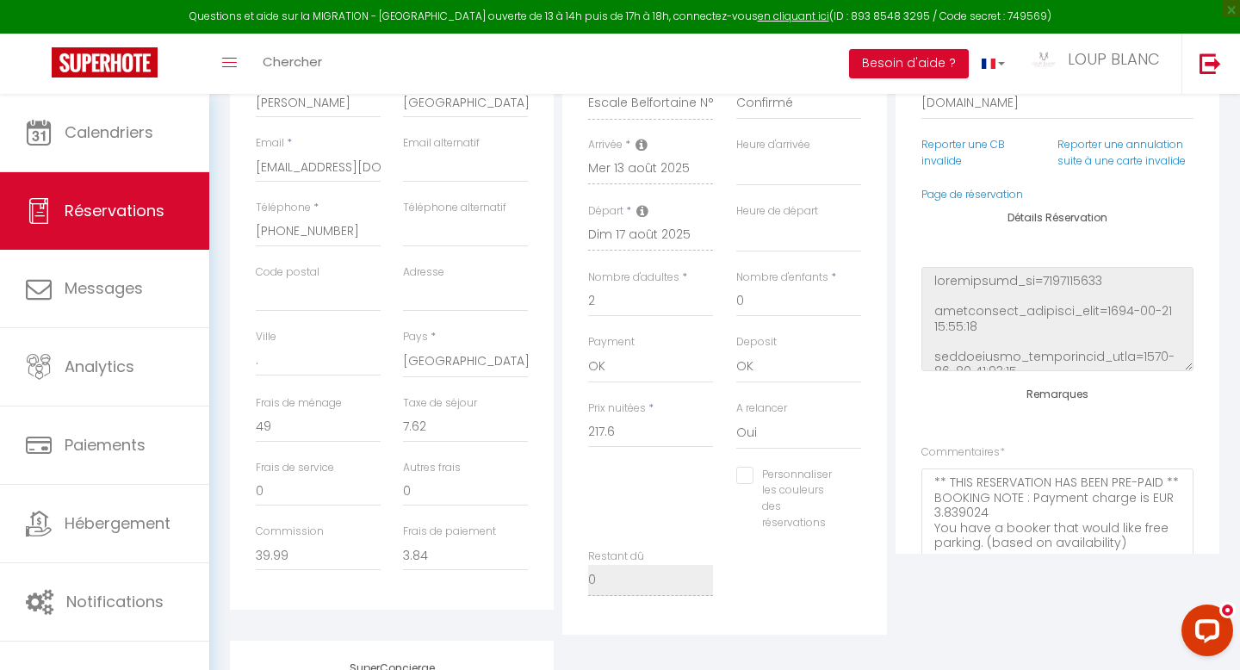
scroll to position [328, 0]
click at [283, 556] on input "39.99" at bounding box center [318, 552] width 125 height 31
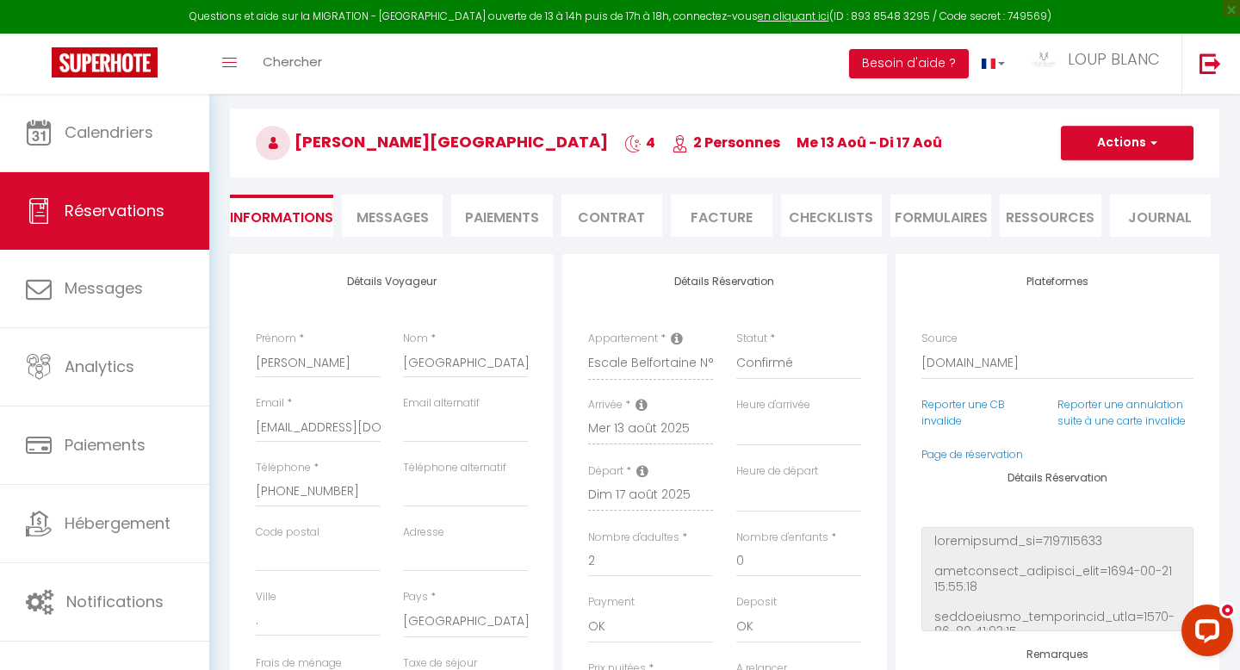
scroll to position [67, 0]
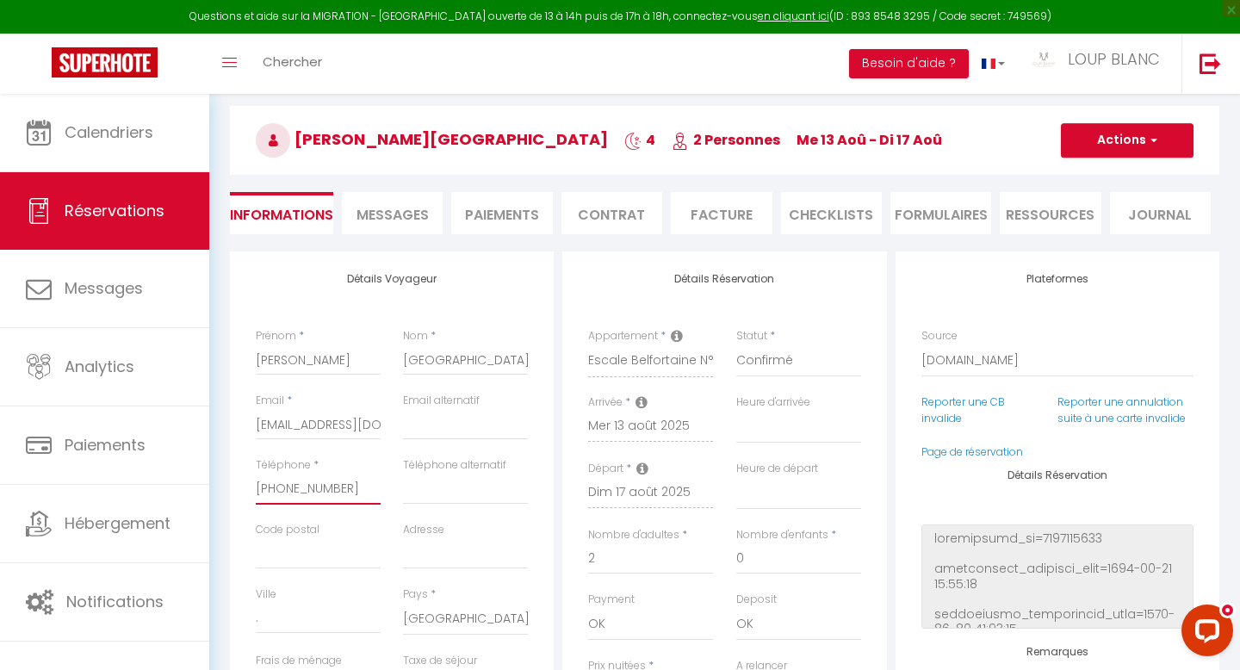
click at [314, 491] on input "[PHONE_NUMBER]" at bounding box center [318, 489] width 125 height 31
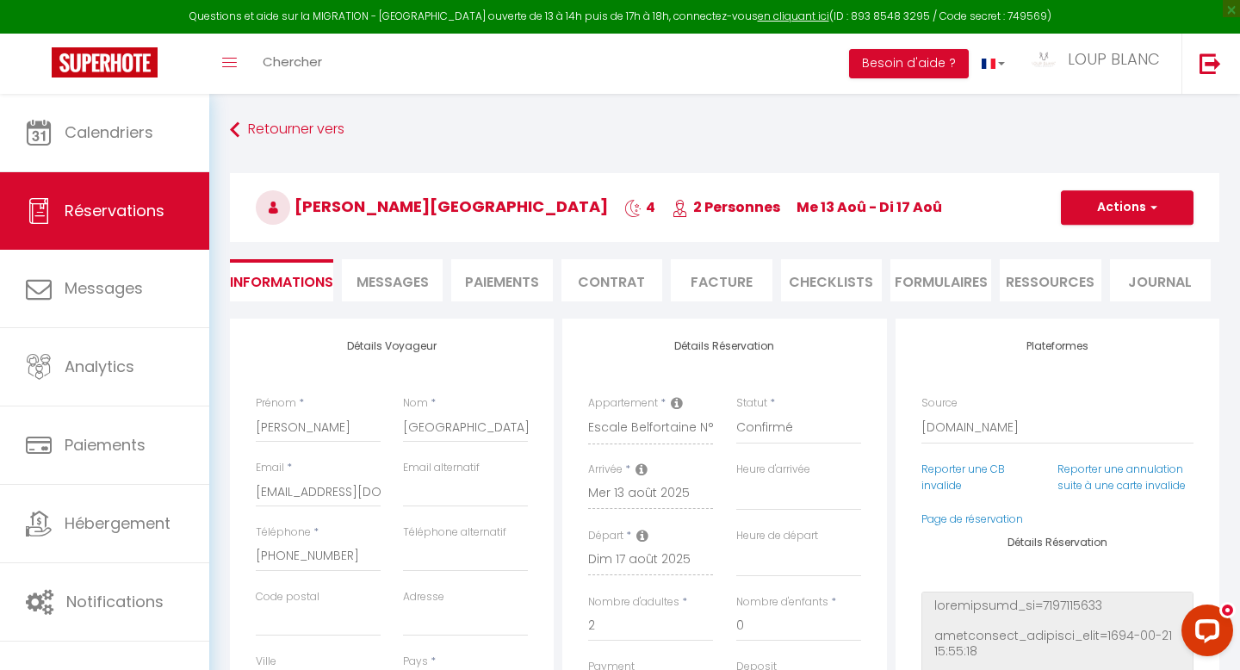
click at [392, 281] on span "Messages" at bounding box center [393, 282] width 72 height 20
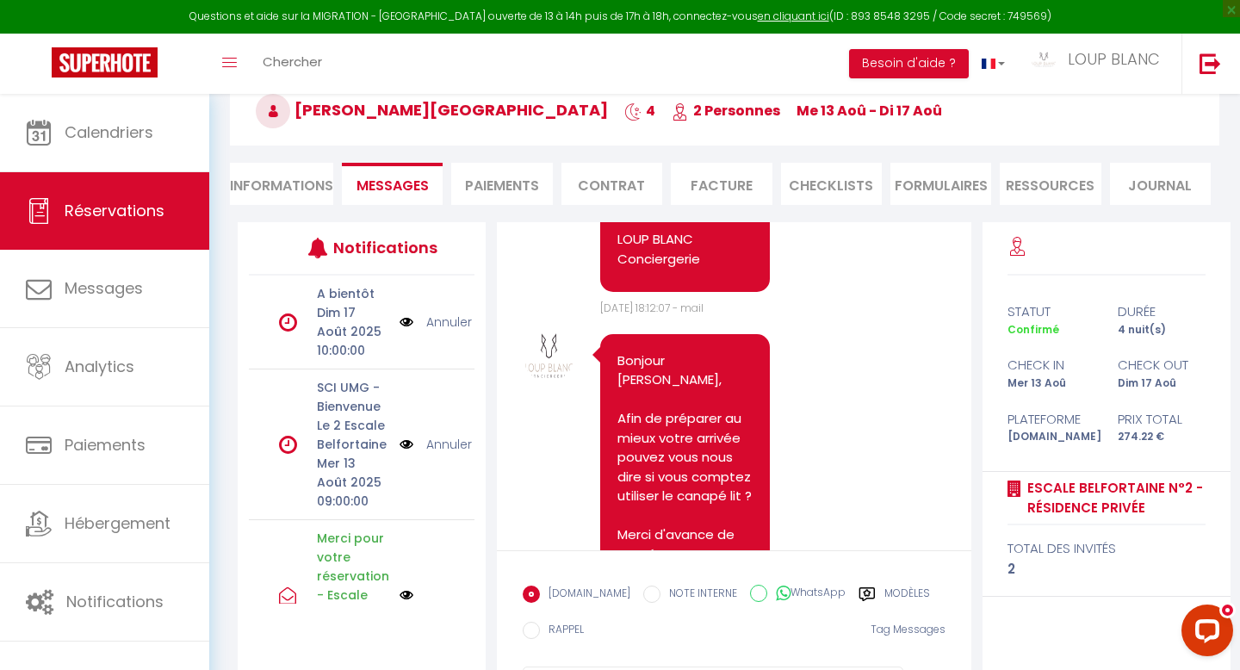
scroll to position [2134, 0]
